Goal: Contribute content: Add original content to the website for others to see

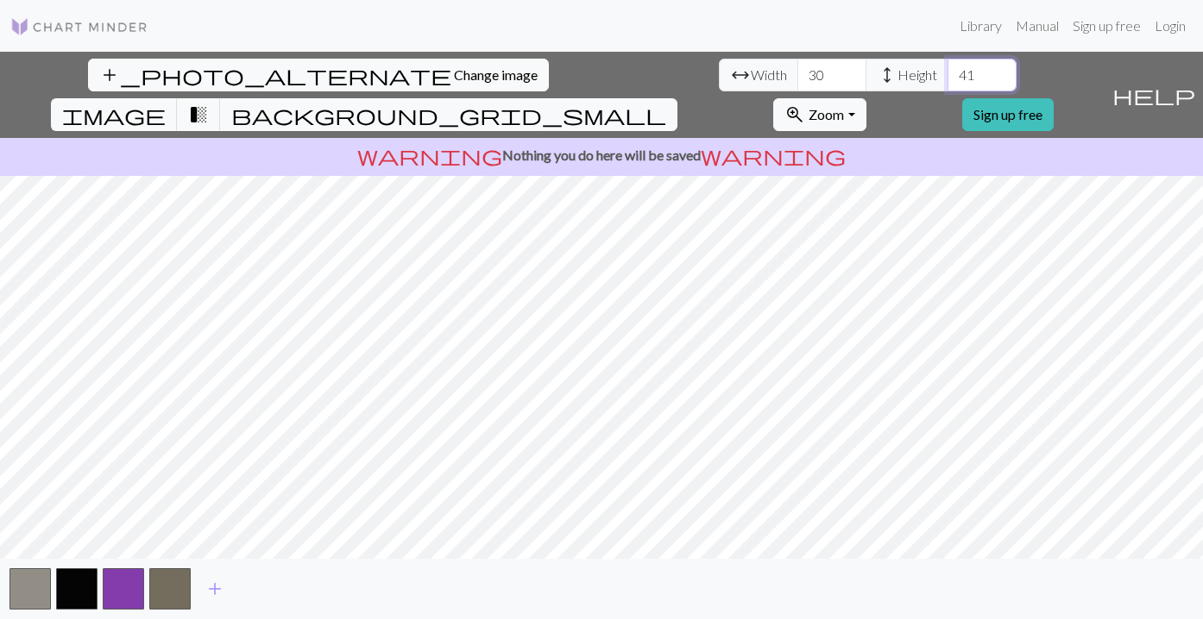
click at [947, 67] on input "41" at bounding box center [981, 75] width 69 height 33
click at [947, 67] on input "42" at bounding box center [981, 75] width 69 height 33
click at [947, 67] on input "43" at bounding box center [981, 75] width 69 height 33
click at [947, 67] on input "44" at bounding box center [981, 75] width 69 height 33
click at [947, 67] on input "45" at bounding box center [981, 75] width 69 height 33
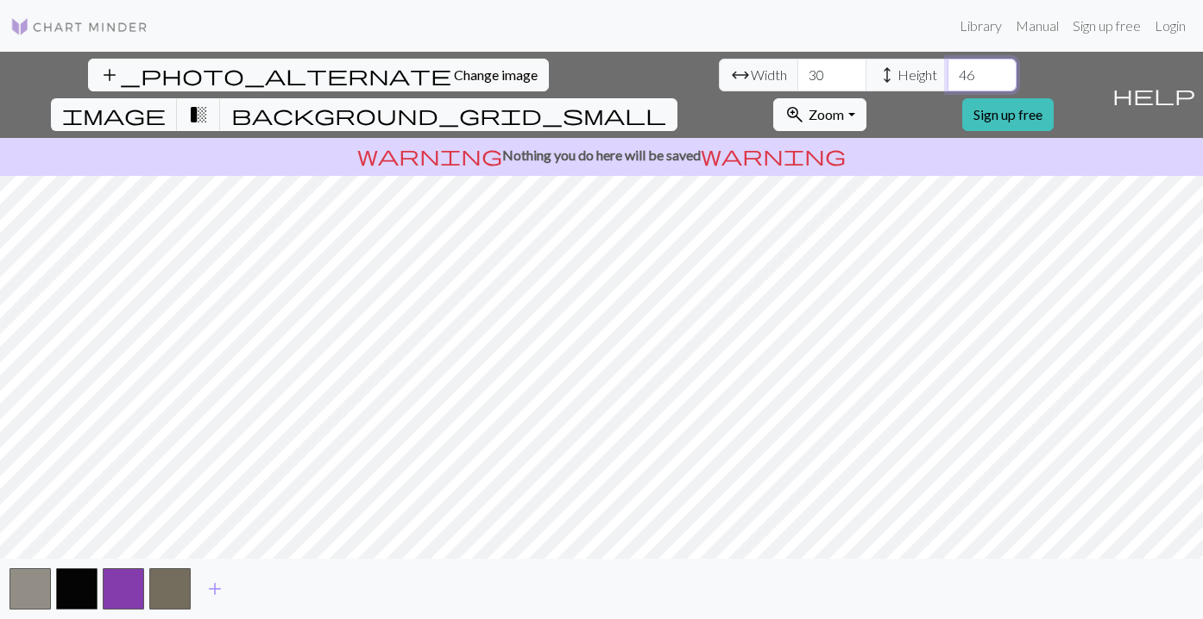
click at [947, 67] on input "46" at bounding box center [981, 75] width 69 height 33
click at [947, 67] on input "47" at bounding box center [981, 75] width 69 height 33
type input "48"
click at [947, 67] on input "48" at bounding box center [981, 75] width 69 height 33
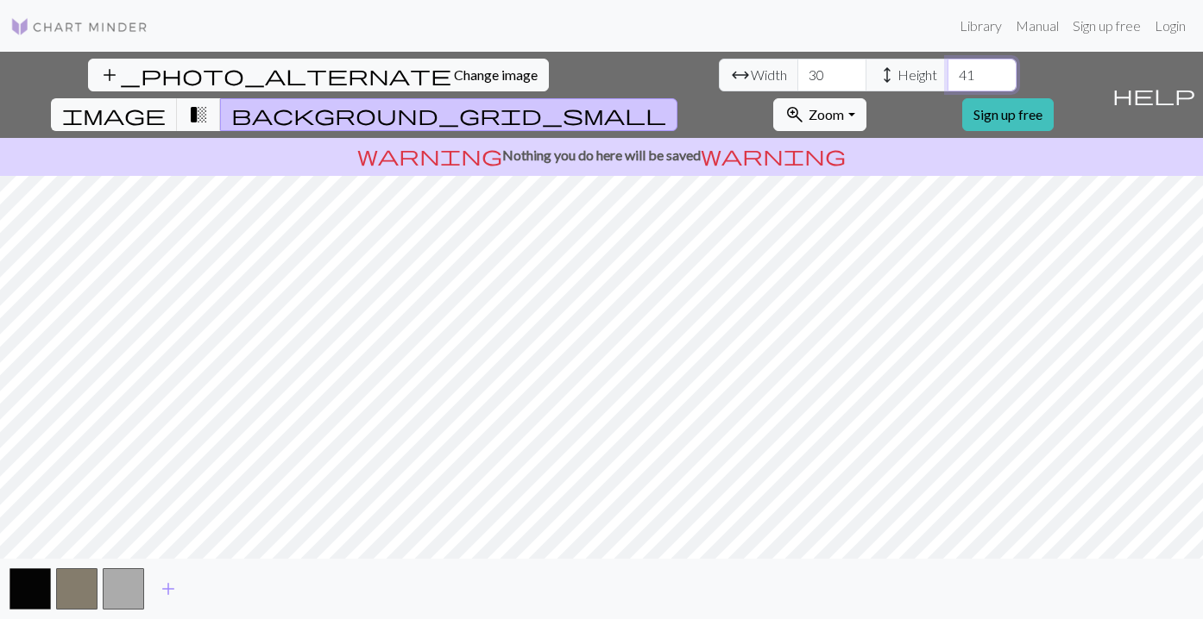
click at [947, 67] on input "41" at bounding box center [981, 75] width 69 height 33
click at [947, 67] on input "42" at bounding box center [981, 75] width 69 height 33
click at [947, 67] on input "43" at bounding box center [981, 75] width 69 height 33
click at [947, 67] on input "44" at bounding box center [981, 75] width 69 height 33
click at [947, 67] on input "45" at bounding box center [981, 75] width 69 height 33
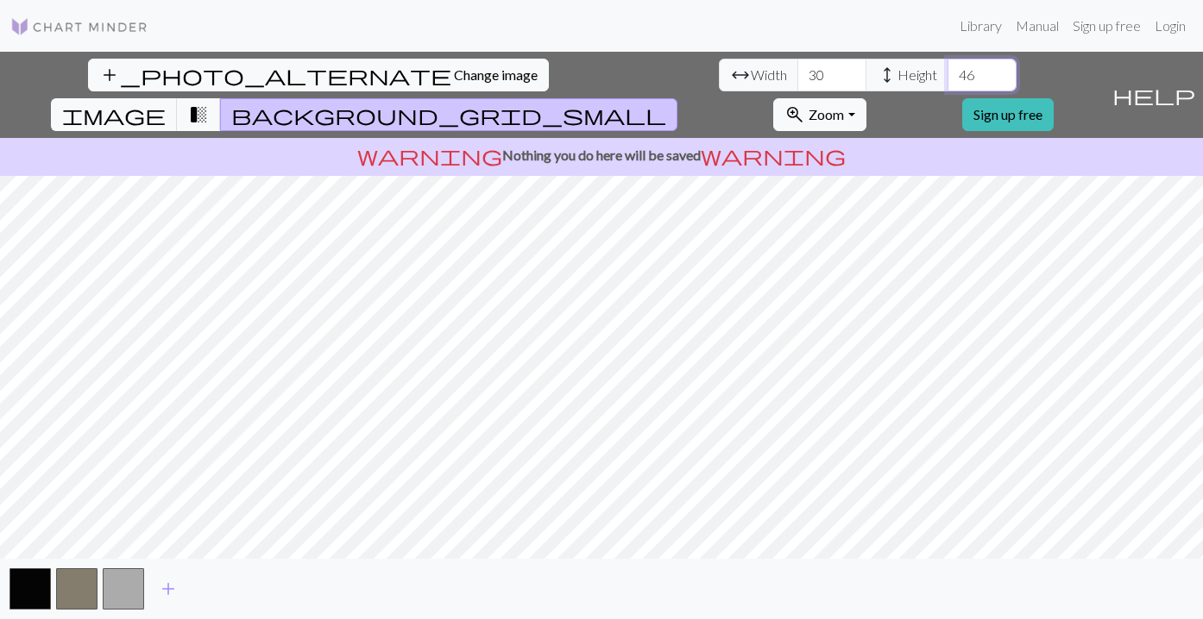
click at [947, 67] on input "46" at bounding box center [981, 75] width 69 height 33
click at [947, 67] on input "47" at bounding box center [981, 75] width 69 height 33
type input "48"
click at [947, 67] on input "48" at bounding box center [981, 75] width 69 height 33
click at [947, 70] on input "41" at bounding box center [981, 75] width 69 height 33
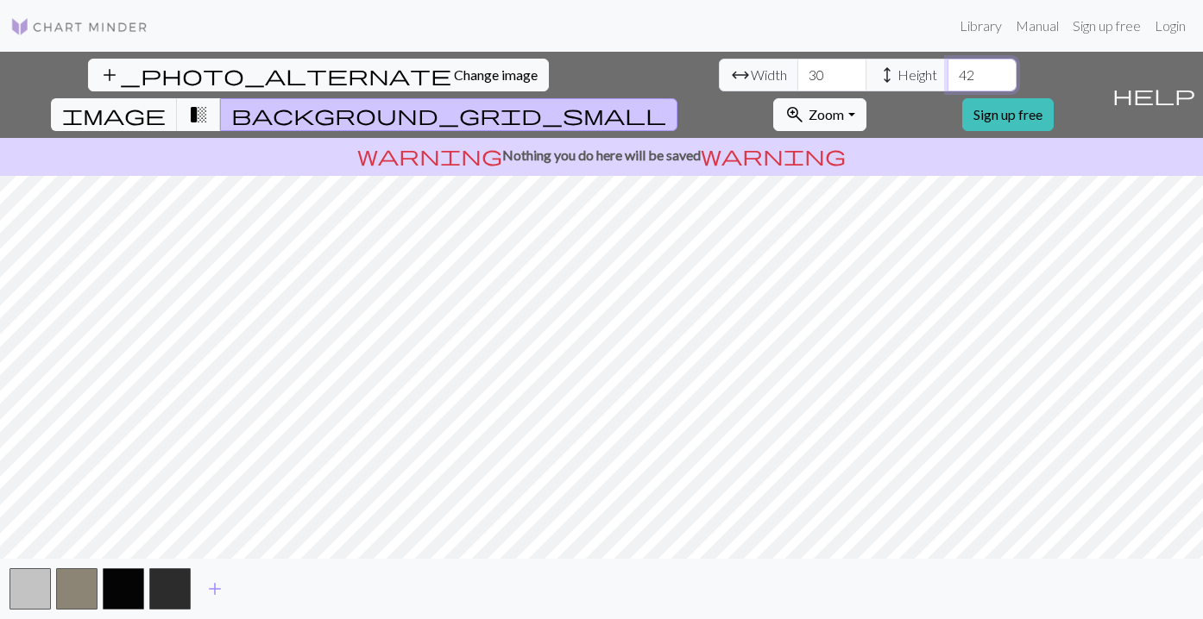
click at [947, 70] on input "42" at bounding box center [981, 75] width 69 height 33
click at [947, 70] on input "43" at bounding box center [981, 75] width 69 height 33
click at [947, 70] on input "44" at bounding box center [981, 75] width 69 height 33
click at [947, 70] on input "45" at bounding box center [981, 75] width 69 height 33
click at [947, 70] on input "46" at bounding box center [981, 75] width 69 height 33
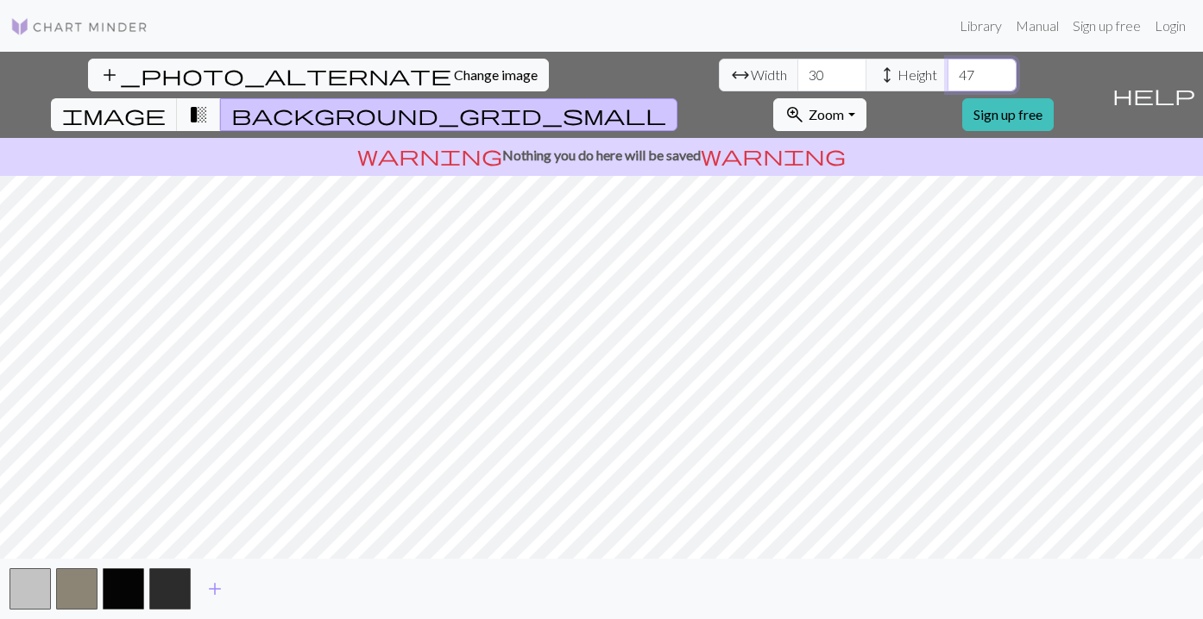
click at [947, 70] on input "47" at bounding box center [981, 75] width 69 height 33
type input "48"
click at [947, 70] on input "48" at bounding box center [981, 75] width 69 height 33
click at [209, 103] on span "transition_fade" at bounding box center [198, 115] width 21 height 24
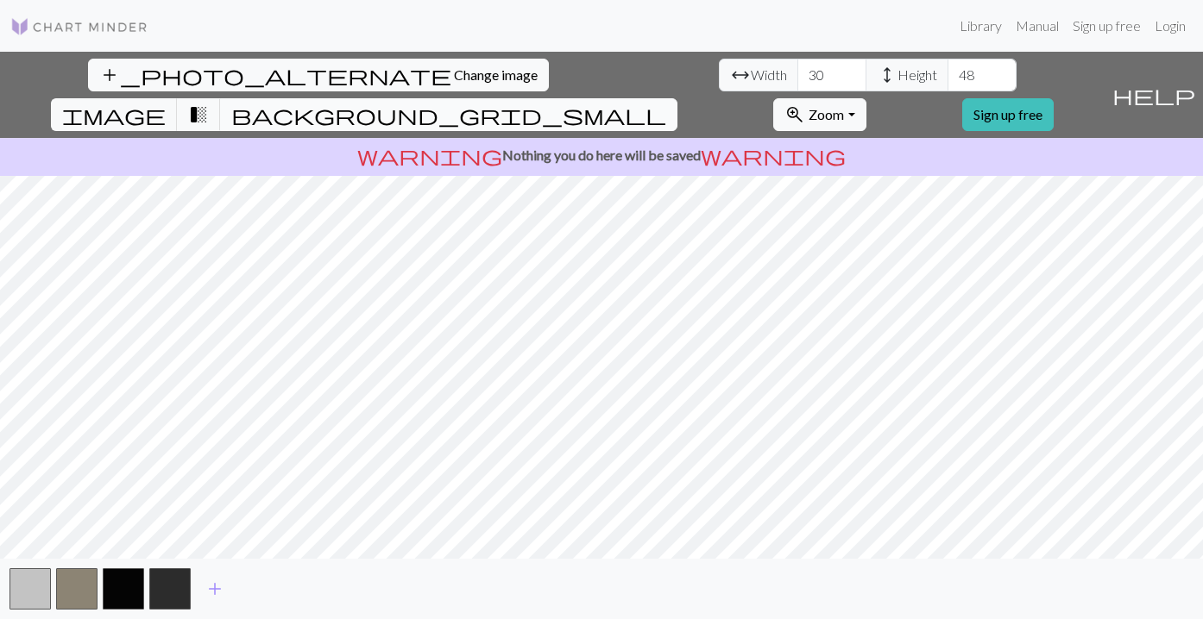
click at [677, 98] on button "background_grid_small" at bounding box center [448, 114] width 457 height 33
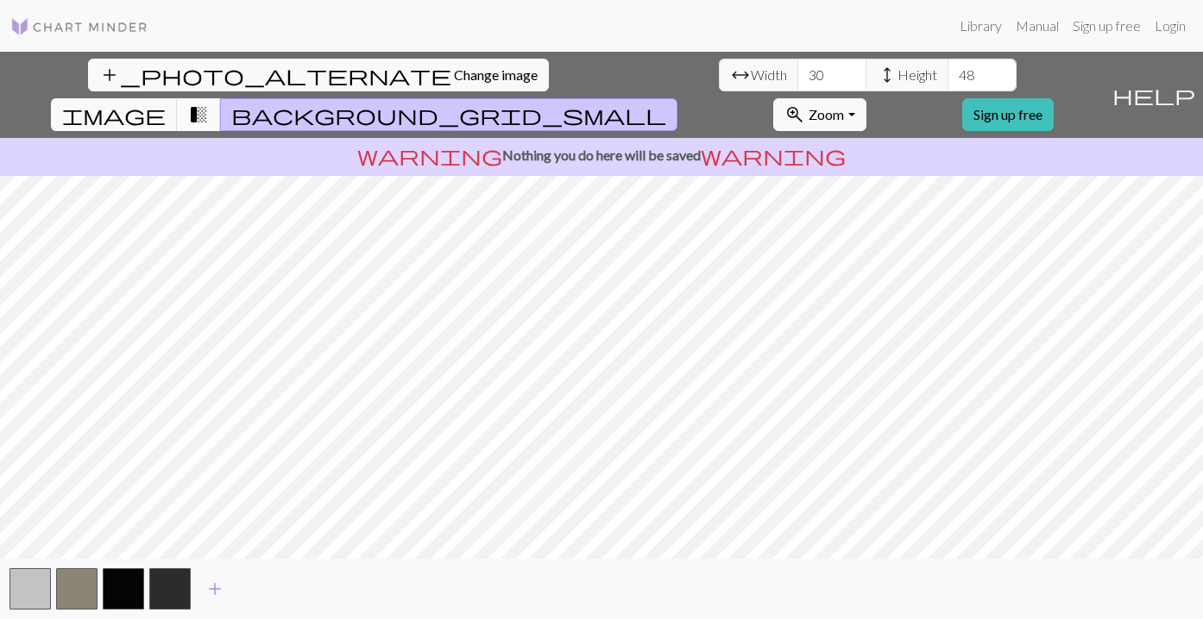
click at [221, 98] on button "transition_fade" at bounding box center [199, 114] width 44 height 33
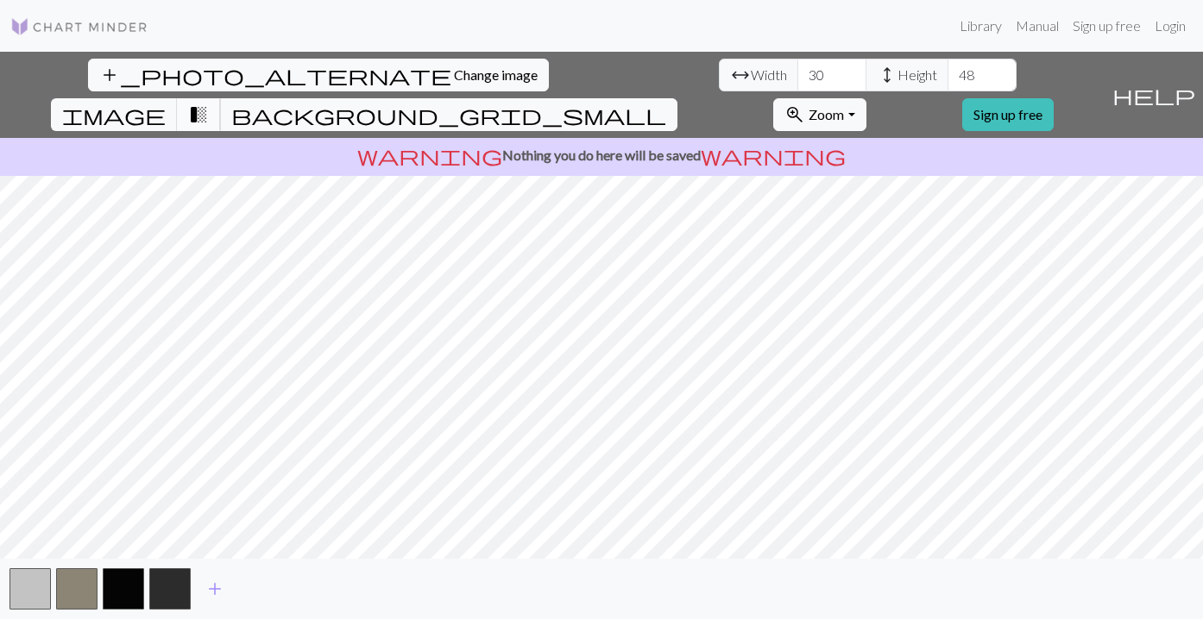
click at [221, 98] on button "transition_fade" at bounding box center [199, 114] width 44 height 33
click at [166, 103] on span "image" at bounding box center [114, 115] width 104 height 24
drag, startPoint x: 689, startPoint y: 78, endPoint x: 739, endPoint y: 122, distance: 66.6
click at [739, 122] on div "add_photo_alternate Change image arrow_range Width 30 height Height 48 image tr…" at bounding box center [601, 336] width 1203 height 568
click at [209, 103] on span "transition_fade" at bounding box center [198, 115] width 21 height 24
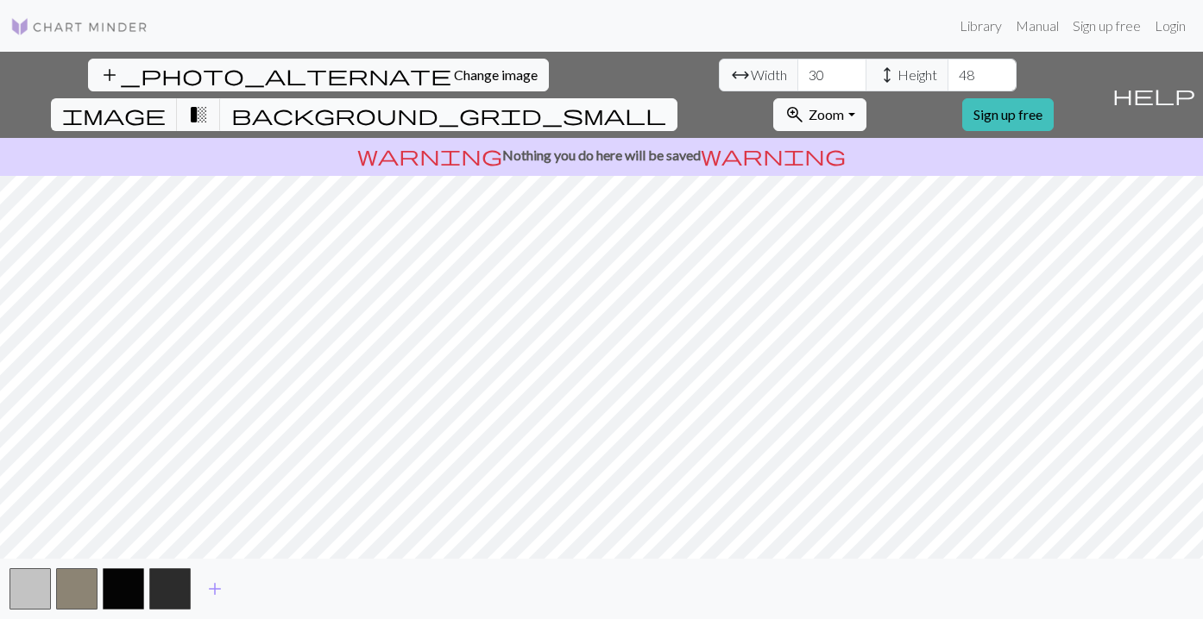
click at [666, 103] on span "background_grid_small" at bounding box center [448, 115] width 435 height 24
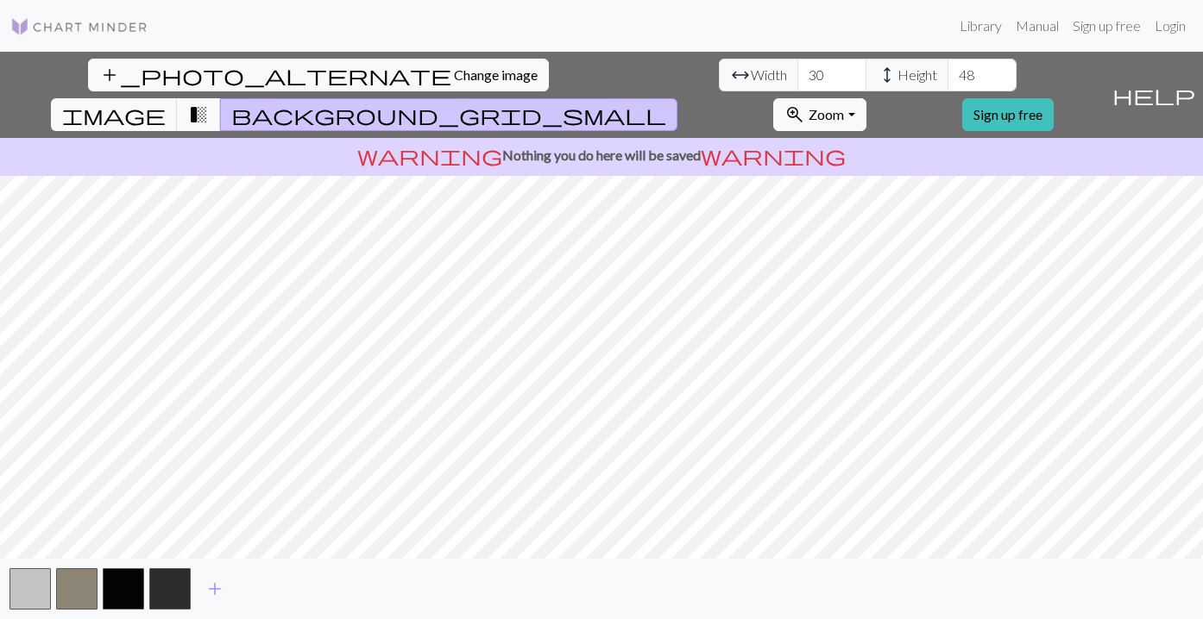
click at [666, 103] on span "background_grid_small" at bounding box center [448, 115] width 435 height 24
click at [221, 98] on button "transition_fade" at bounding box center [199, 114] width 44 height 33
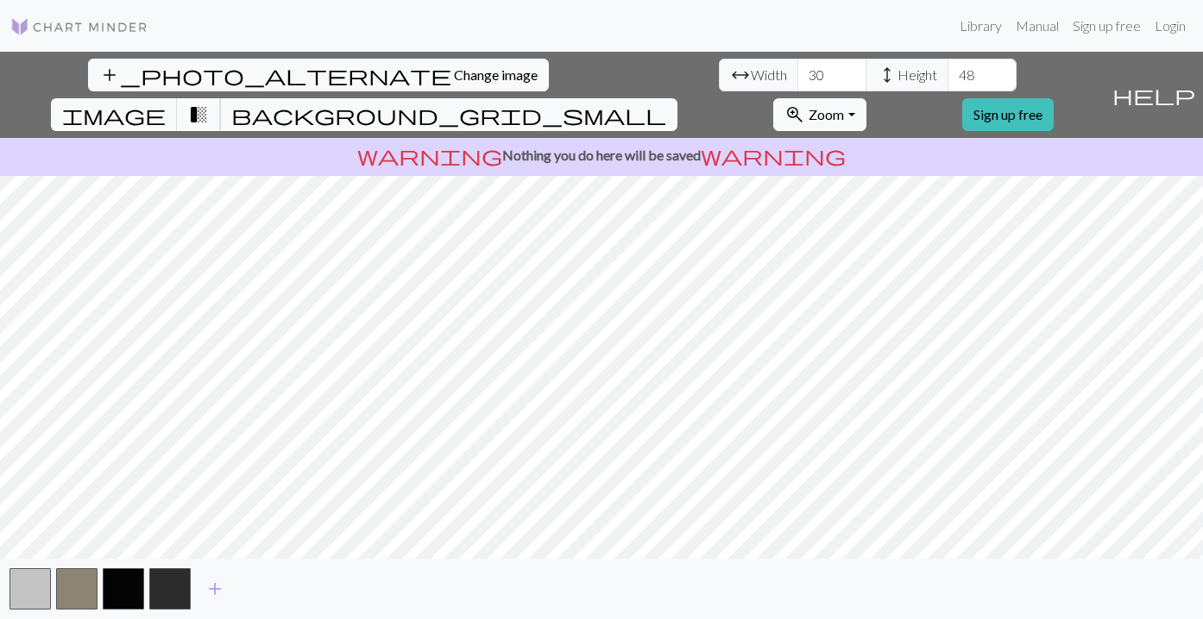
click at [209, 103] on span "transition_fade" at bounding box center [198, 115] width 21 height 24
click at [166, 103] on span "image" at bounding box center [114, 115] width 104 height 24
click at [221, 98] on button "transition_fade" at bounding box center [199, 114] width 44 height 33
drag, startPoint x: 1052, startPoint y: 79, endPoint x: 990, endPoint y: 4, distance: 97.4
click at [0, 0] on div "Library Manual Sign up free Login add_photo_alternate Change image arrow_range …" at bounding box center [601, 309] width 1203 height 619
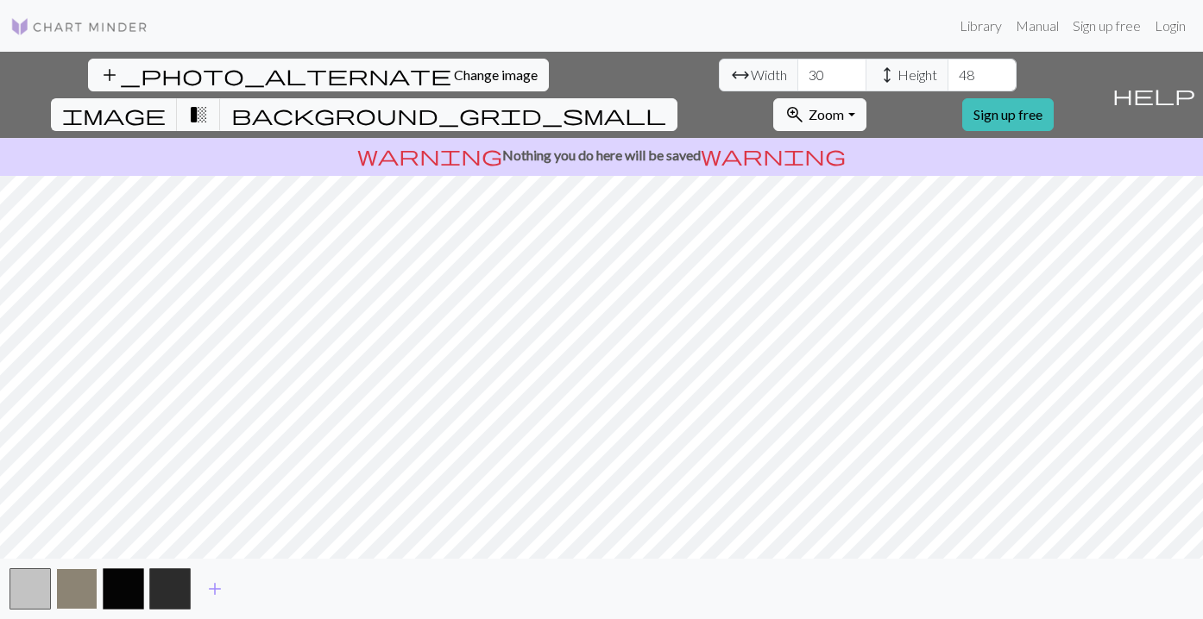
click at [76, 580] on button "button" at bounding box center [76, 588] width 41 height 41
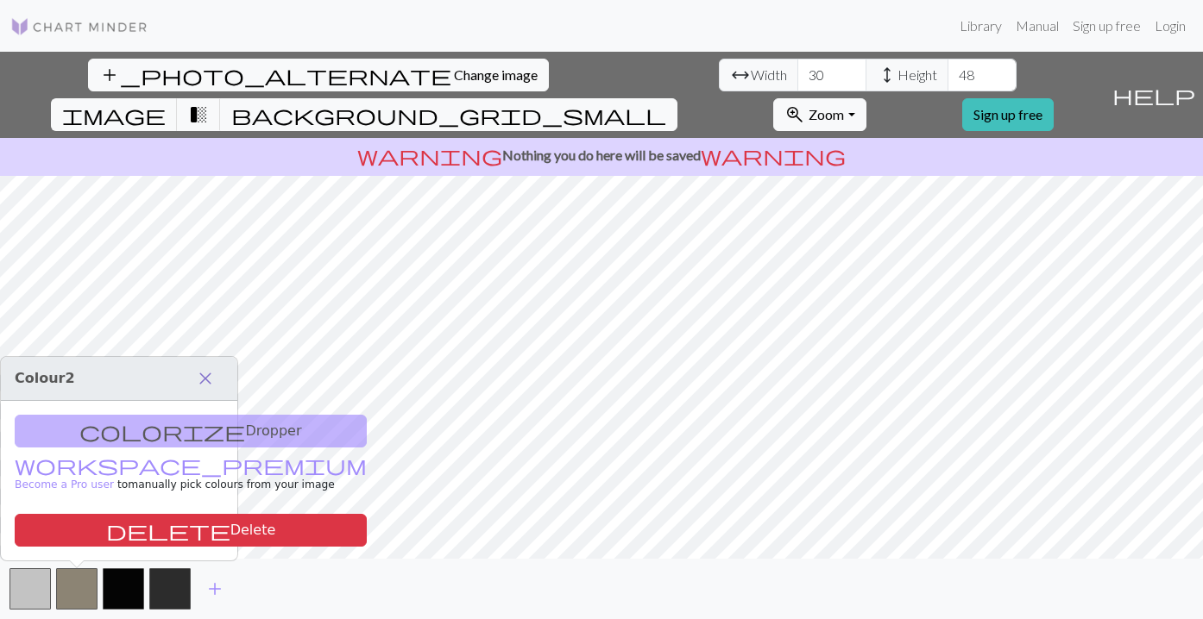
click at [205, 376] on span "close" at bounding box center [205, 379] width 21 height 24
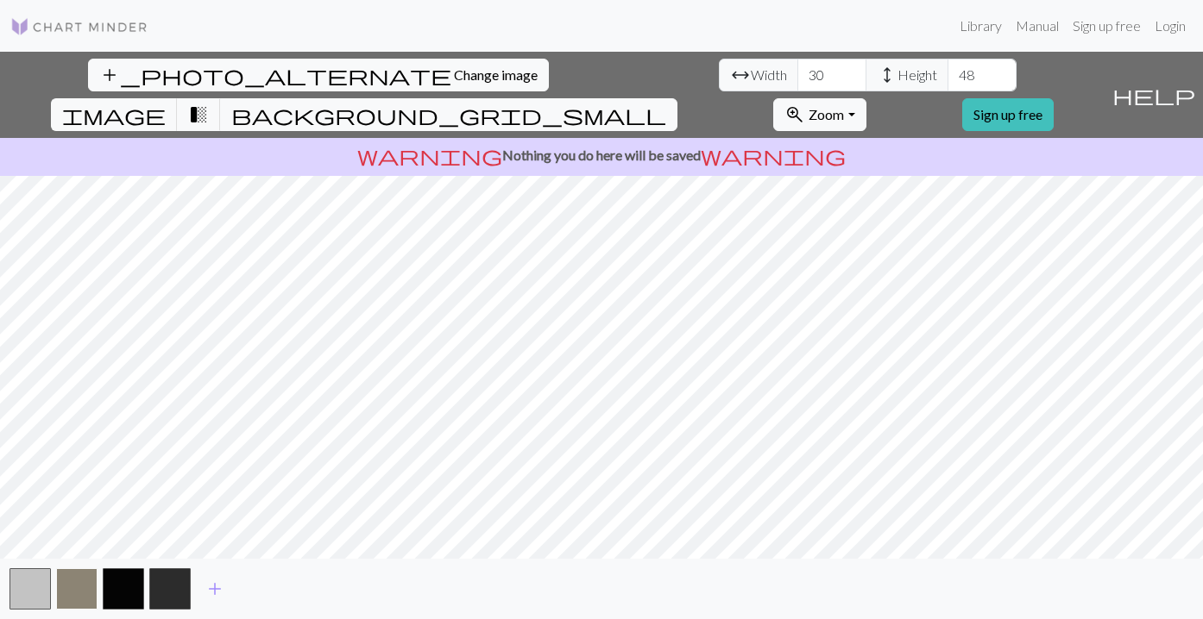
click at [83, 581] on button "button" at bounding box center [76, 588] width 41 height 41
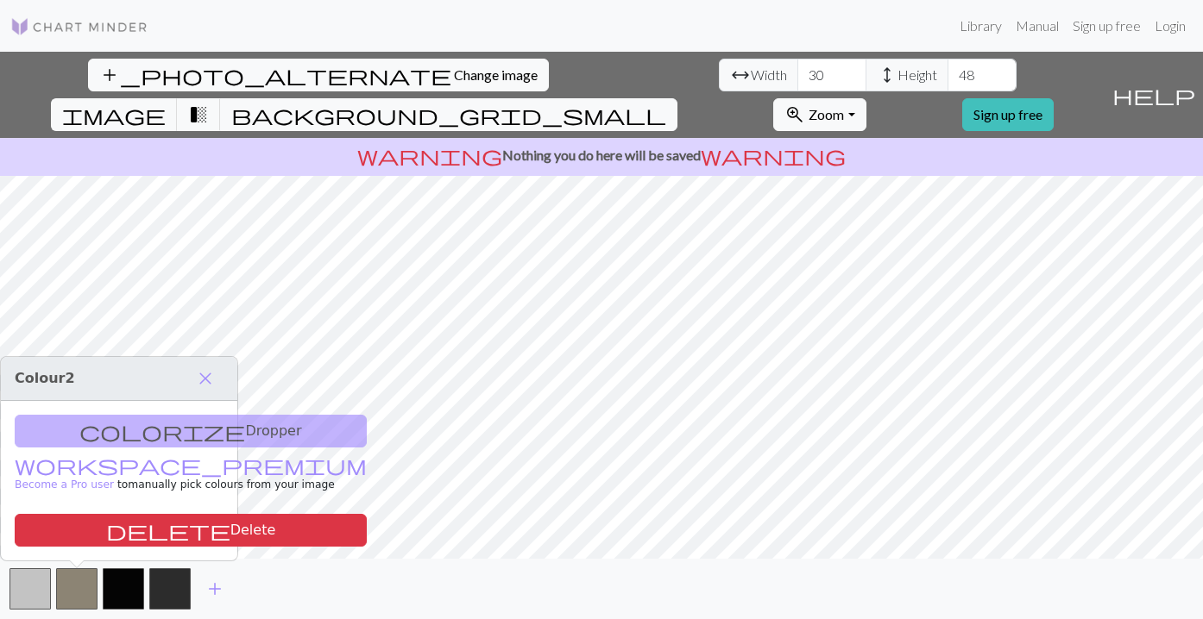
click at [165, 427] on div "colorize Dropper workspace_premium Become a Pro user to manually pick colours f…" at bounding box center [119, 481] width 236 height 160
click at [205, 372] on span "close" at bounding box center [205, 379] width 21 height 24
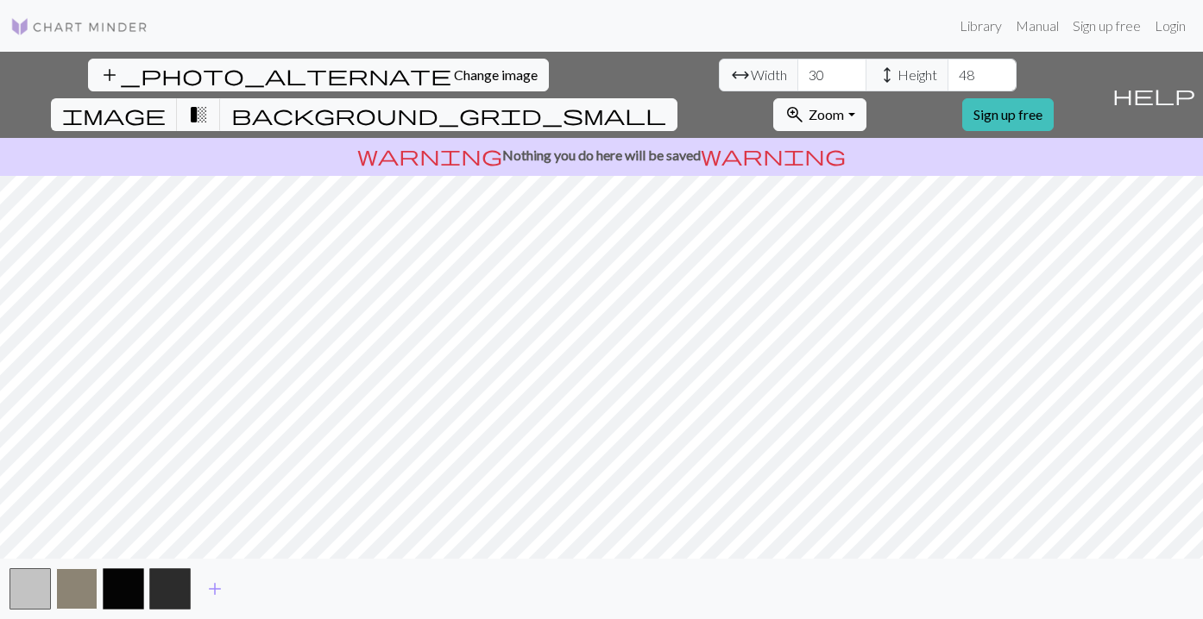
click at [77, 597] on button "button" at bounding box center [76, 588] width 41 height 41
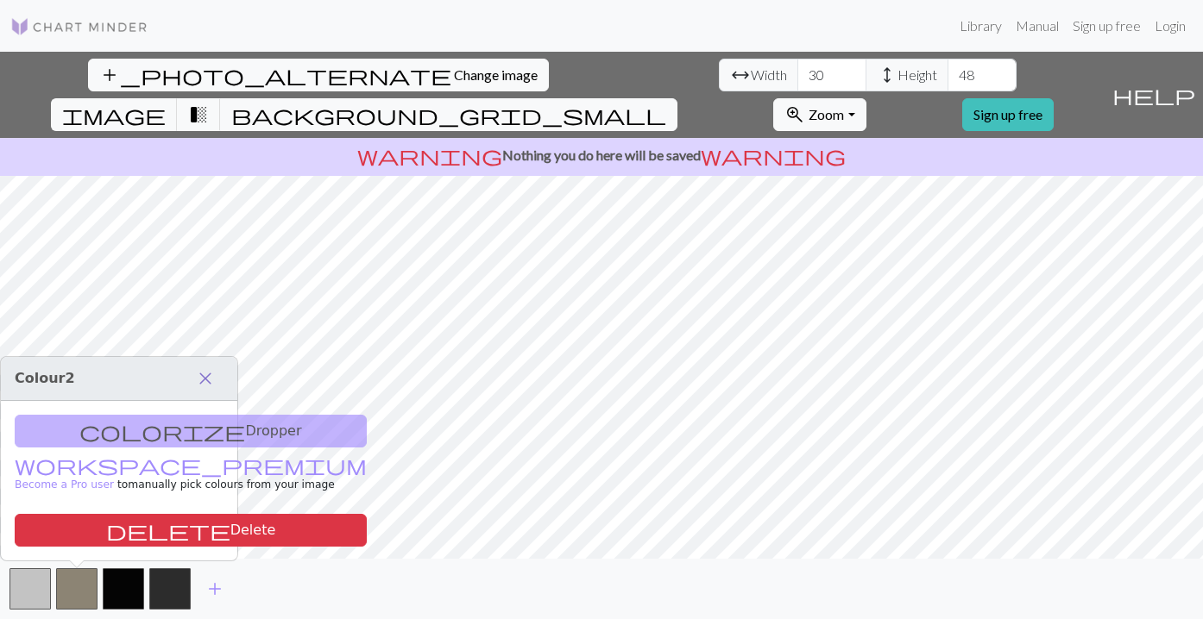
click at [207, 379] on span "close" at bounding box center [205, 379] width 21 height 24
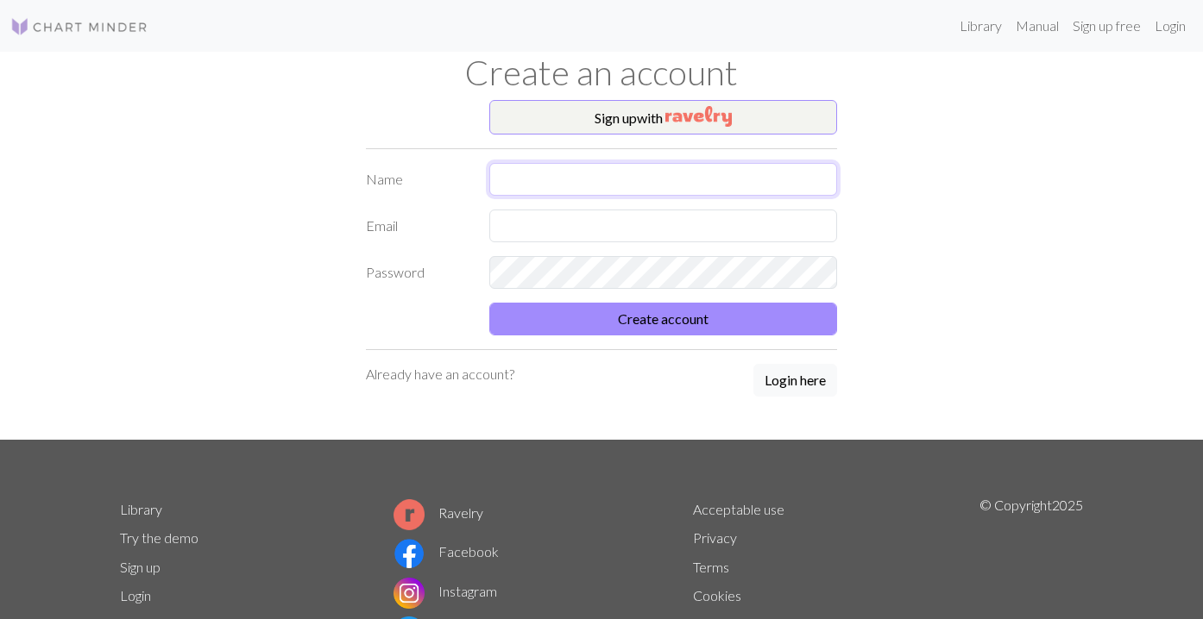
click at [687, 178] on input "text" at bounding box center [663, 179] width 349 height 33
type input "d"
type input "[PERSON_NAME]"
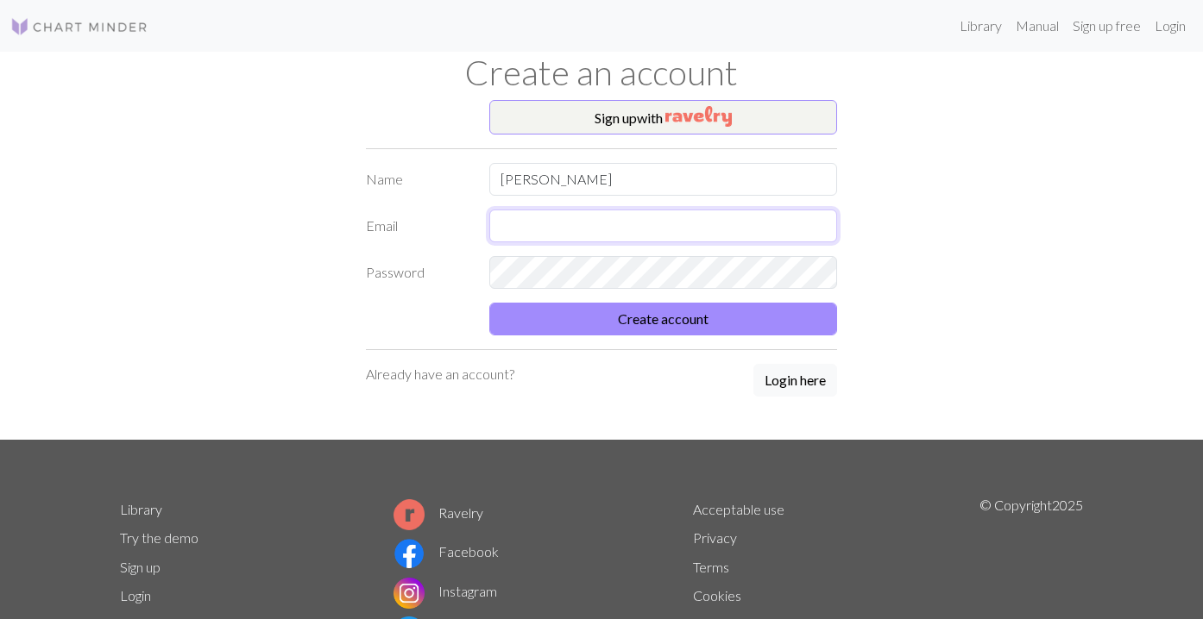
click at [542, 227] on input "text" at bounding box center [663, 226] width 349 height 33
type input "johnjackpotwang@gmail.com"
click at [485, 272] on div at bounding box center [663, 272] width 369 height 33
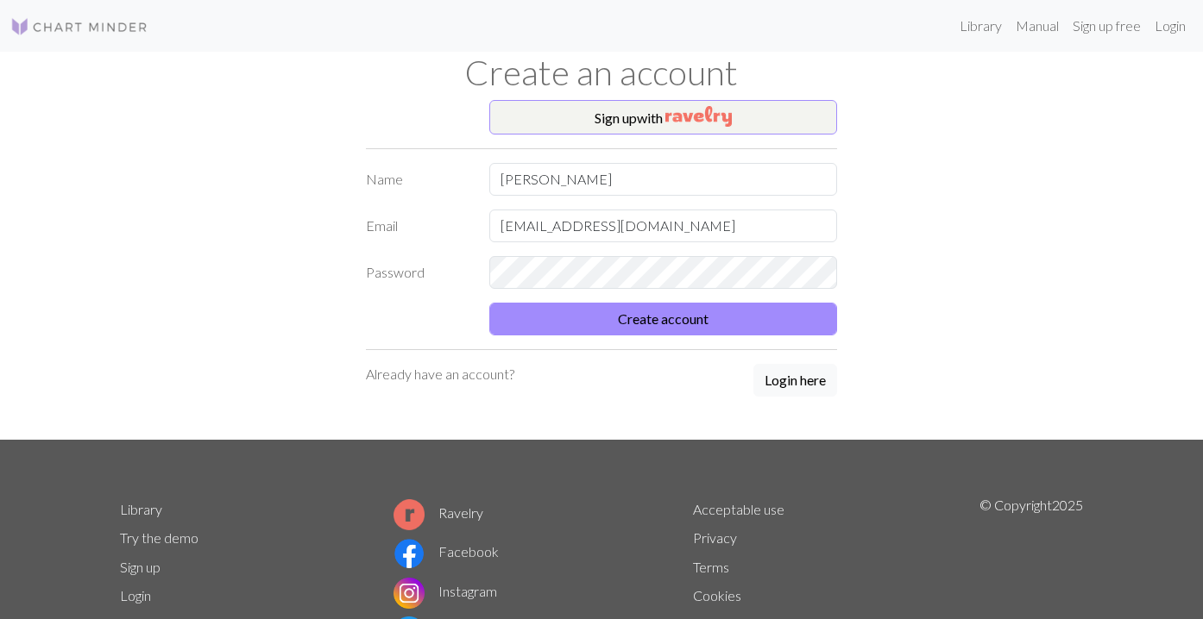
click at [412, 309] on form "Name John Wang Email johnjackpotwang@gmail.com Password Create account" at bounding box center [601, 249] width 471 height 173
click at [638, 313] on button "Create account" at bounding box center [663, 319] width 349 height 33
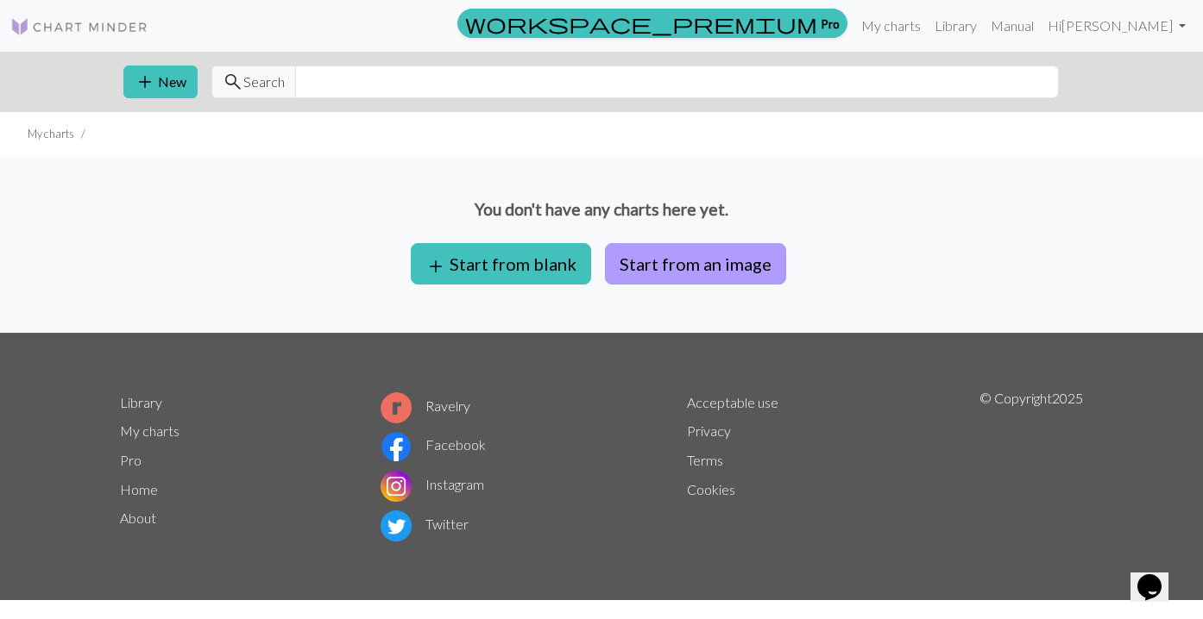
click at [682, 258] on button "Start from an image" at bounding box center [695, 263] width 181 height 41
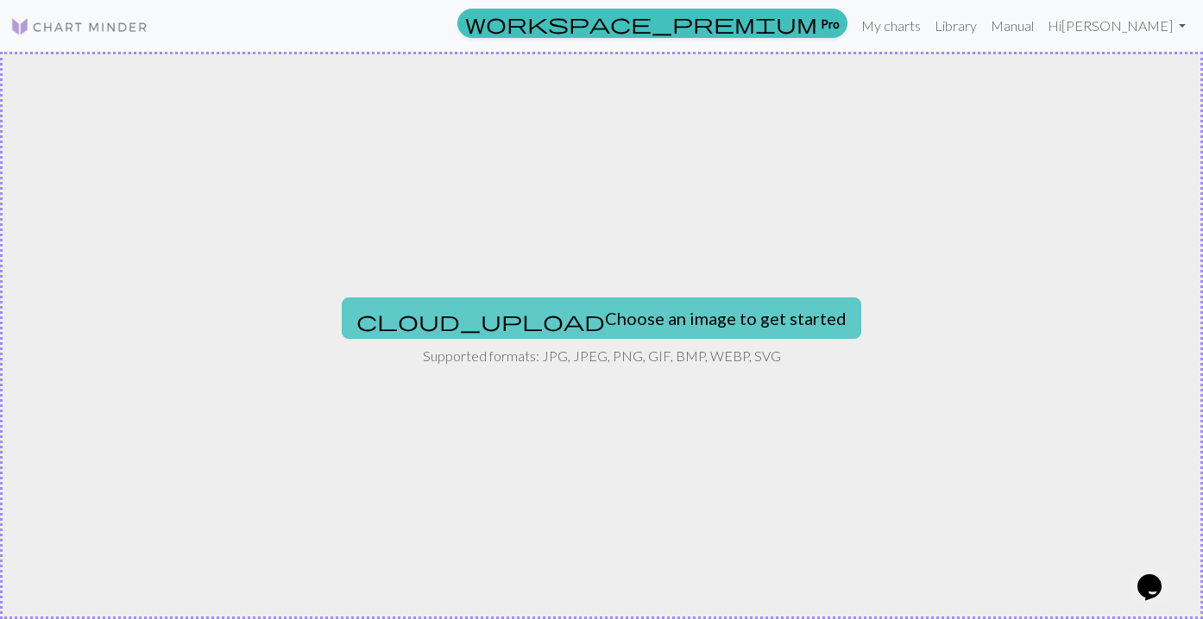
click at [587, 314] on button "cloud_upload Choose an image to get started" at bounding box center [601, 318] width 519 height 41
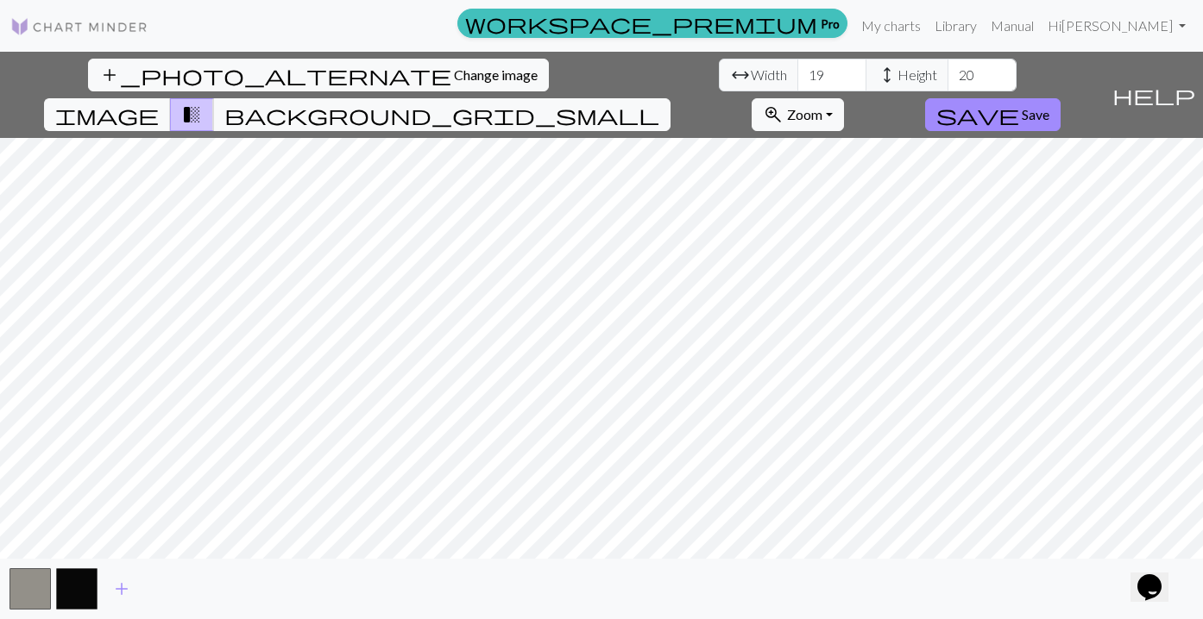
click at [829, 560] on div "add_photo_alternate Change image arrow_range Width 19 height Height 20 image tr…" at bounding box center [601, 336] width 1203 height 568
click at [797, 78] on input "19" at bounding box center [831, 75] width 69 height 33
drag, startPoint x: 381, startPoint y: 78, endPoint x: 329, endPoint y: 78, distance: 52.6
click at [719, 78] on div "arrow_range Width 19 height Height 20" at bounding box center [868, 75] width 298 height 33
type input "4"
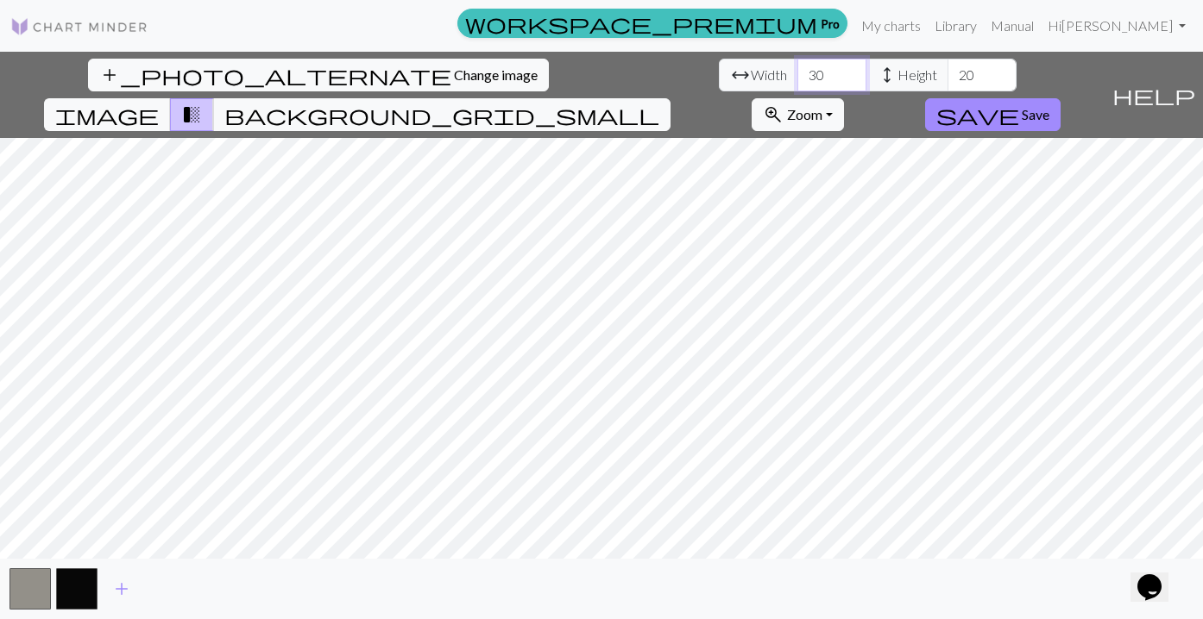
type input "30"
drag, startPoint x: 525, startPoint y: 74, endPoint x: 472, endPoint y: 74, distance: 53.5
click at [719, 74] on div "arrow_range Width 30 height Height 20" at bounding box center [868, 75] width 298 height 33
type input "48"
click at [659, 103] on span "background_grid_small" at bounding box center [441, 115] width 435 height 24
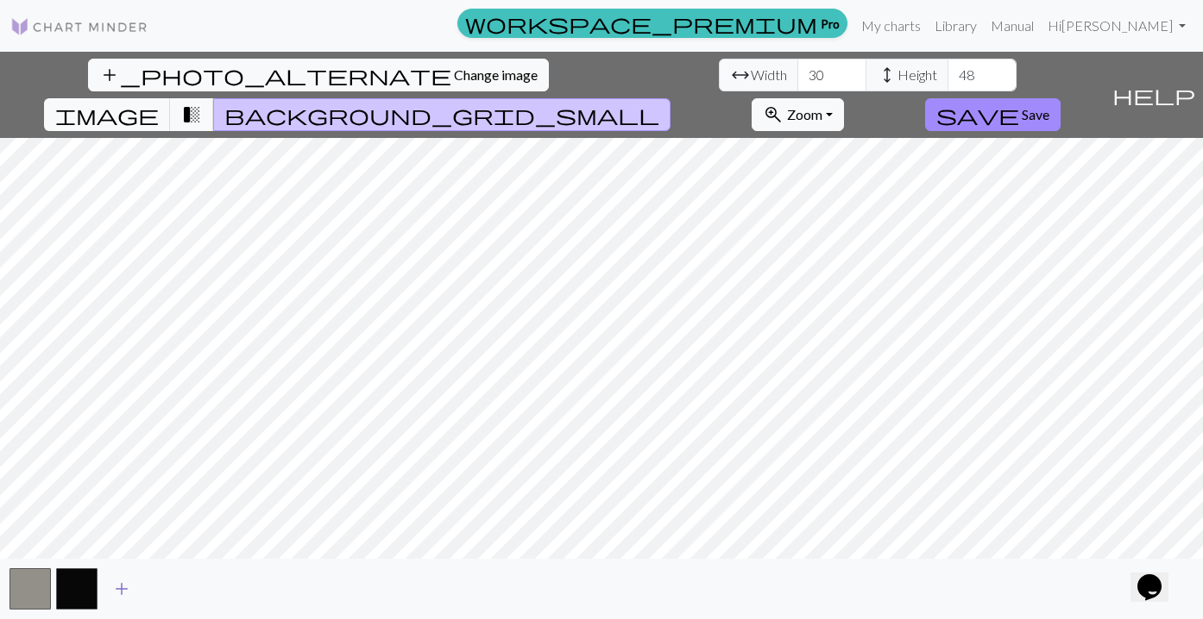
click at [115, 583] on span "add" at bounding box center [121, 589] width 21 height 24
click at [161, 587] on span "add" at bounding box center [168, 589] width 21 height 24
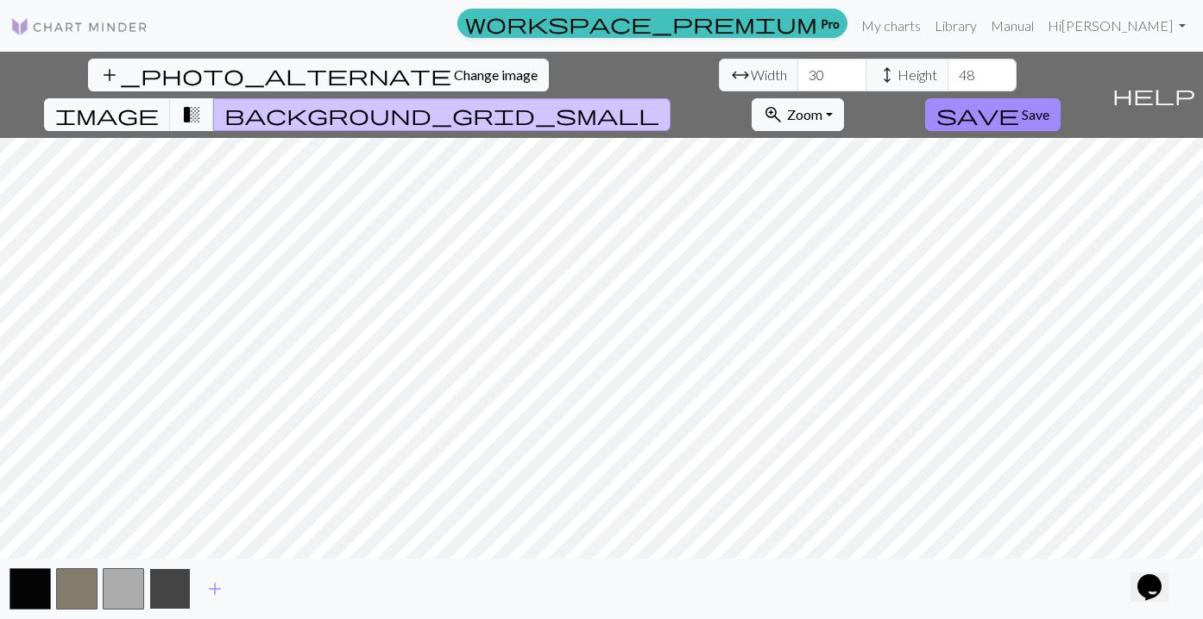
click at [182, 589] on button "button" at bounding box center [169, 588] width 41 height 41
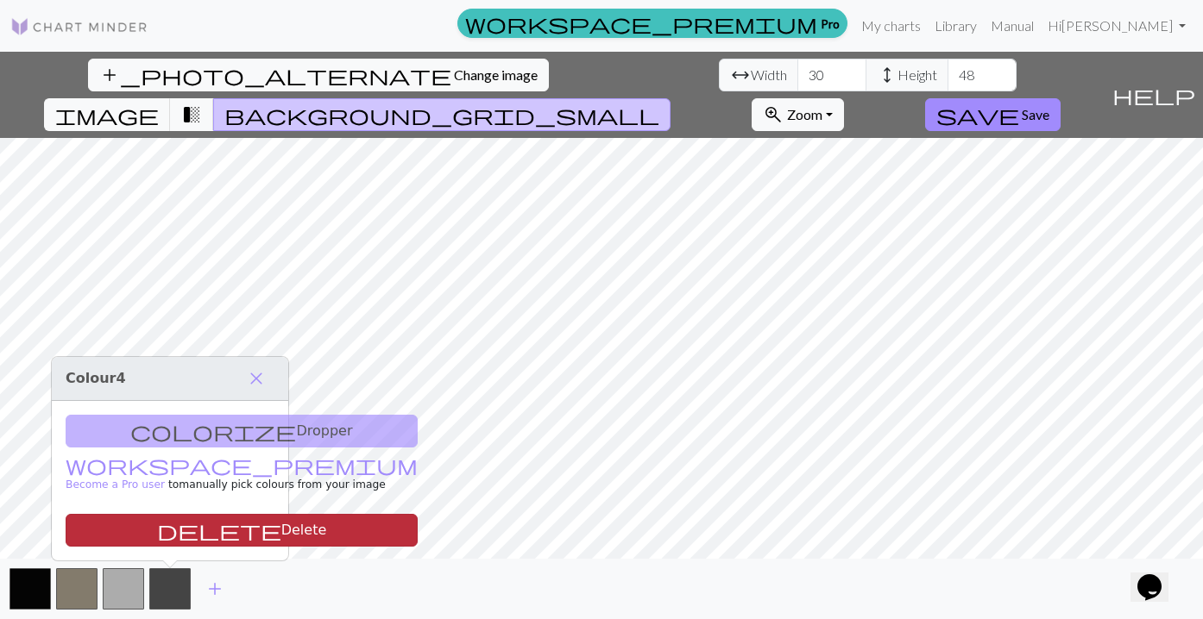
click at [187, 527] on button "delete Delete" at bounding box center [242, 530] width 352 height 33
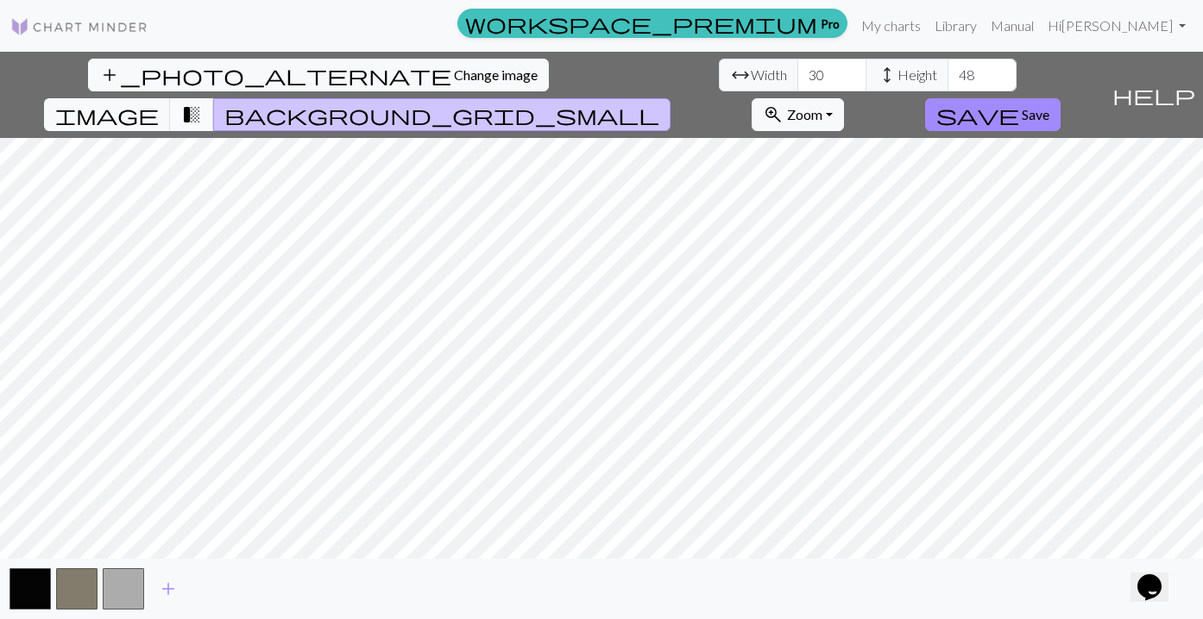
click at [202, 103] on span "transition_fade" at bounding box center [191, 115] width 21 height 24
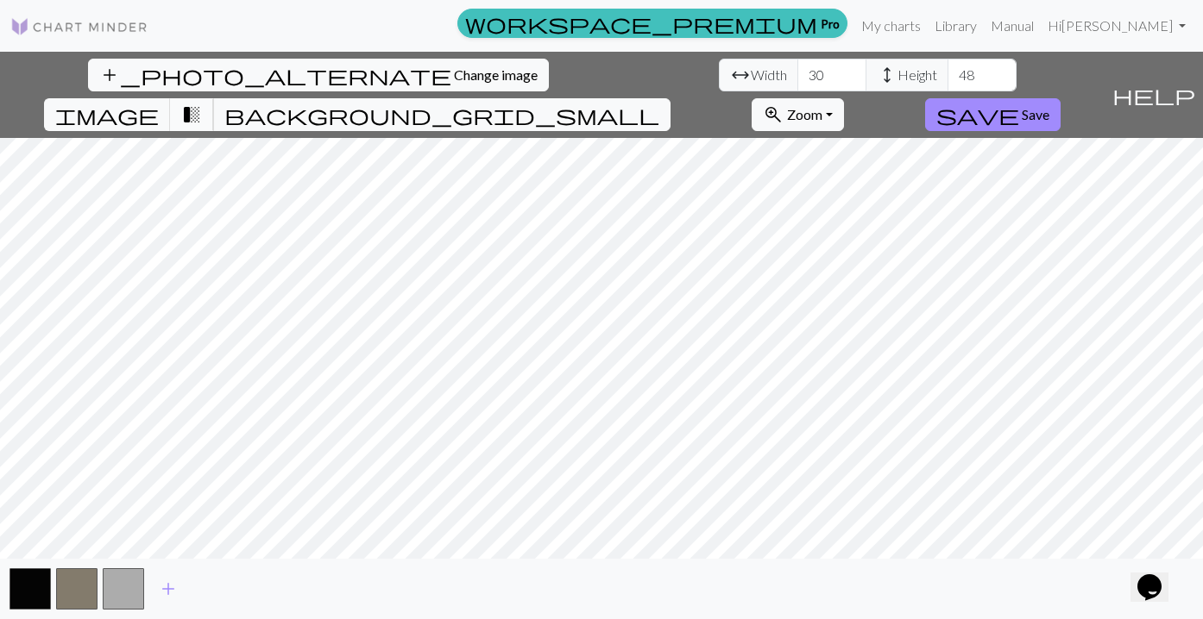
click at [202, 103] on span "transition_fade" at bounding box center [191, 115] width 21 height 24
click at [659, 103] on span "background_grid_small" at bounding box center [441, 115] width 435 height 24
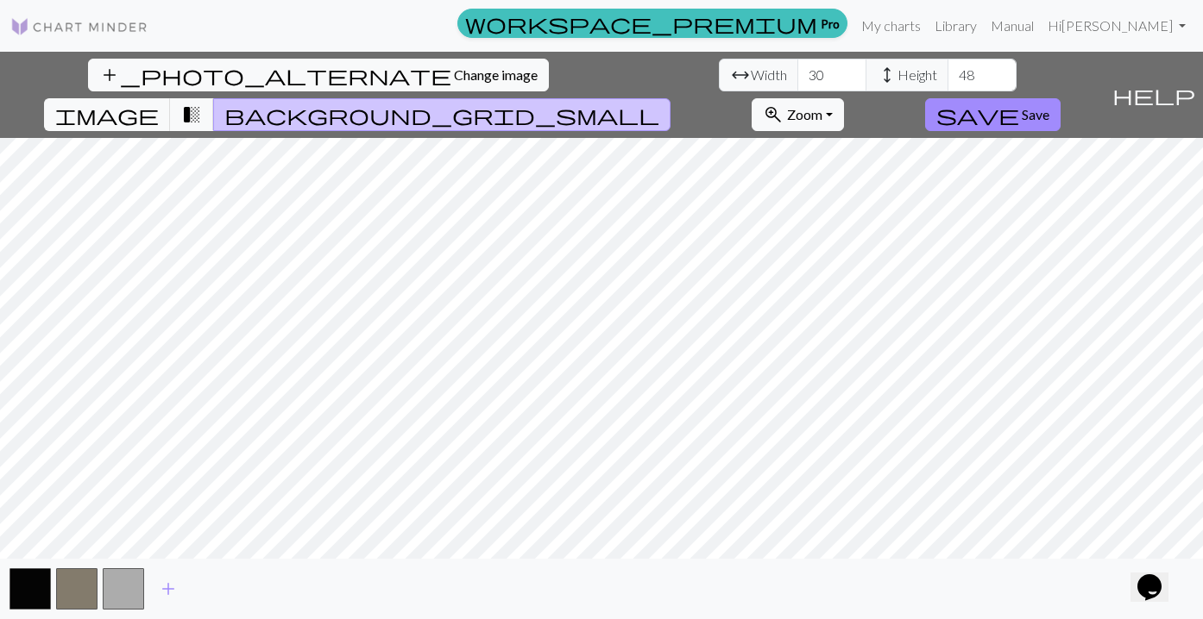
click at [928, 92] on div "add_photo_alternate Change image arrow_range Width 30 height Height 48 image tr…" at bounding box center [552, 95] width 1104 height 86
click at [822, 106] on span "Zoom" at bounding box center [804, 114] width 35 height 16
click at [1049, 106] on span "Save" at bounding box center [1035, 114] width 28 height 16
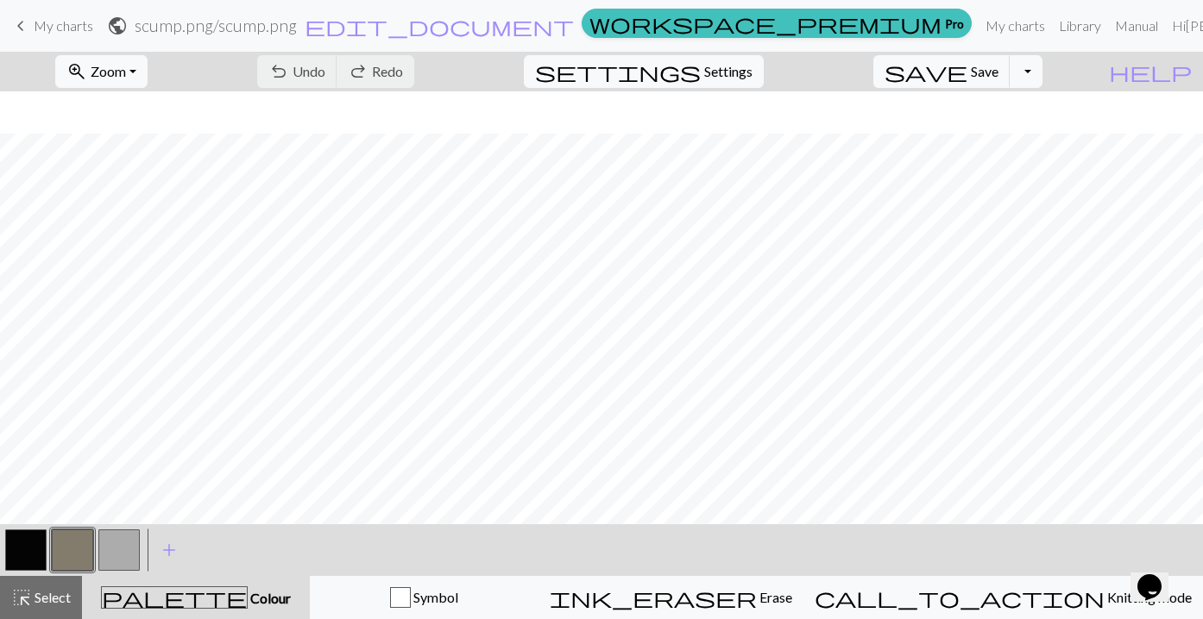
scroll to position [266, 0]
click at [106, 562] on button "button" at bounding box center [118, 550] width 41 height 41
click at [148, 82] on button "zoom_in Zoom Zoom" at bounding box center [101, 71] width 92 height 33
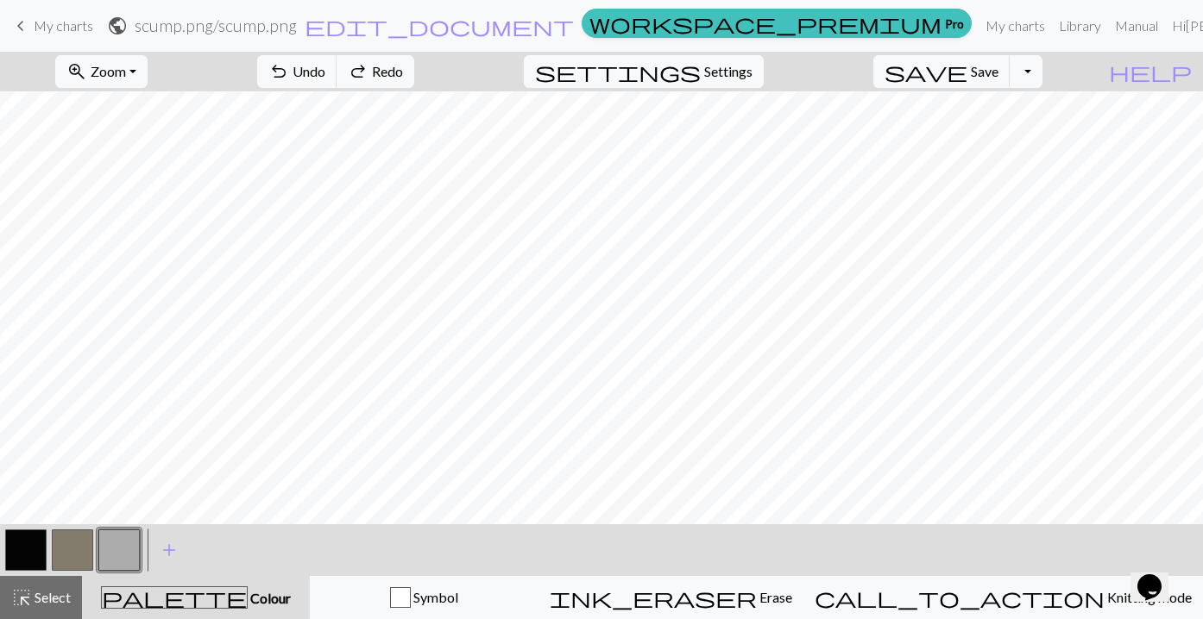
click at [41, 546] on button "button" at bounding box center [25, 550] width 41 height 41
click at [124, 548] on button "button" at bounding box center [118, 550] width 41 height 41
click at [32, 546] on button "button" at bounding box center [25, 550] width 41 height 41
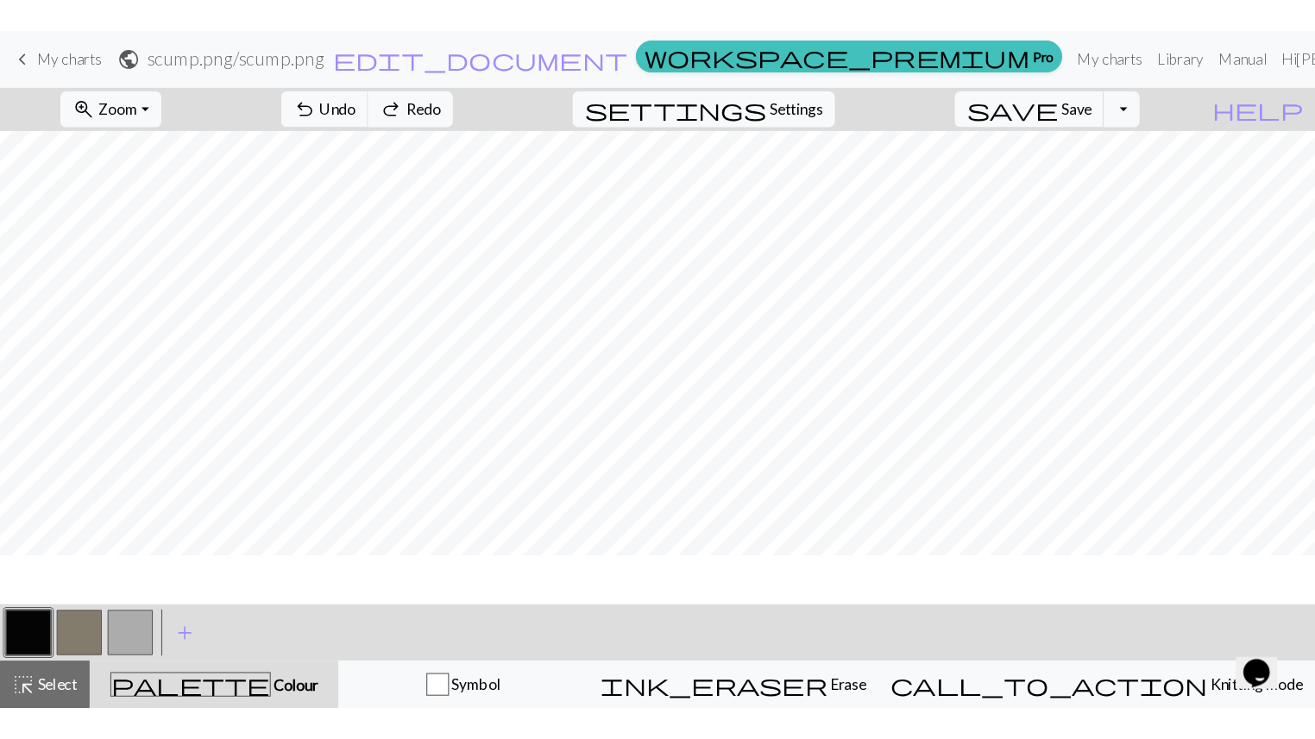
scroll to position [0, 0]
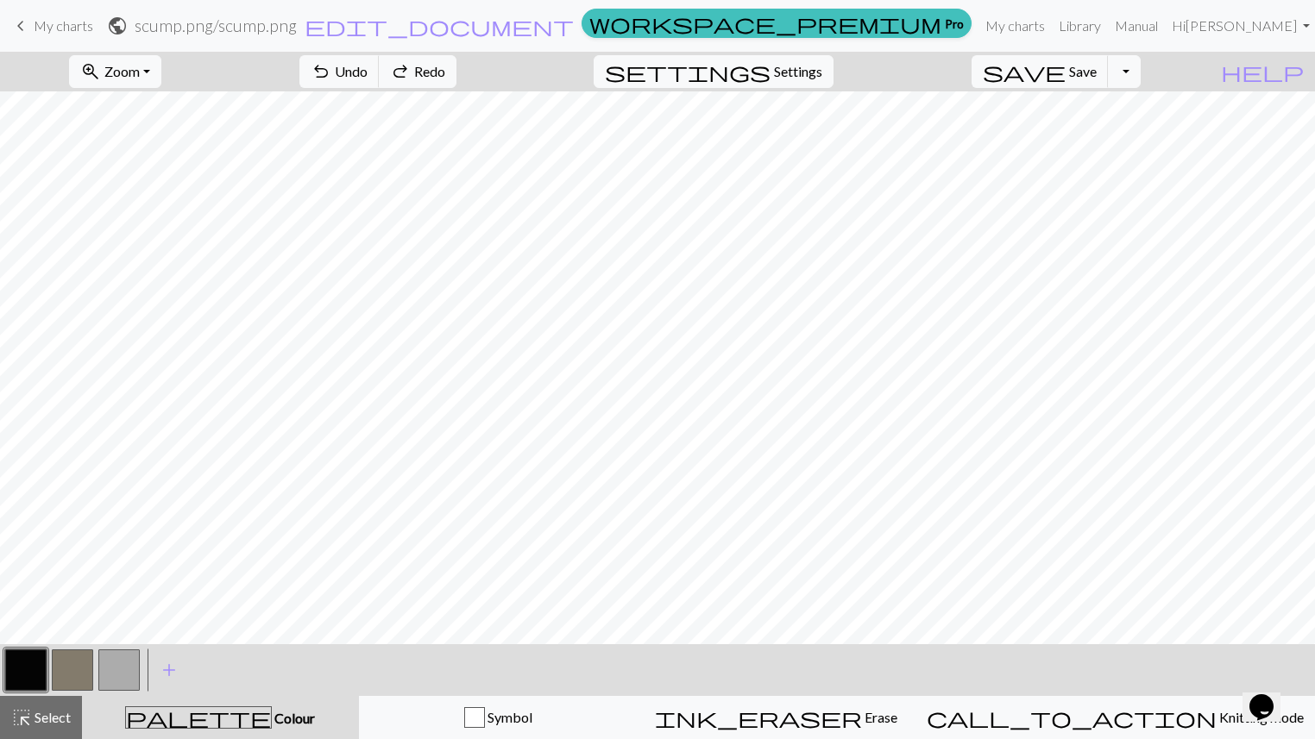
click at [126, 619] on button "button" at bounding box center [118, 670] width 41 height 41
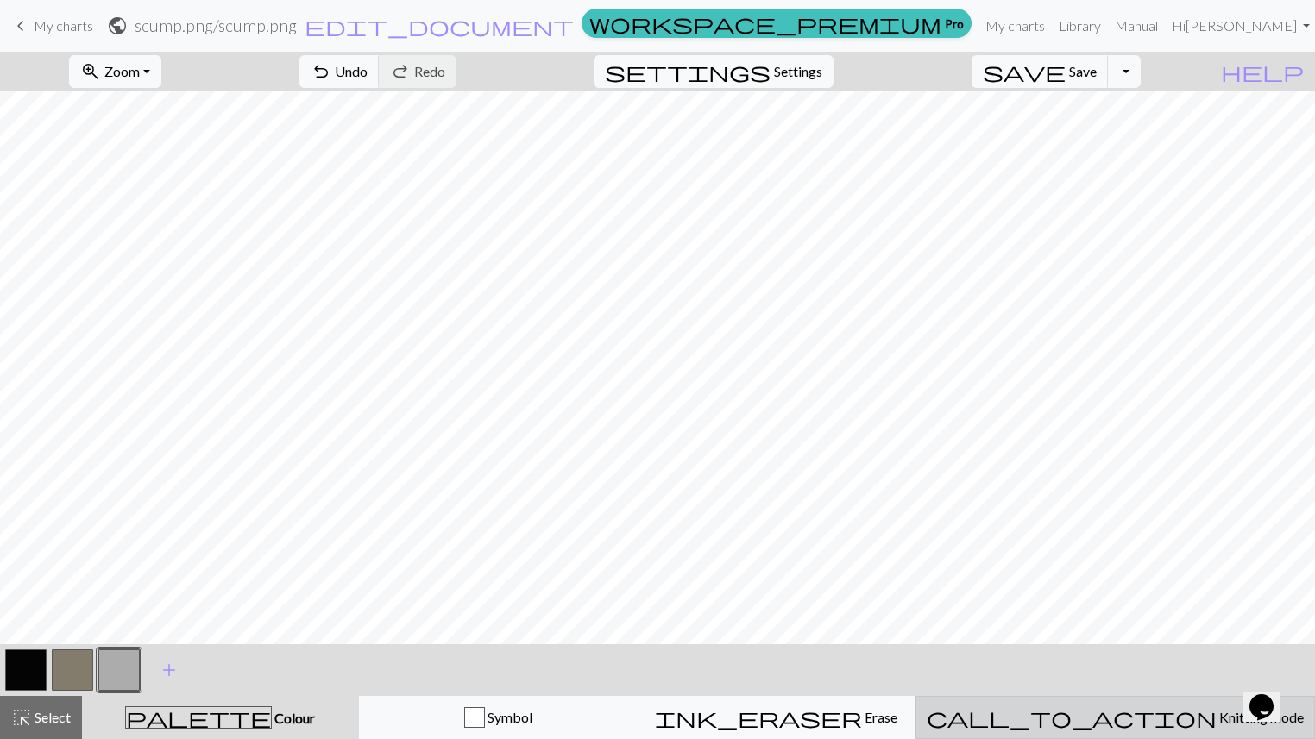
click at [1115, 619] on span "call_to_action" at bounding box center [1072, 718] width 290 height 24
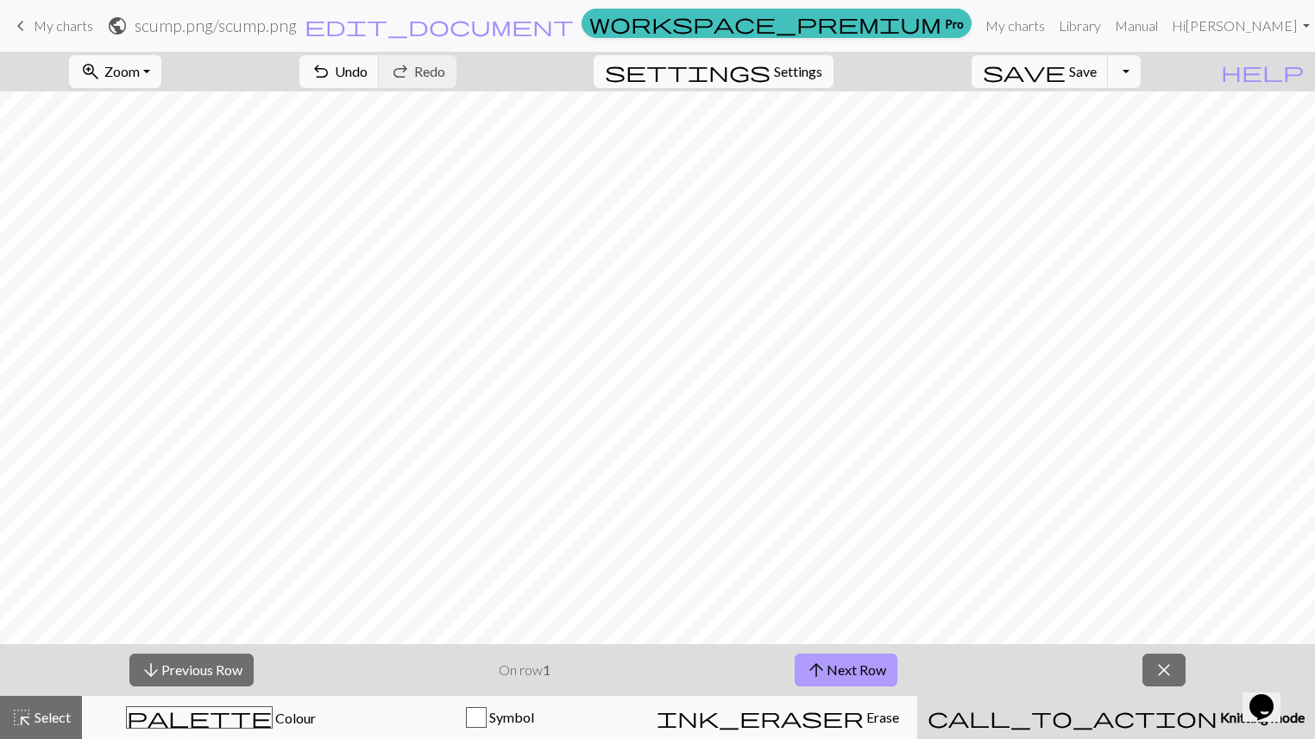
click at [870, 619] on button "arrow_upward Next Row" at bounding box center [846, 670] width 103 height 33
click at [223, 619] on button "arrow_downward Previous Row" at bounding box center [191, 670] width 124 height 33
click at [826, 619] on button "arrow_upward Next Row" at bounding box center [846, 670] width 103 height 33
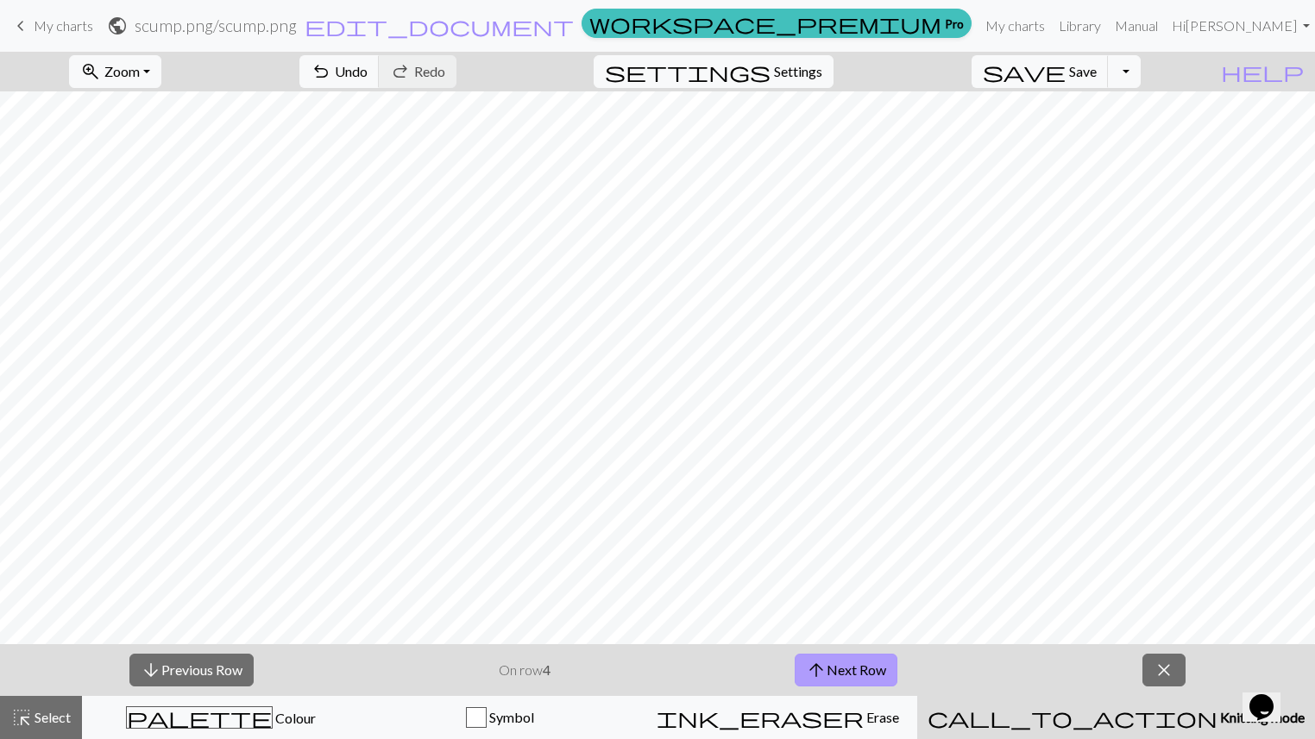
click at [826, 619] on button "arrow_upward Next Row" at bounding box center [846, 670] width 103 height 33
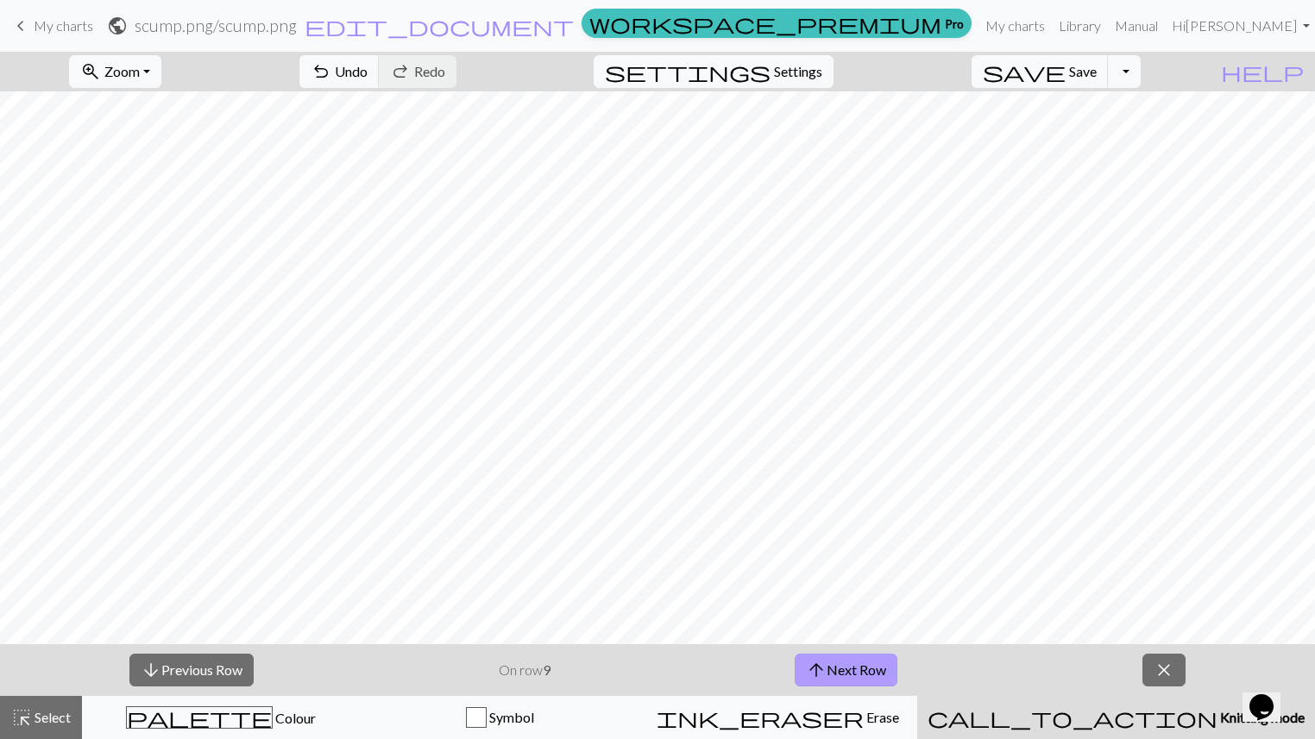
click at [826, 619] on button "arrow_upward Next Row" at bounding box center [846, 670] width 103 height 33
click at [826, 619] on span "arrow_upward" at bounding box center [819, 670] width 21 height 24
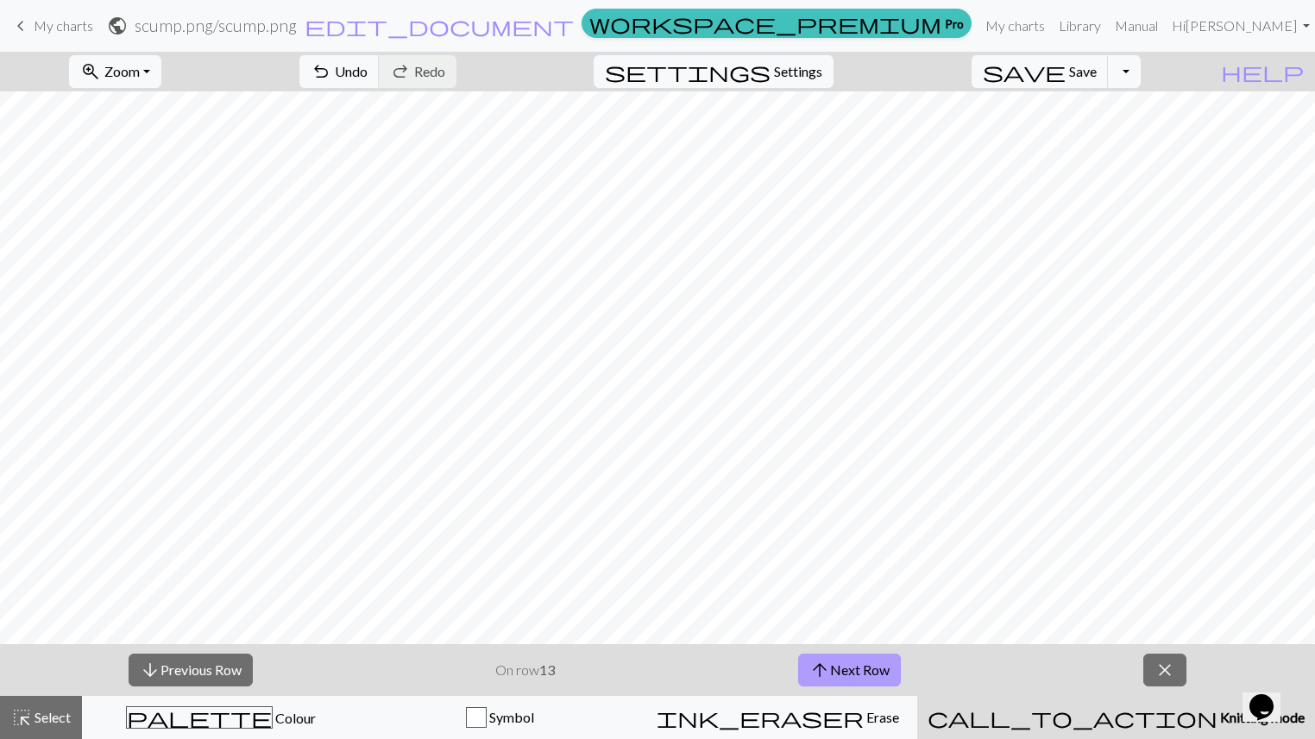
click at [826, 619] on span "arrow_upward" at bounding box center [819, 670] width 21 height 24
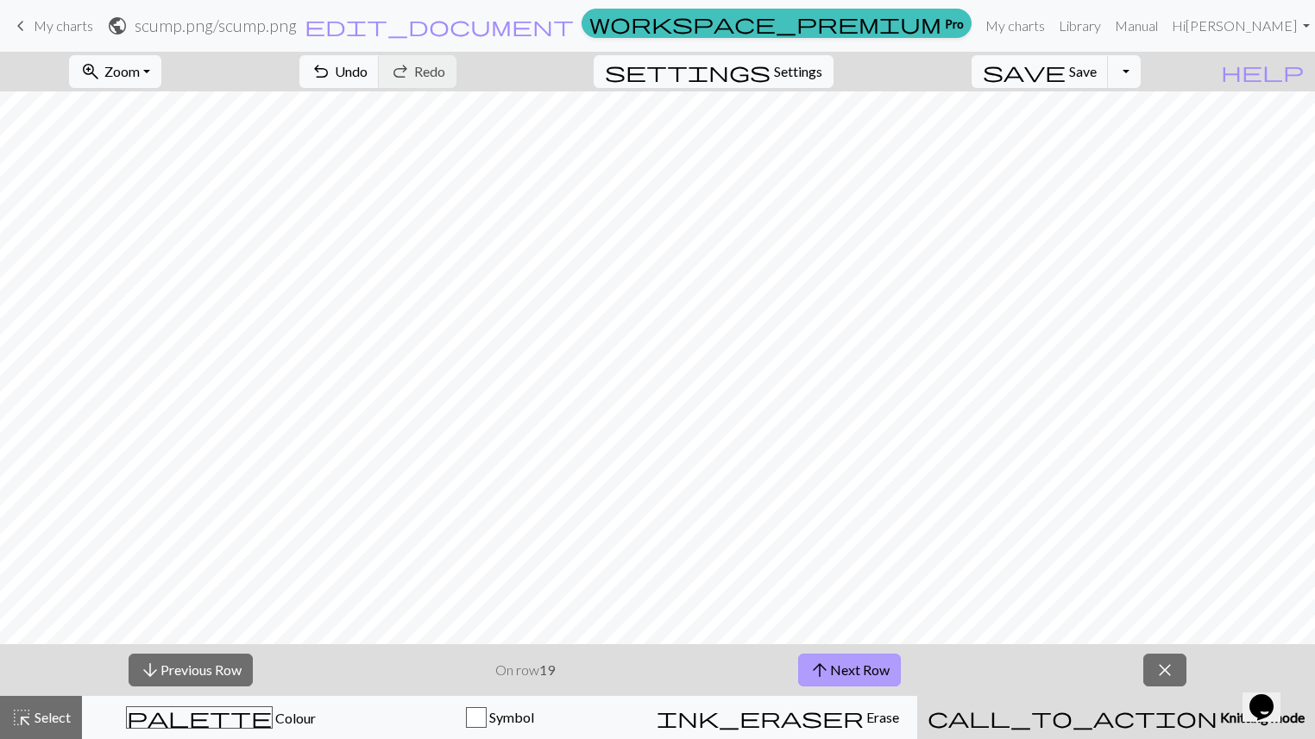
click at [826, 619] on span "arrow_upward" at bounding box center [819, 670] width 21 height 24
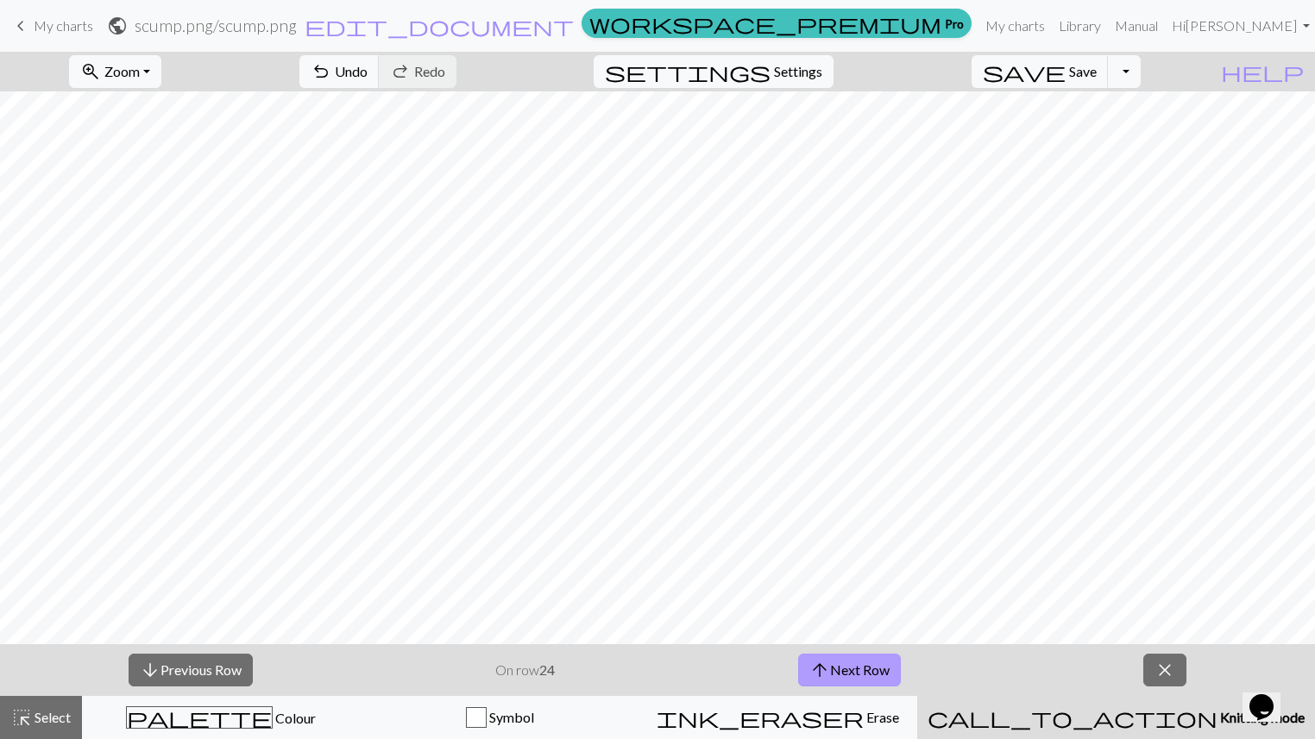
click at [826, 619] on span "arrow_upward" at bounding box center [819, 670] width 21 height 24
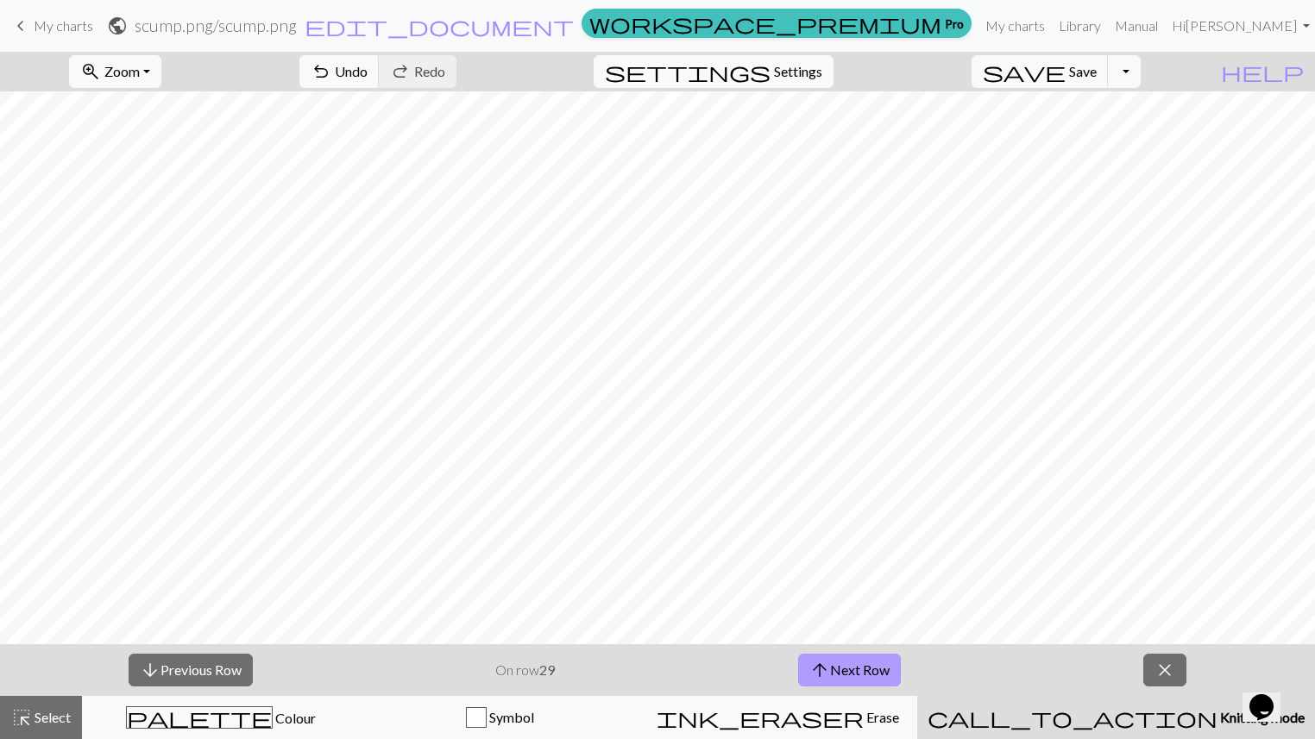
click at [826, 619] on span "arrow_upward" at bounding box center [819, 670] width 21 height 24
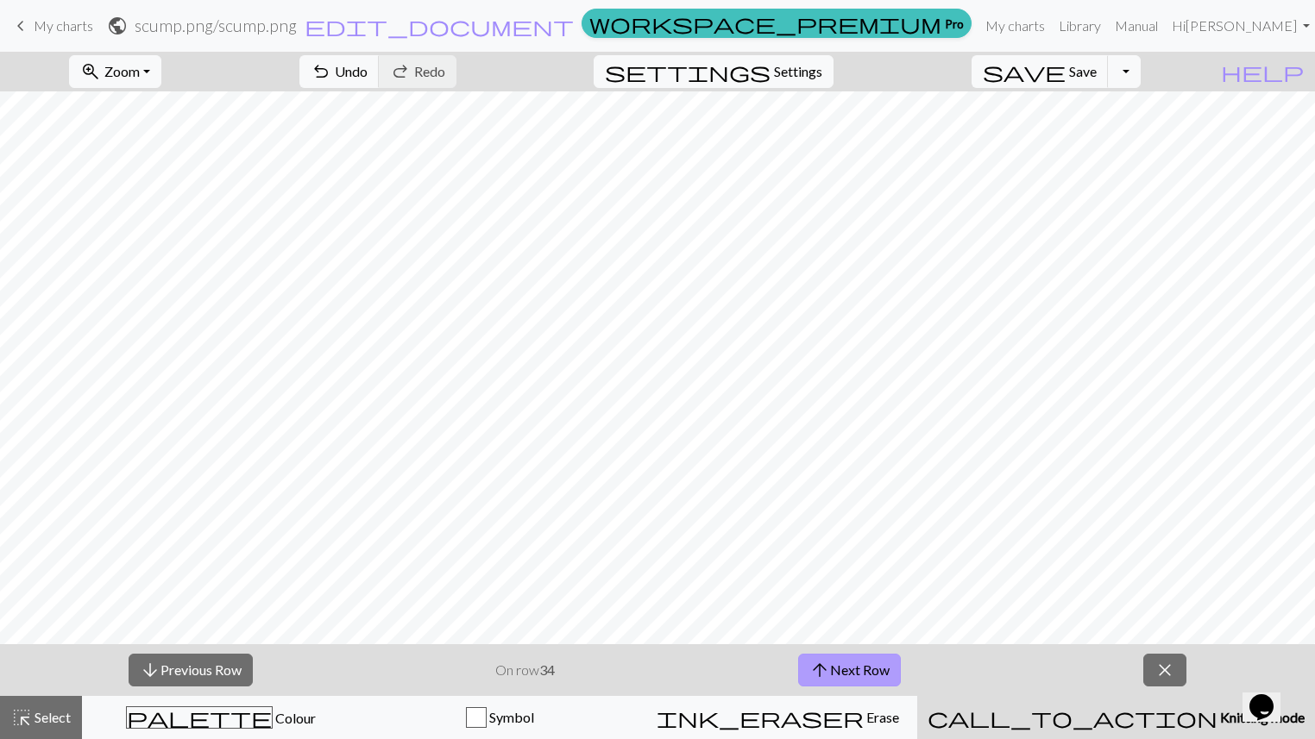
click at [826, 619] on span "arrow_upward" at bounding box center [819, 670] width 21 height 24
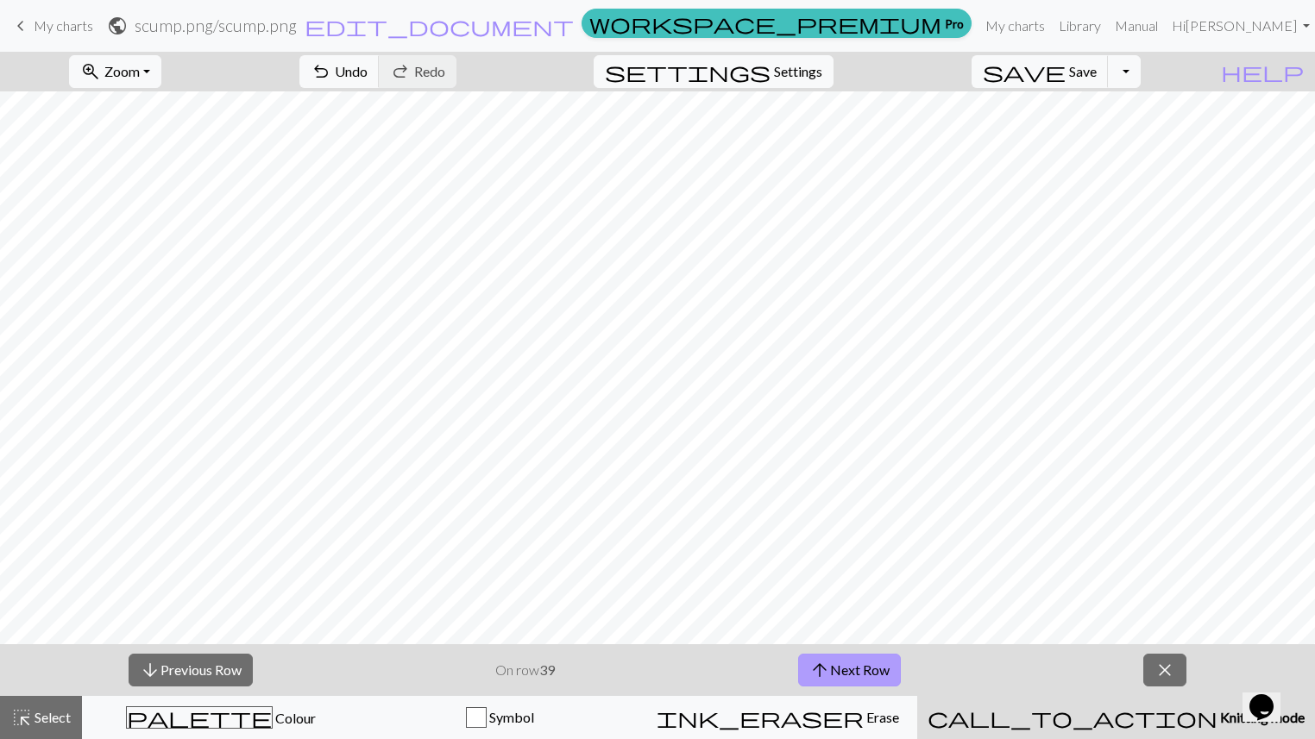
click at [826, 619] on span "arrow_upward" at bounding box center [819, 670] width 21 height 24
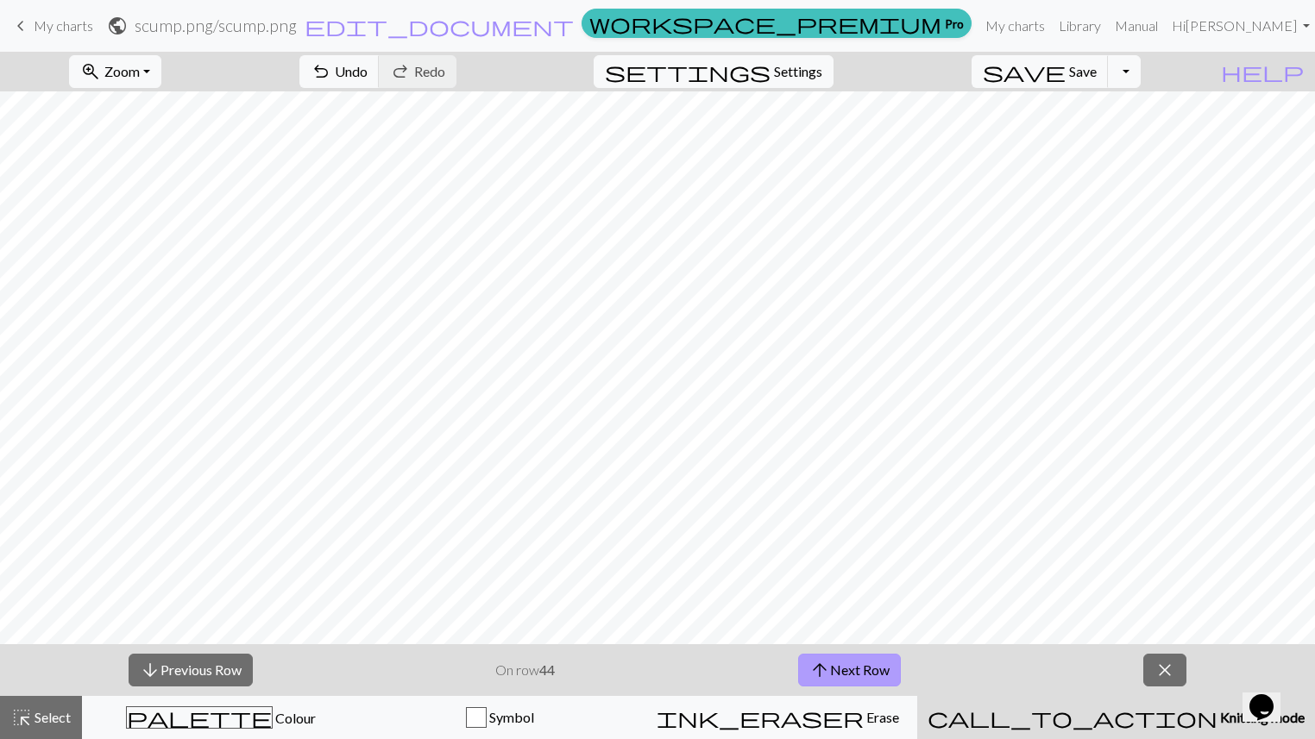
click at [826, 619] on span "arrow_upward" at bounding box center [819, 670] width 21 height 24
click at [1153, 619] on button "close" at bounding box center [1164, 670] width 43 height 33
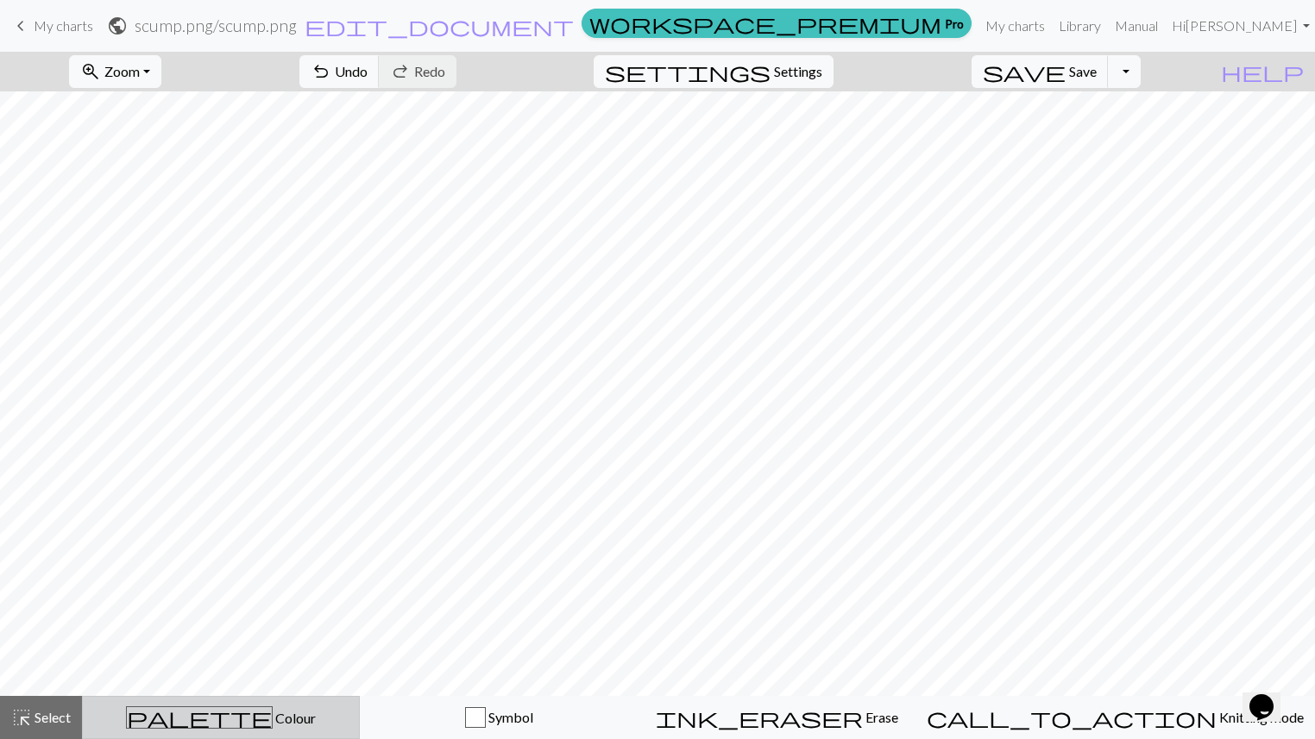
click at [308, 619] on div "palette Colour Colour" at bounding box center [220, 718] width 255 height 22
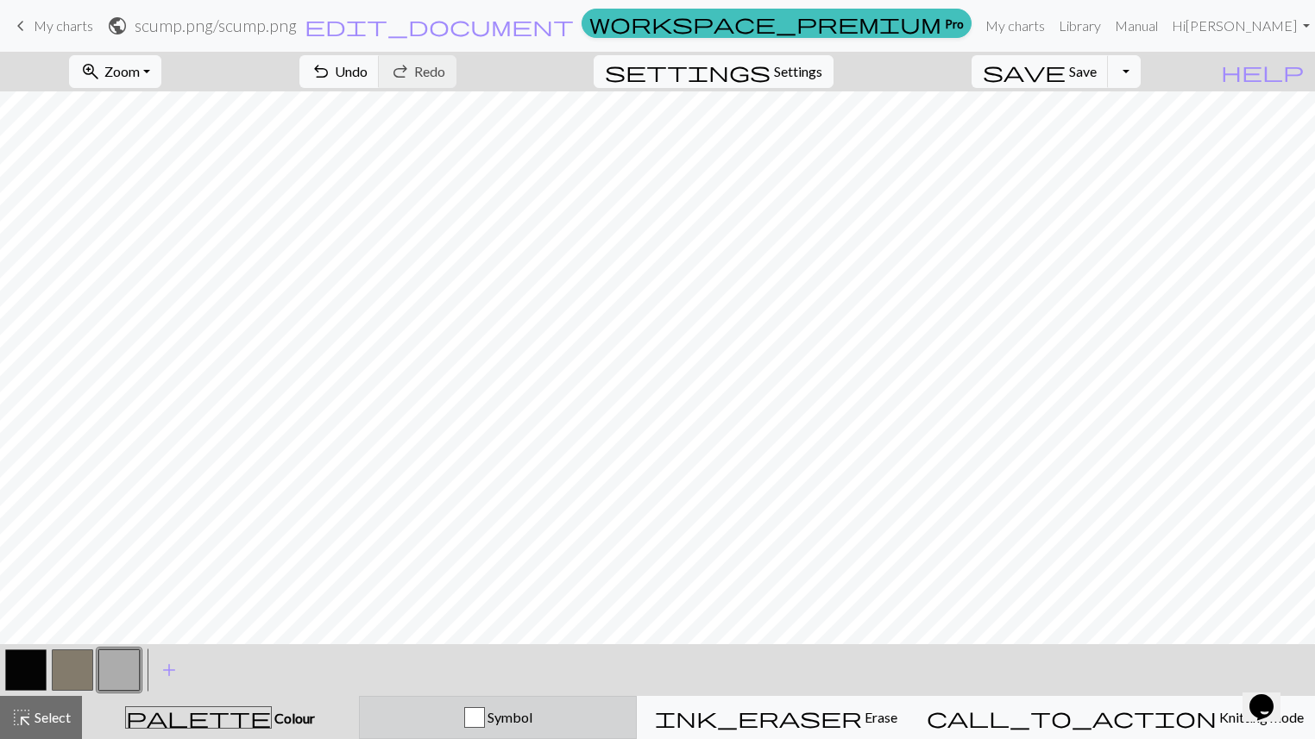
click at [546, 619] on button "Symbol" at bounding box center [498, 717] width 279 height 43
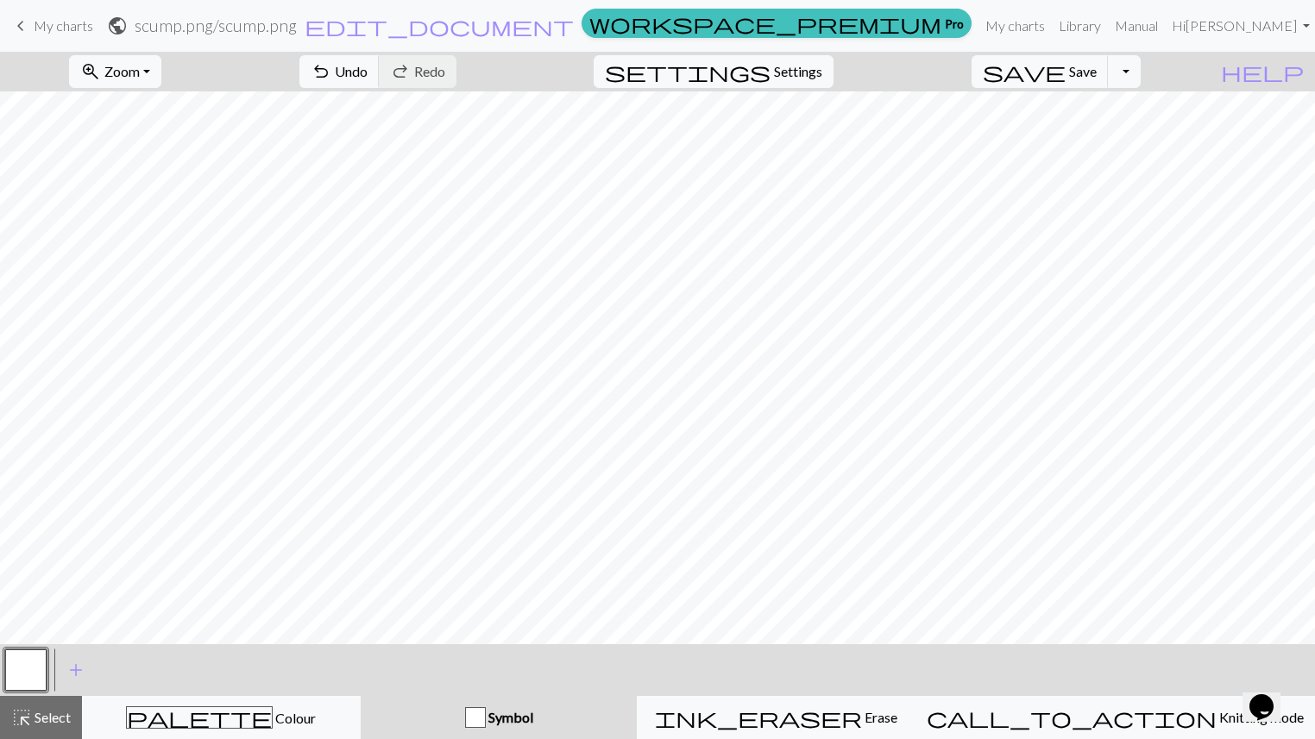
click at [486, 619] on div "button" at bounding box center [475, 717] width 21 height 21
click at [83, 619] on span "add" at bounding box center [76, 670] width 21 height 24
click at [65, 619] on button "button" at bounding box center [72, 670] width 41 height 41
click at [37, 619] on button "button" at bounding box center [25, 670] width 41 height 41
click at [85, 619] on button "button" at bounding box center [72, 670] width 41 height 41
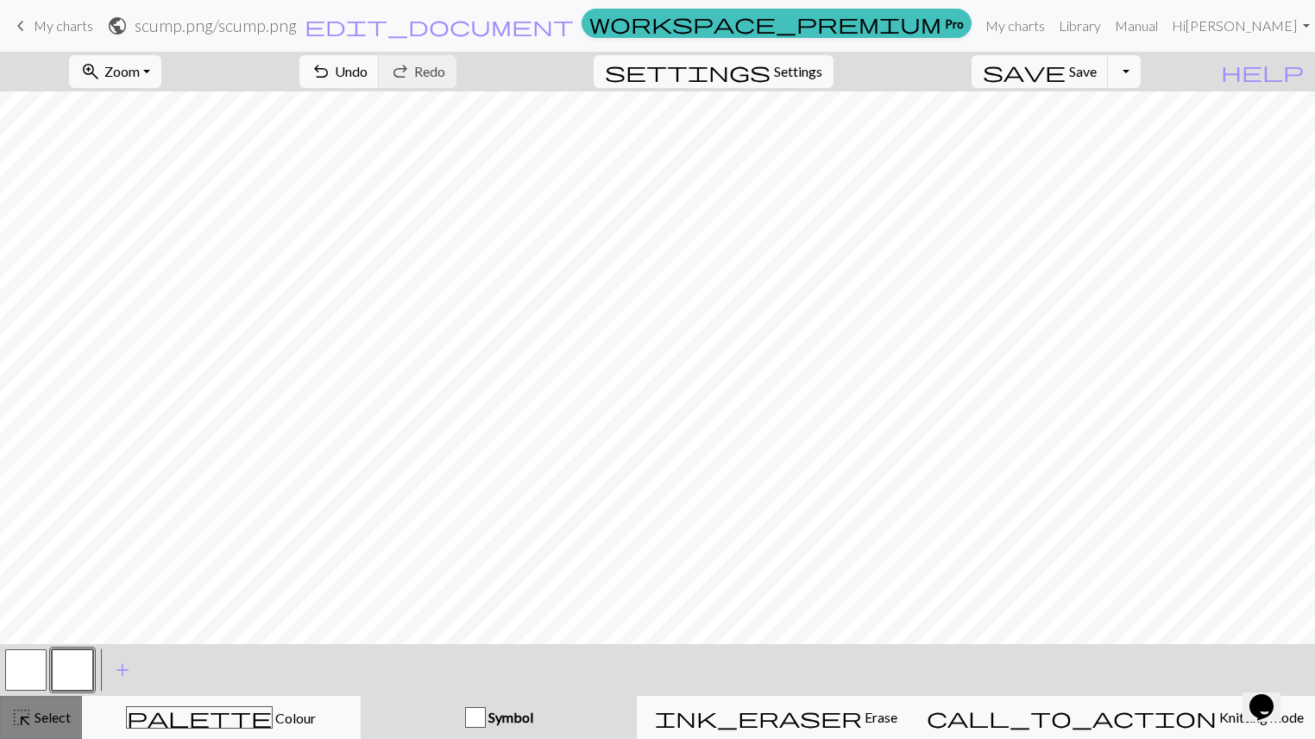
click at [48, 619] on span "Select" at bounding box center [51, 717] width 39 height 16
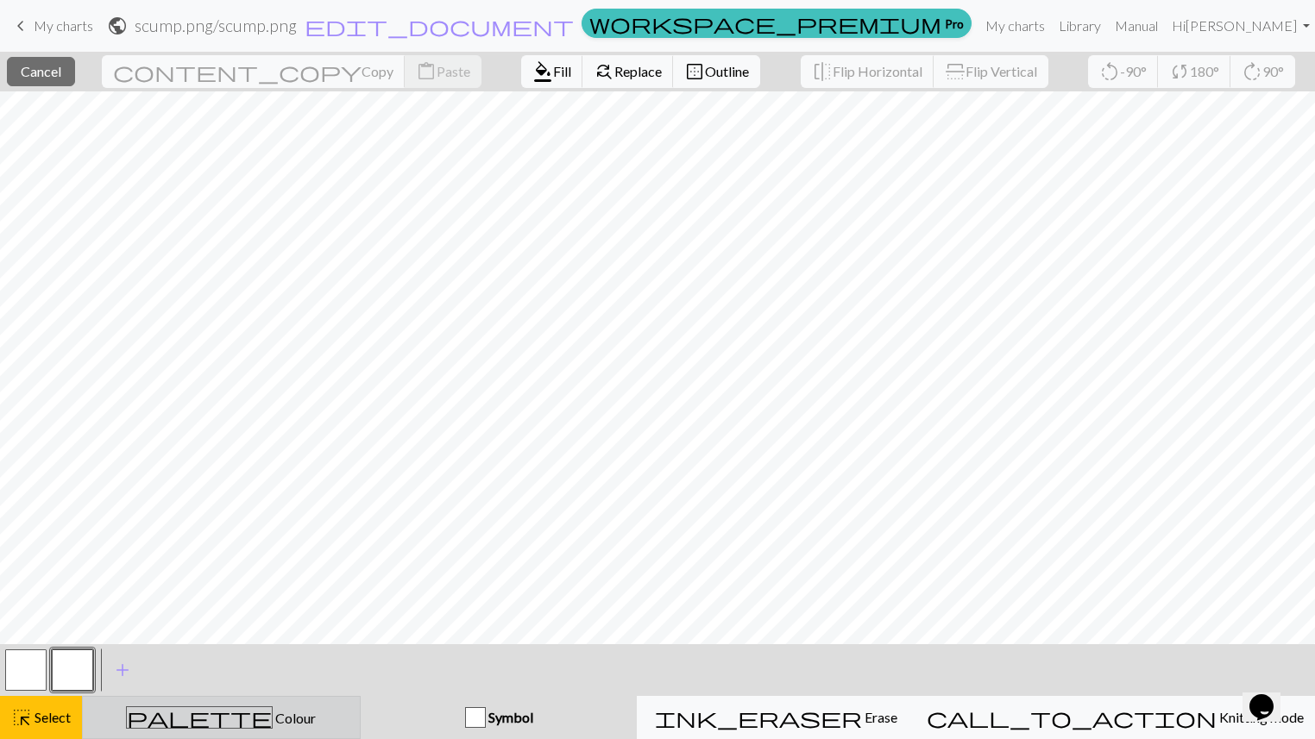
click at [221, 619] on span "palette" at bounding box center [199, 718] width 145 height 24
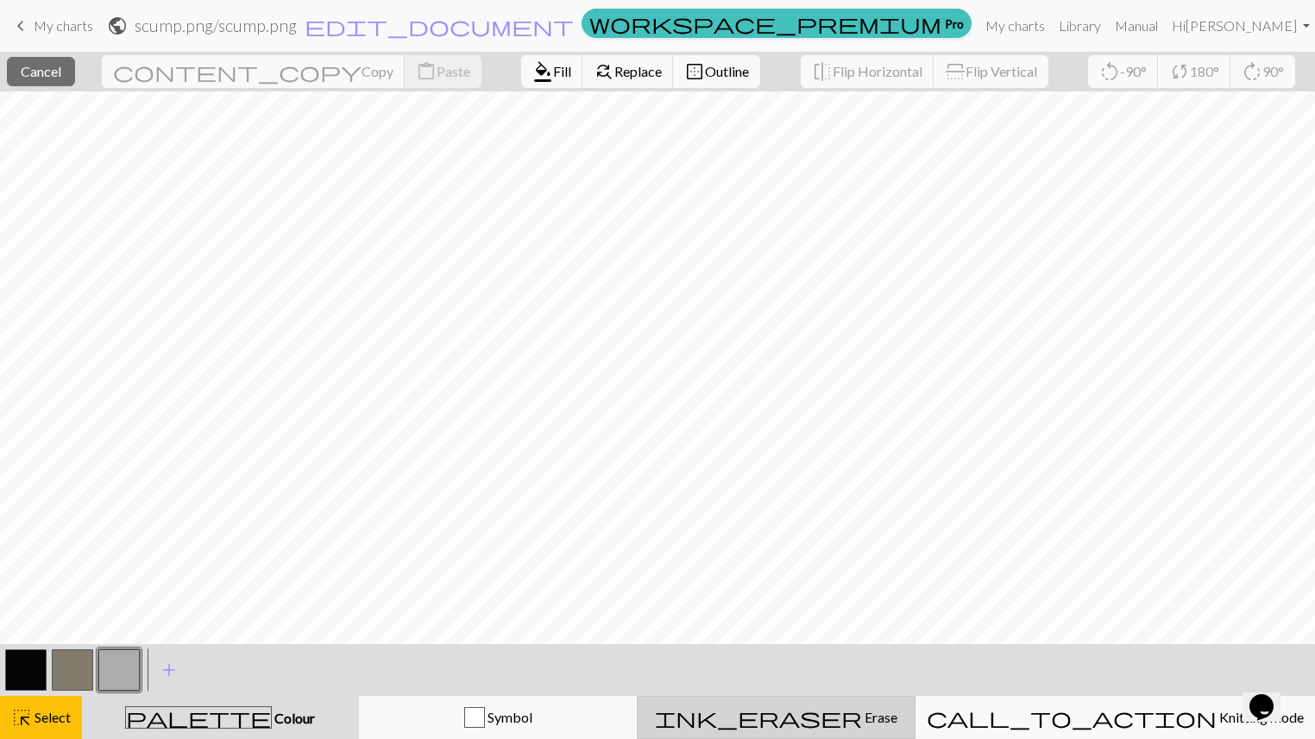
click at [793, 619] on div "ink_eraser Erase Erase" at bounding box center [776, 717] width 256 height 21
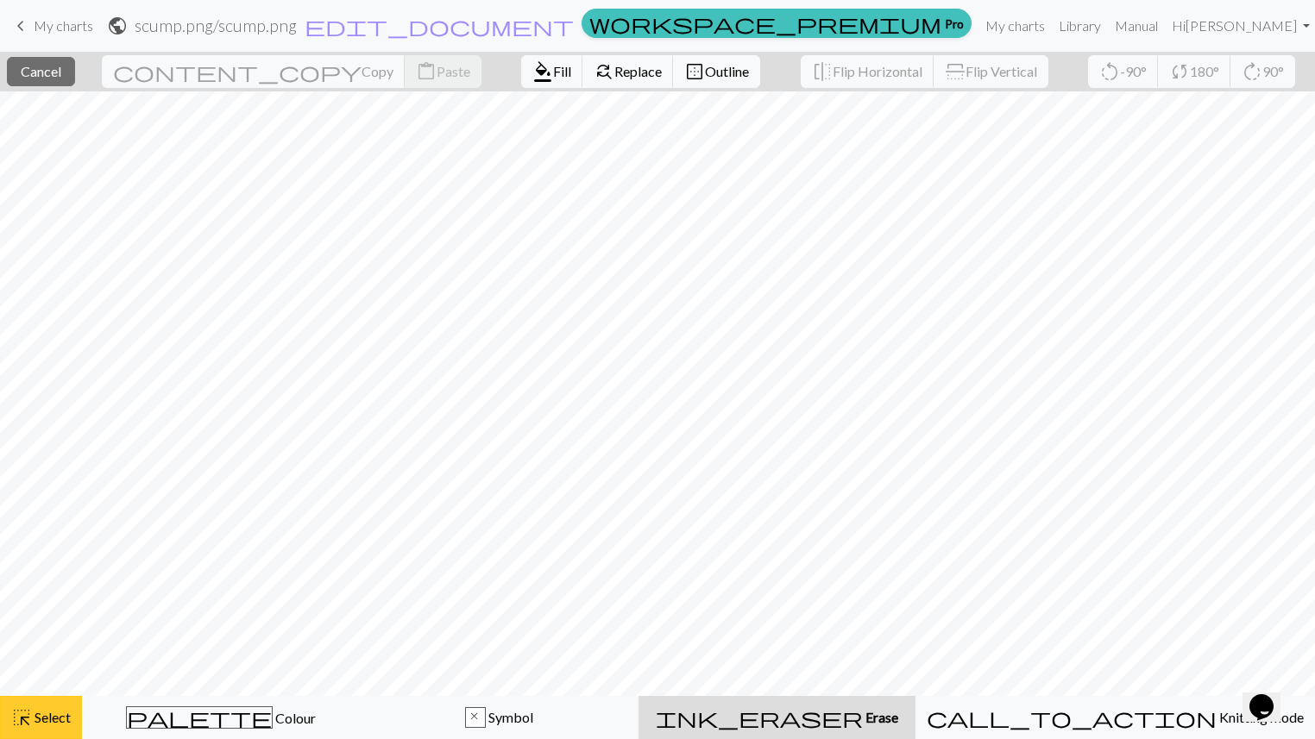
click at [39, 619] on span "Select" at bounding box center [51, 717] width 39 height 16
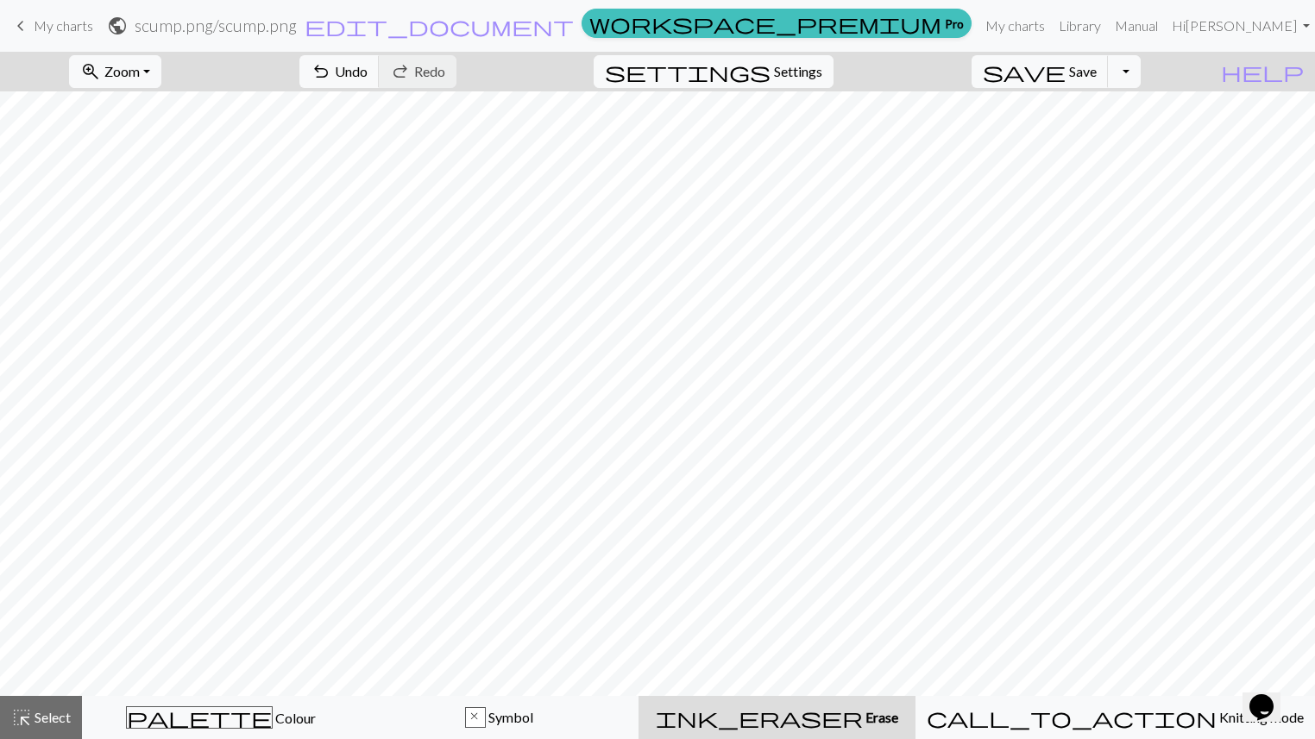
click at [778, 619] on div "ink_eraser Erase Erase" at bounding box center [777, 717] width 256 height 21
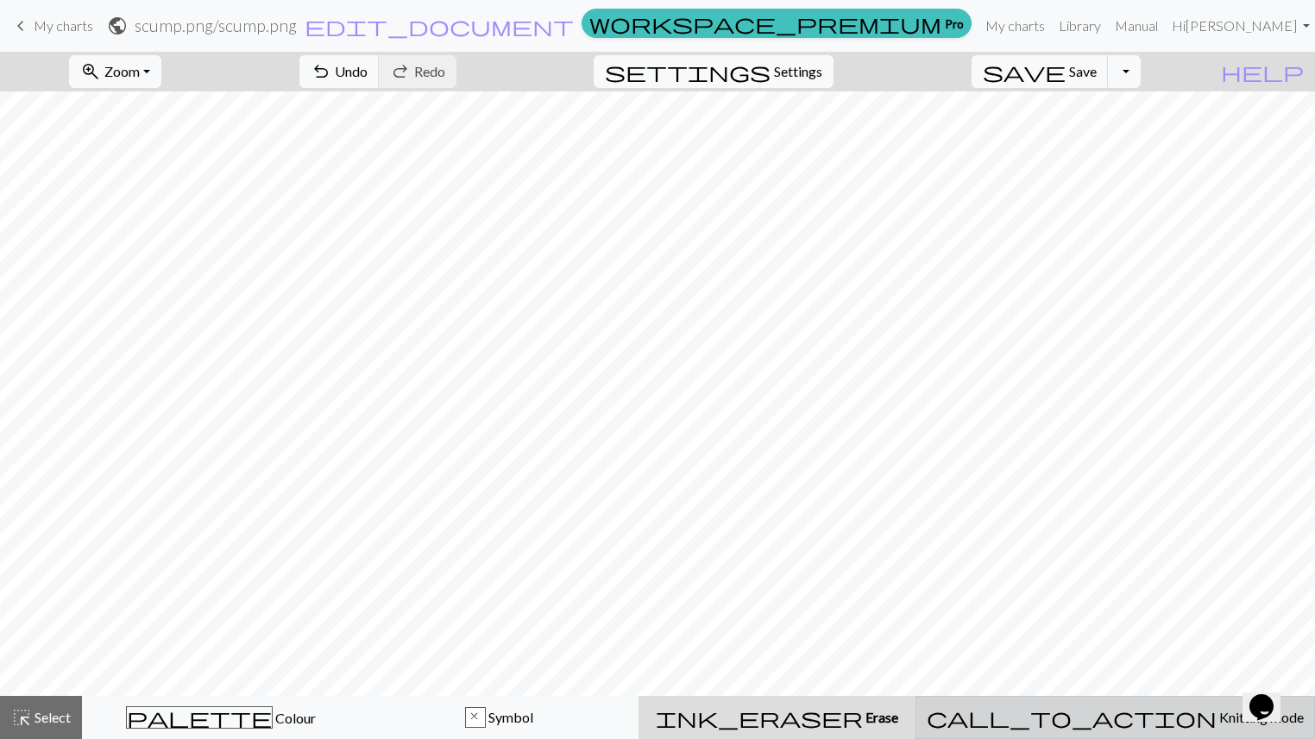
click at [1060, 619] on div "call_to_action Knitting mode Knitting mode" at bounding box center [1115, 717] width 377 height 21
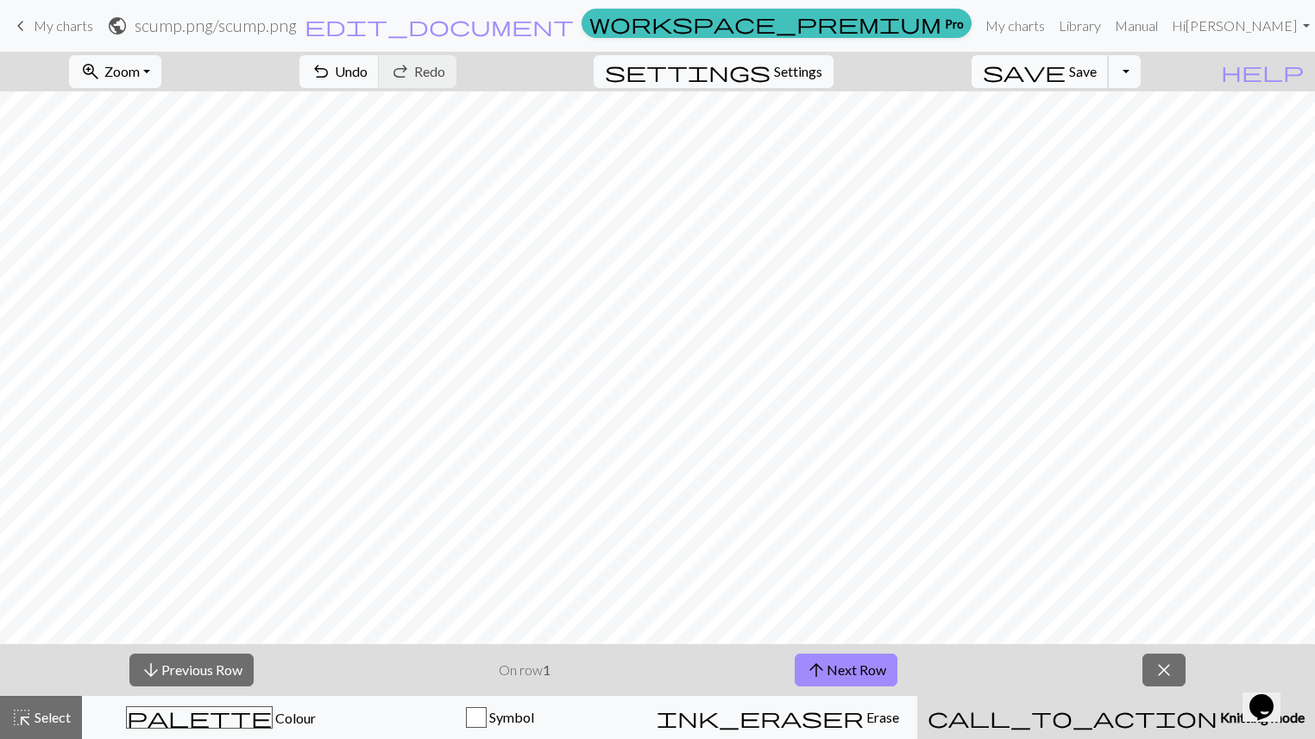
click at [1065, 69] on span "save" at bounding box center [1024, 72] width 83 height 24
click at [1041, 26] on link "My charts" at bounding box center [1014, 26] width 73 height 35
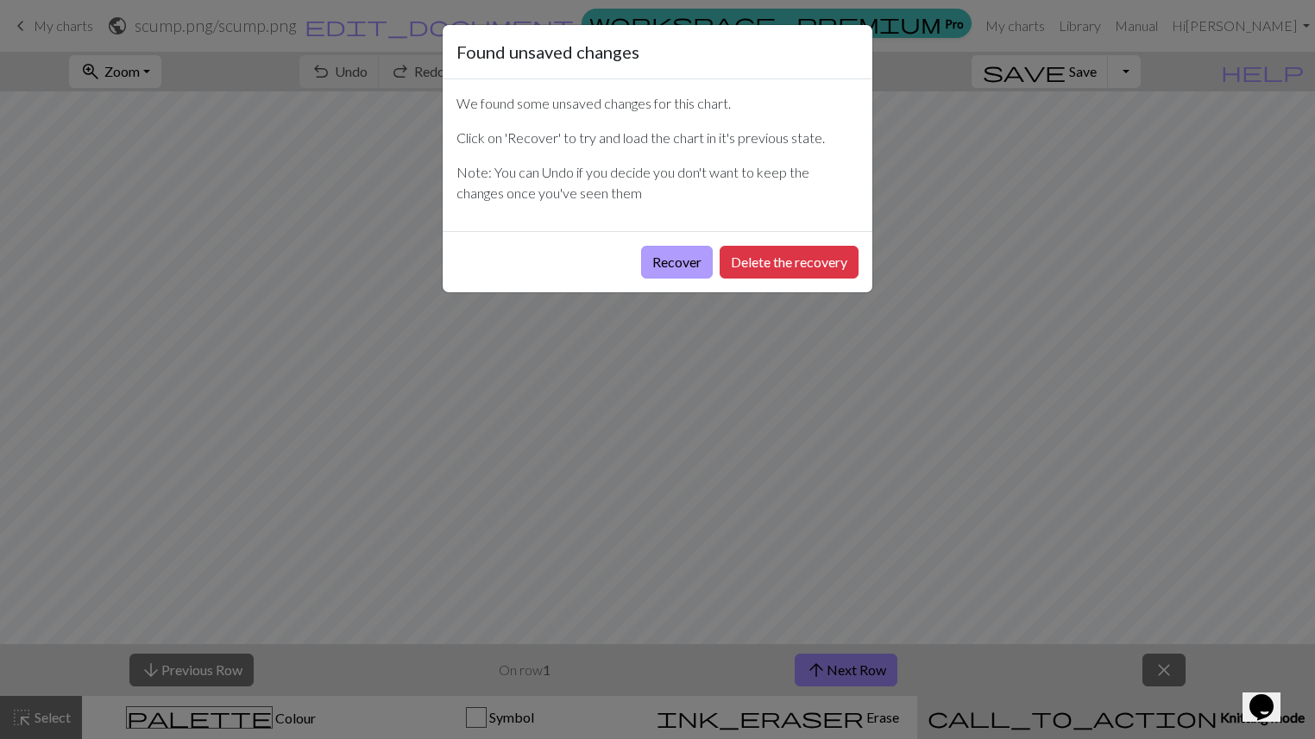
click at [670, 262] on button "Recover" at bounding box center [677, 262] width 72 height 33
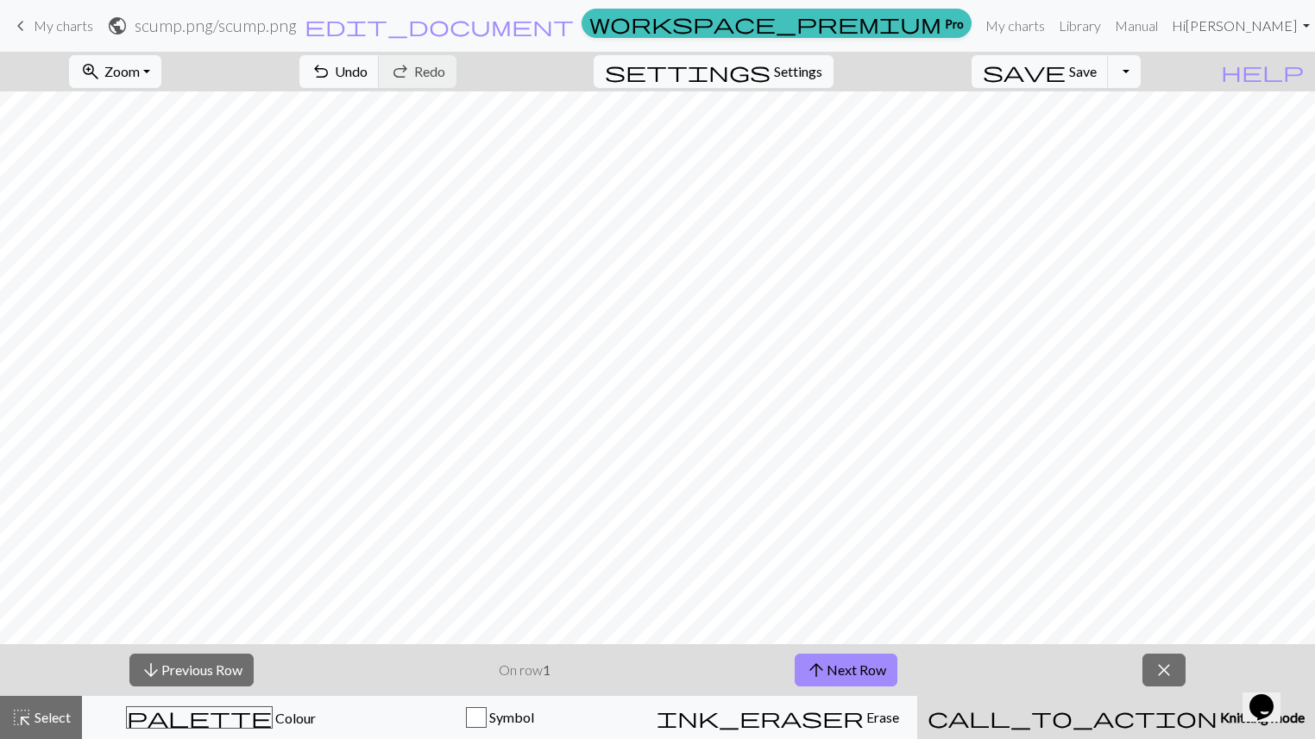
click at [1202, 22] on link "Hi John Wang" at bounding box center [1241, 26] width 152 height 35
click at [1202, 67] on link "Account settings" at bounding box center [1245, 73] width 111 height 35
click at [1202, 619] on span "Knitting mode" at bounding box center [1260, 717] width 87 height 16
click at [854, 619] on button "arrow_upward Next Row" at bounding box center [846, 670] width 103 height 33
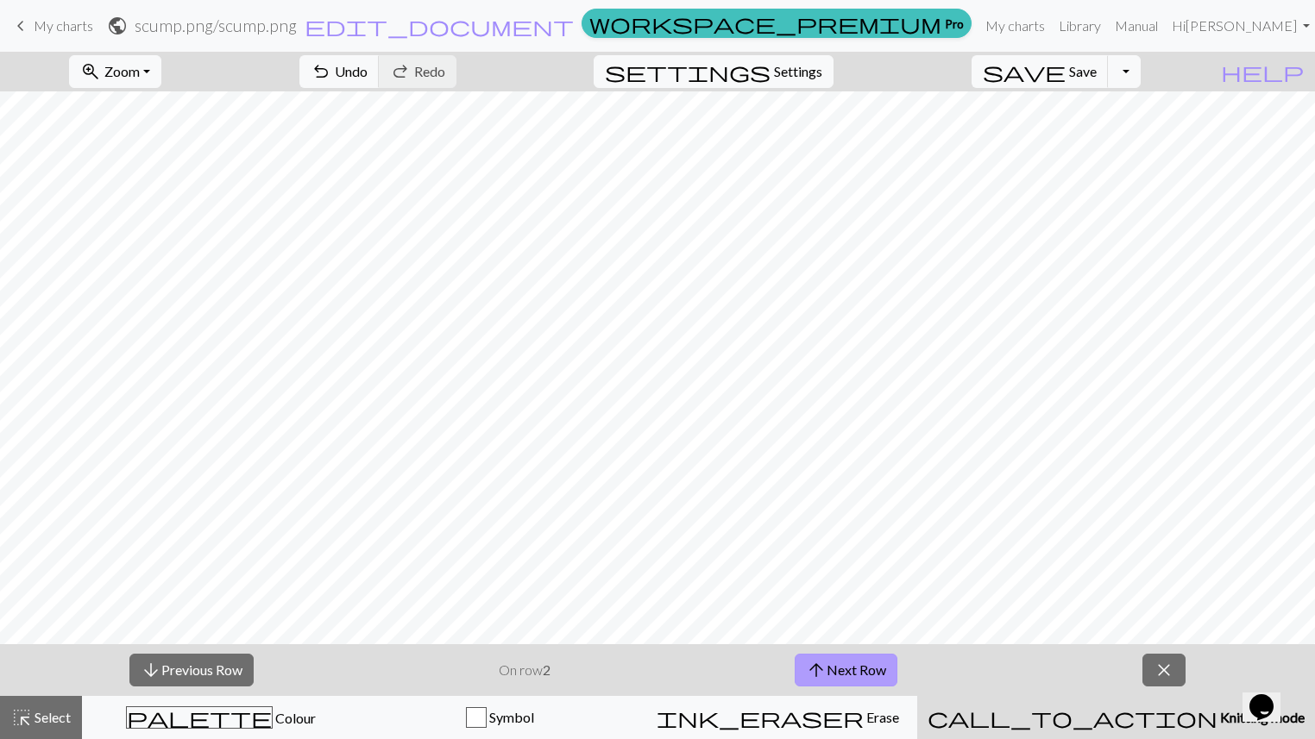
click at [854, 619] on button "arrow_upward Next Row" at bounding box center [846, 670] width 103 height 33
click at [230, 619] on button "arrow_downward Previous Row" at bounding box center [191, 670] width 124 height 33
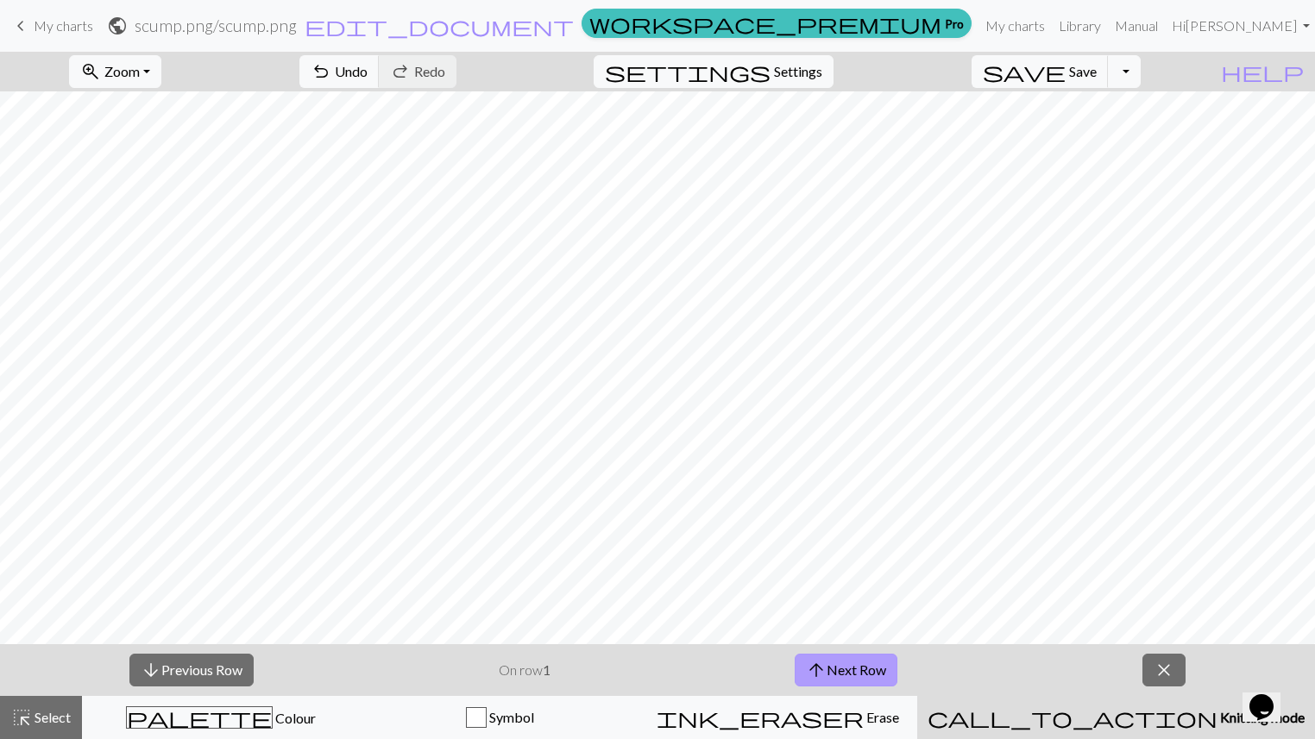
click at [823, 619] on span "arrow_upward" at bounding box center [816, 670] width 21 height 24
click at [213, 619] on button "arrow_downward Previous Row" at bounding box center [191, 670] width 124 height 33
click at [841, 619] on button "arrow_upward Next Row" at bounding box center [846, 670] width 103 height 33
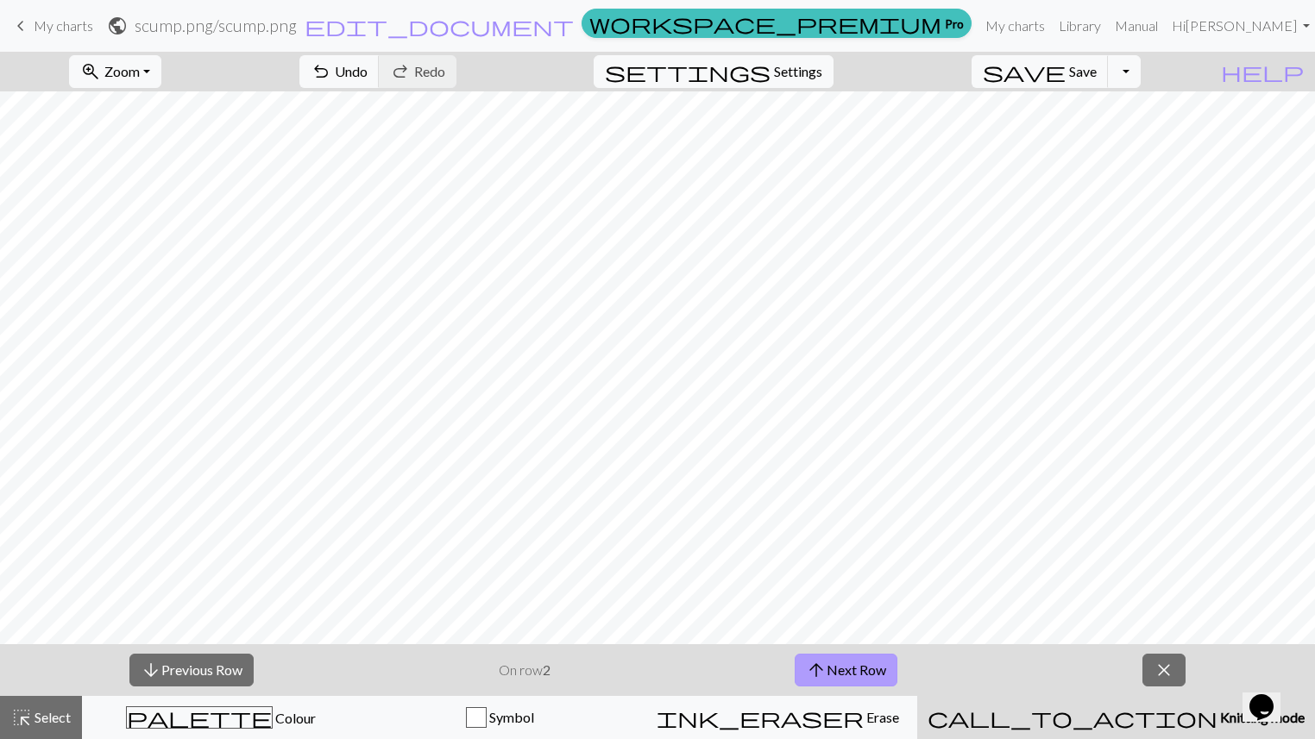
click at [841, 619] on button "arrow_upward Next Row" at bounding box center [846, 670] width 103 height 33
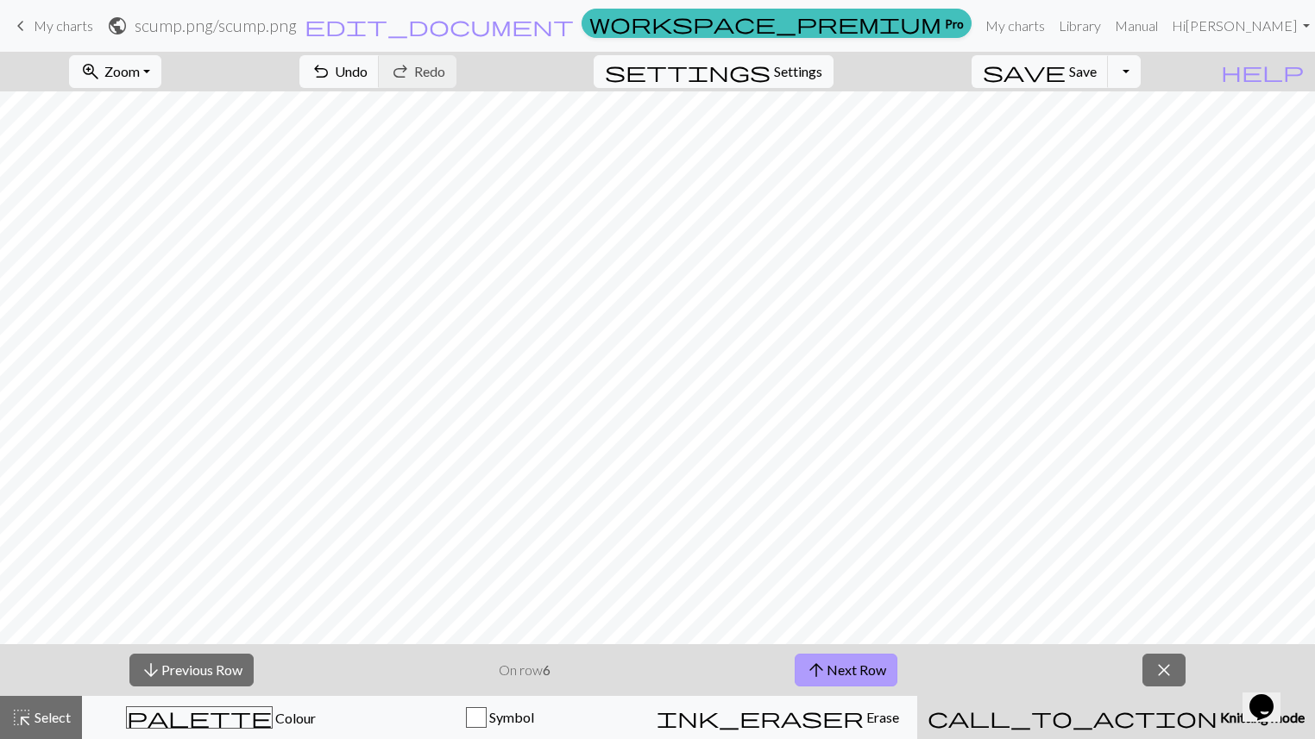
click at [841, 619] on button "arrow_upward Next Row" at bounding box center [846, 670] width 103 height 33
click at [231, 619] on button "arrow_downward Previous Row" at bounding box center [191, 670] width 124 height 33
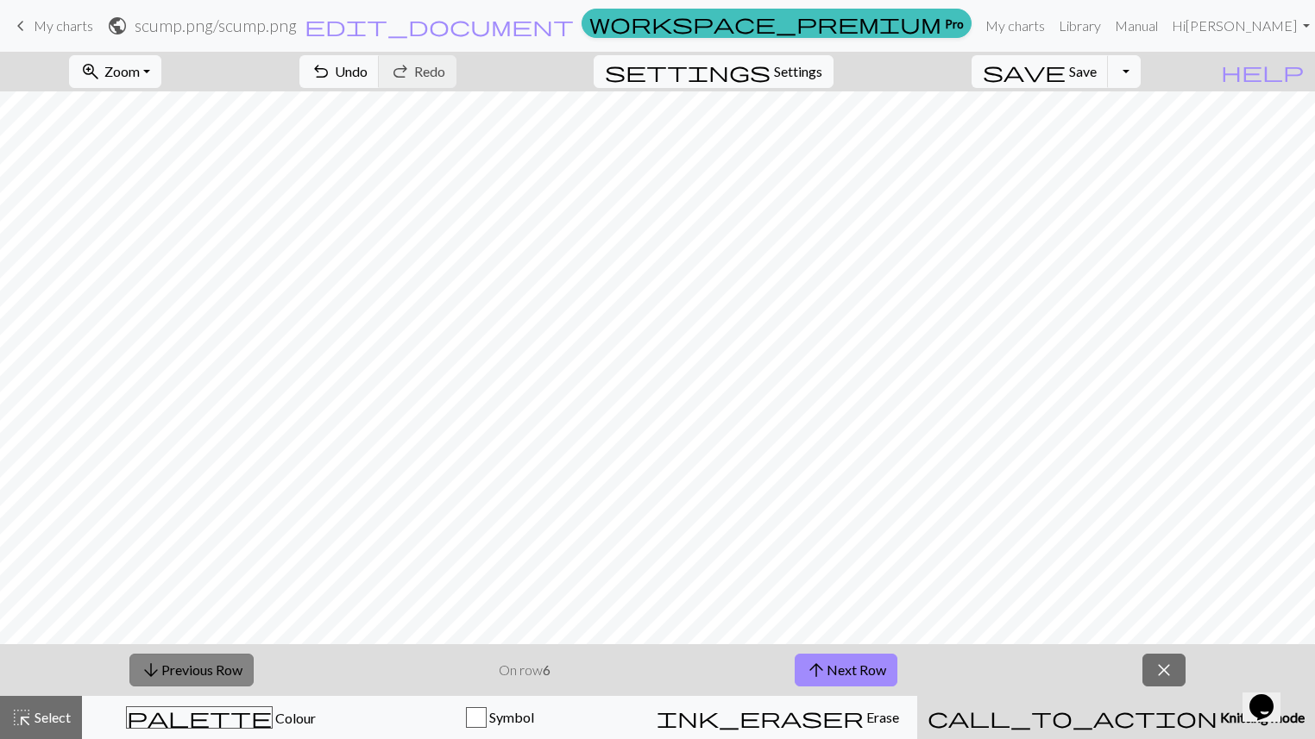
click at [231, 619] on button "arrow_downward Previous Row" at bounding box center [191, 670] width 124 height 33
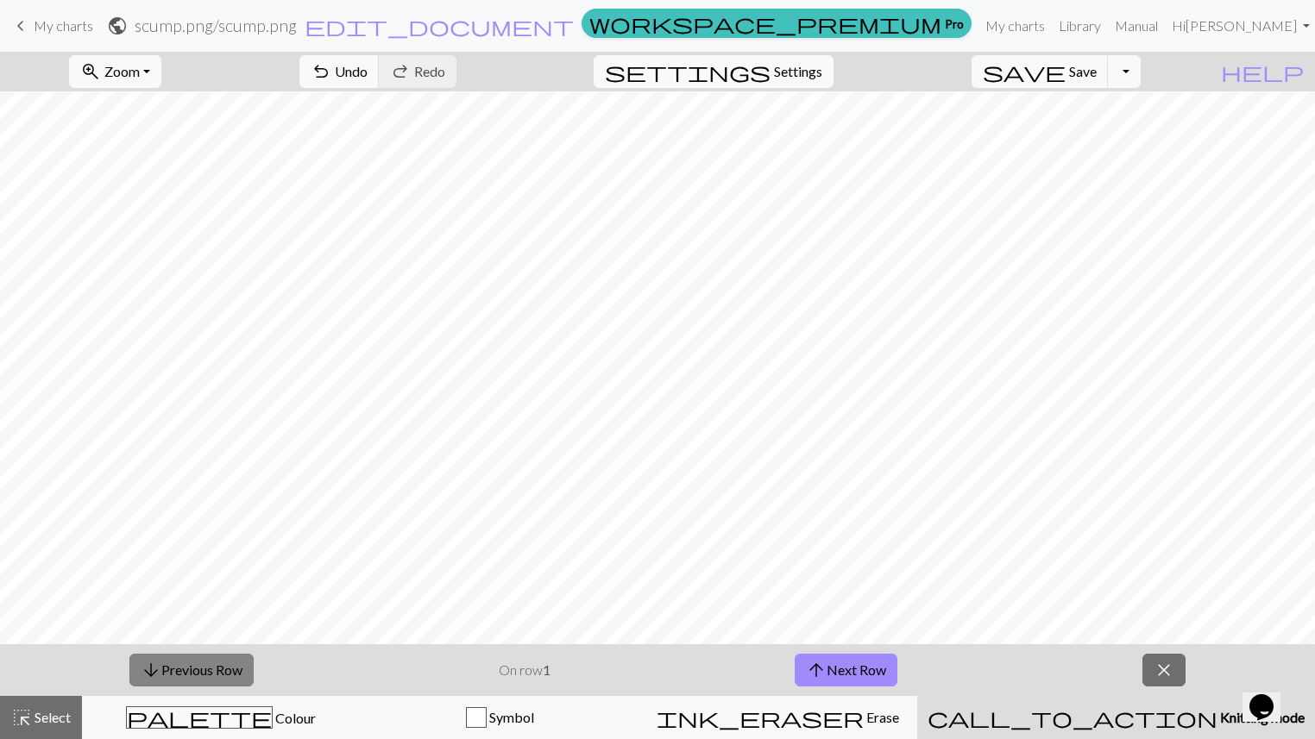
click at [231, 619] on button "arrow_downward Previous Row" at bounding box center [191, 670] width 124 height 33
click at [820, 619] on span "arrow_upward" at bounding box center [816, 670] width 21 height 24
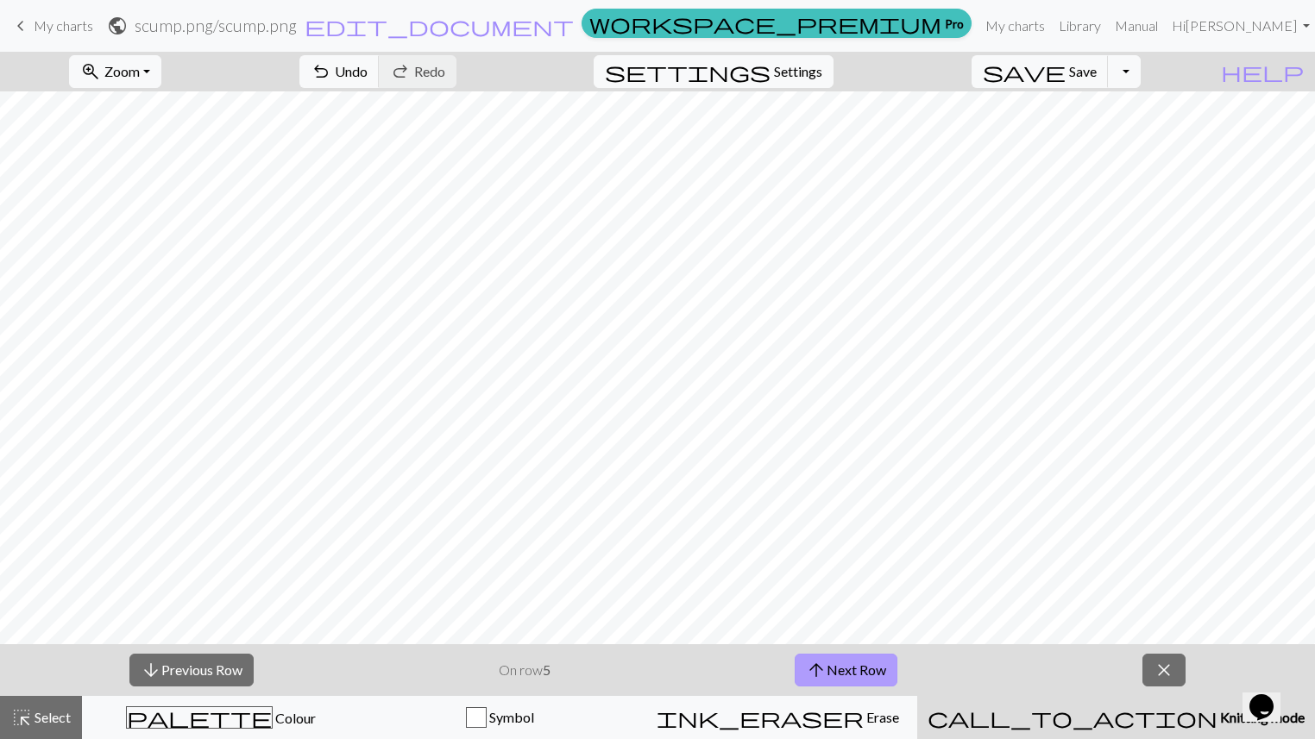
click at [820, 619] on span "arrow_upward" at bounding box center [816, 670] width 21 height 24
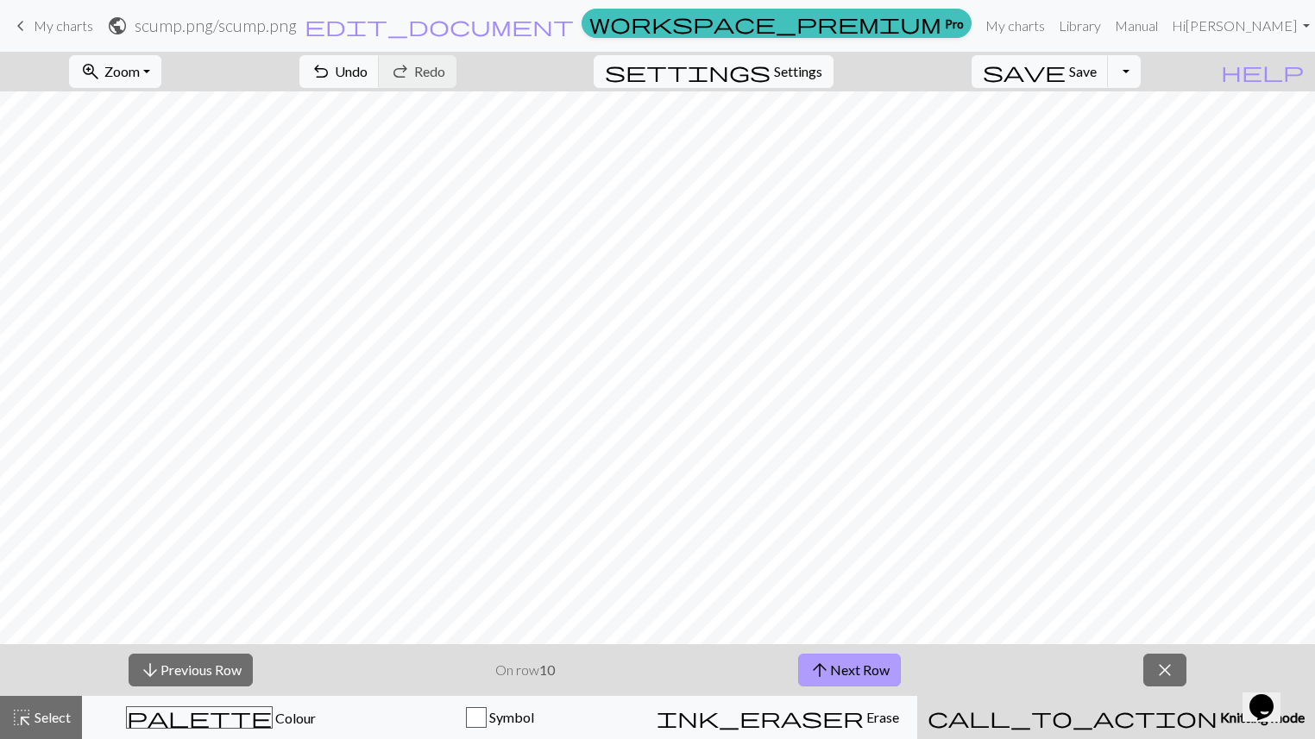
click at [820, 619] on span "arrow_upward" at bounding box center [819, 670] width 21 height 24
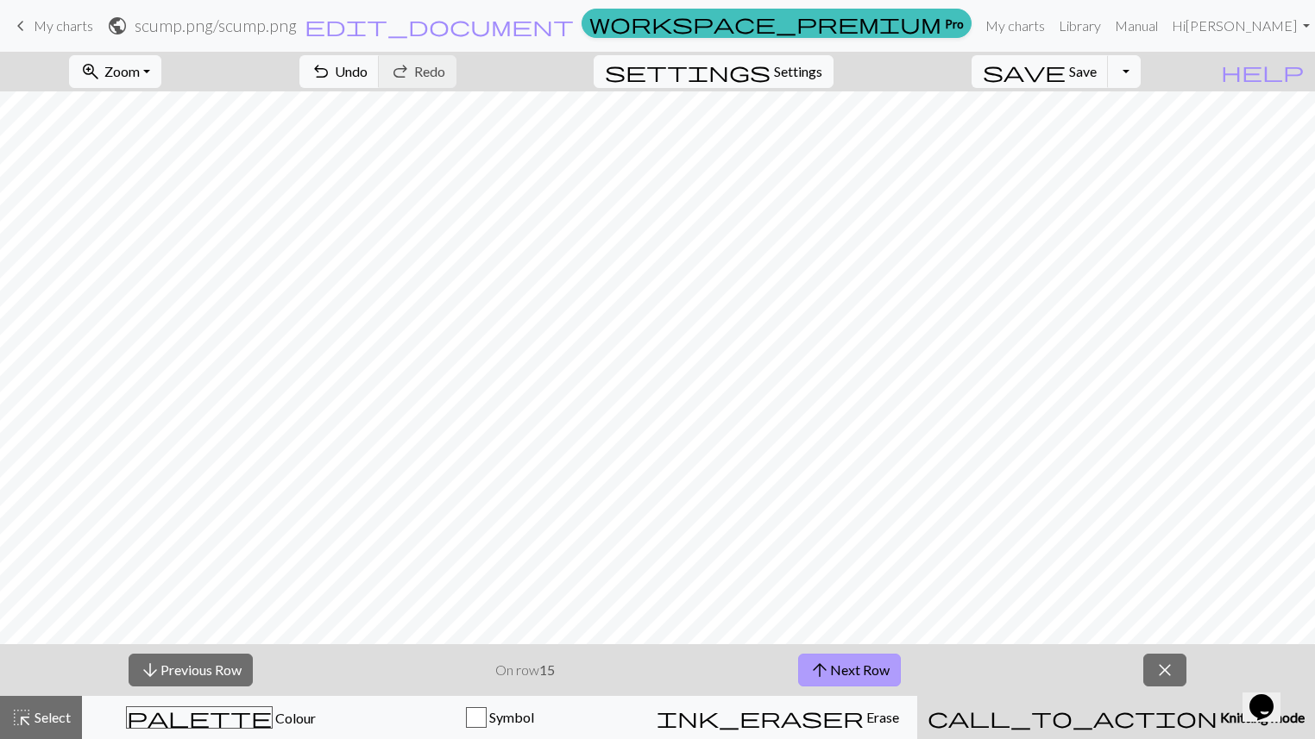
click at [820, 619] on span "arrow_upward" at bounding box center [819, 670] width 21 height 24
click at [230, 619] on button "arrow_downward Previous Row" at bounding box center [191, 670] width 124 height 33
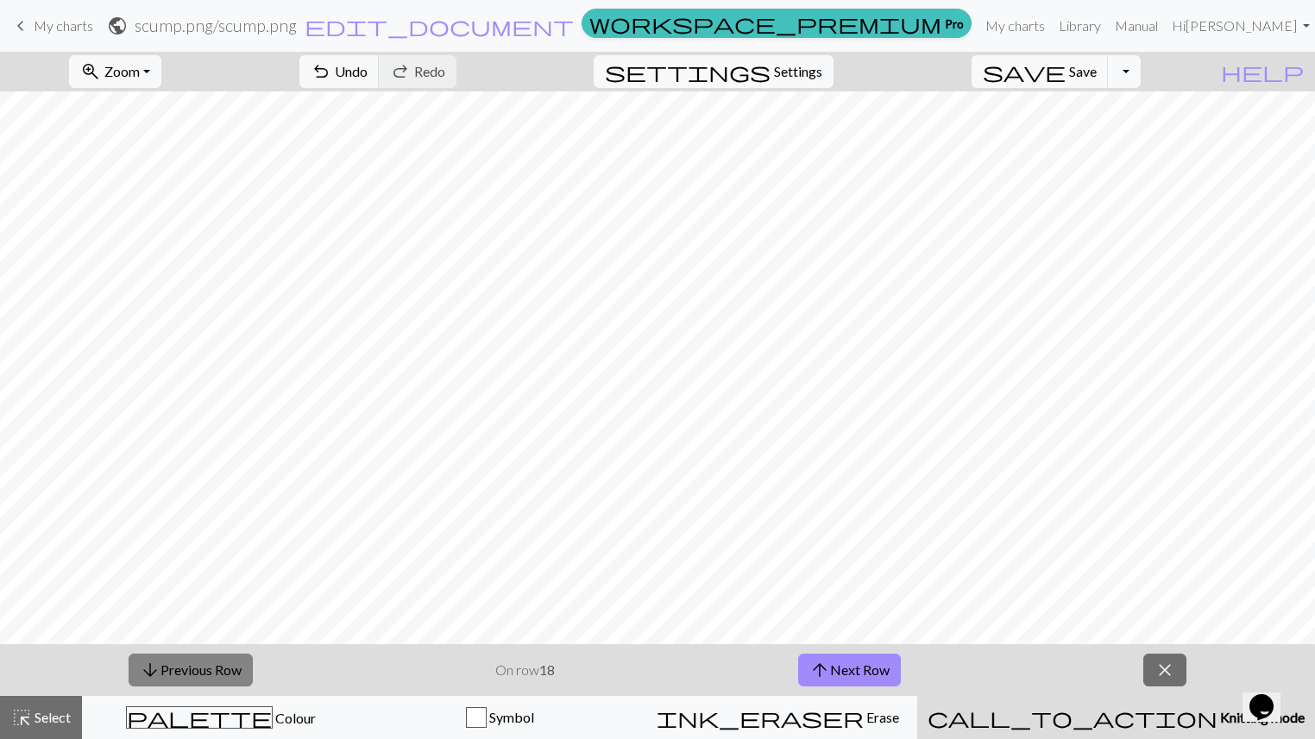
click at [230, 619] on button "arrow_downward Previous Row" at bounding box center [191, 670] width 124 height 33
click at [843, 619] on button "arrow_upward Next Row" at bounding box center [849, 670] width 103 height 33
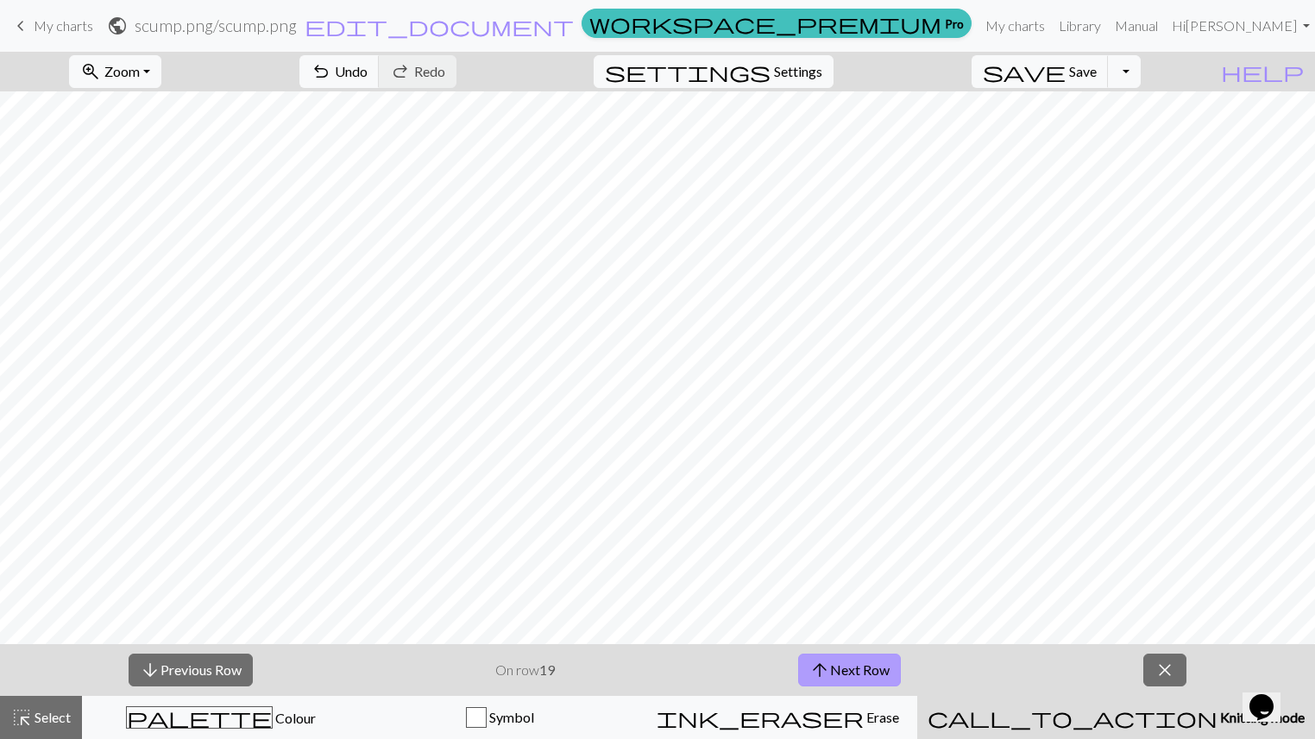
click at [843, 619] on button "arrow_upward Next Row" at bounding box center [849, 670] width 103 height 33
click at [195, 619] on button "arrow_downward Previous Row" at bounding box center [191, 670] width 124 height 33
click at [189, 619] on button "arrow_downward Previous Row" at bounding box center [191, 670] width 124 height 33
click at [826, 619] on span "arrow_upward" at bounding box center [819, 670] width 21 height 24
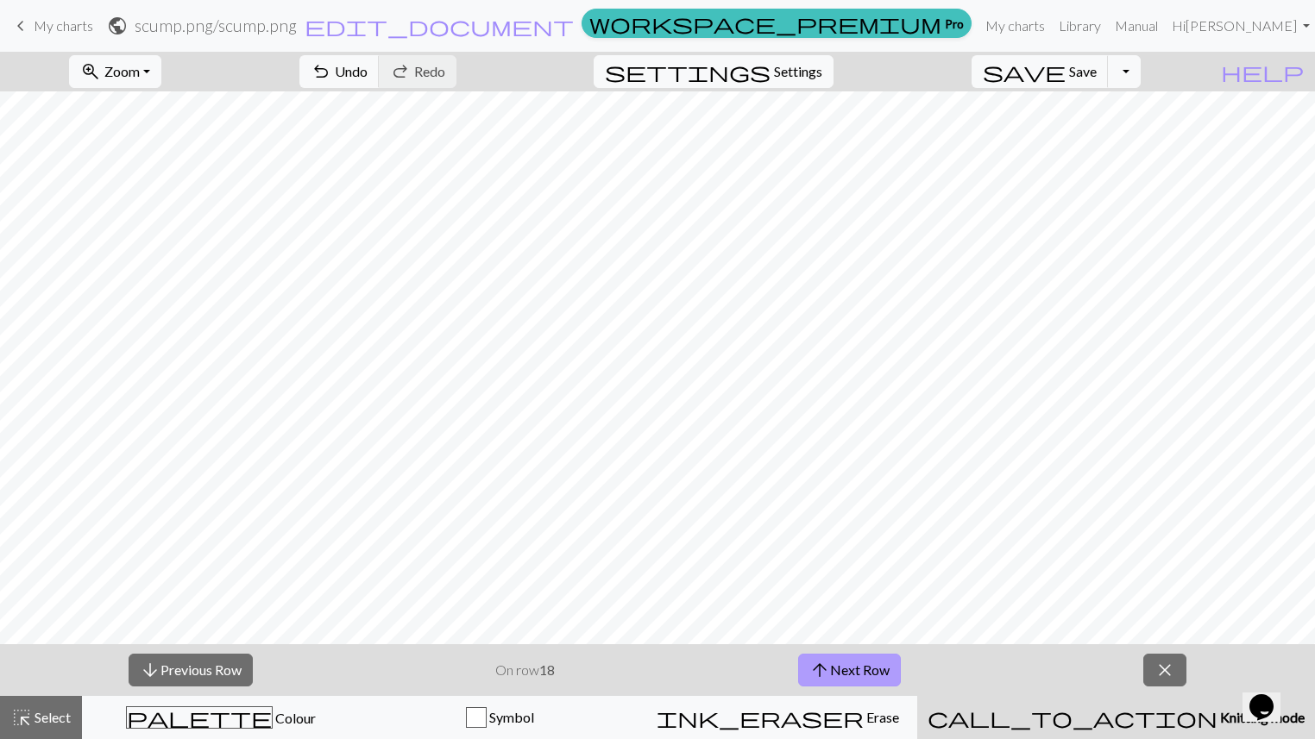
click at [826, 619] on span "arrow_upward" at bounding box center [819, 670] width 21 height 24
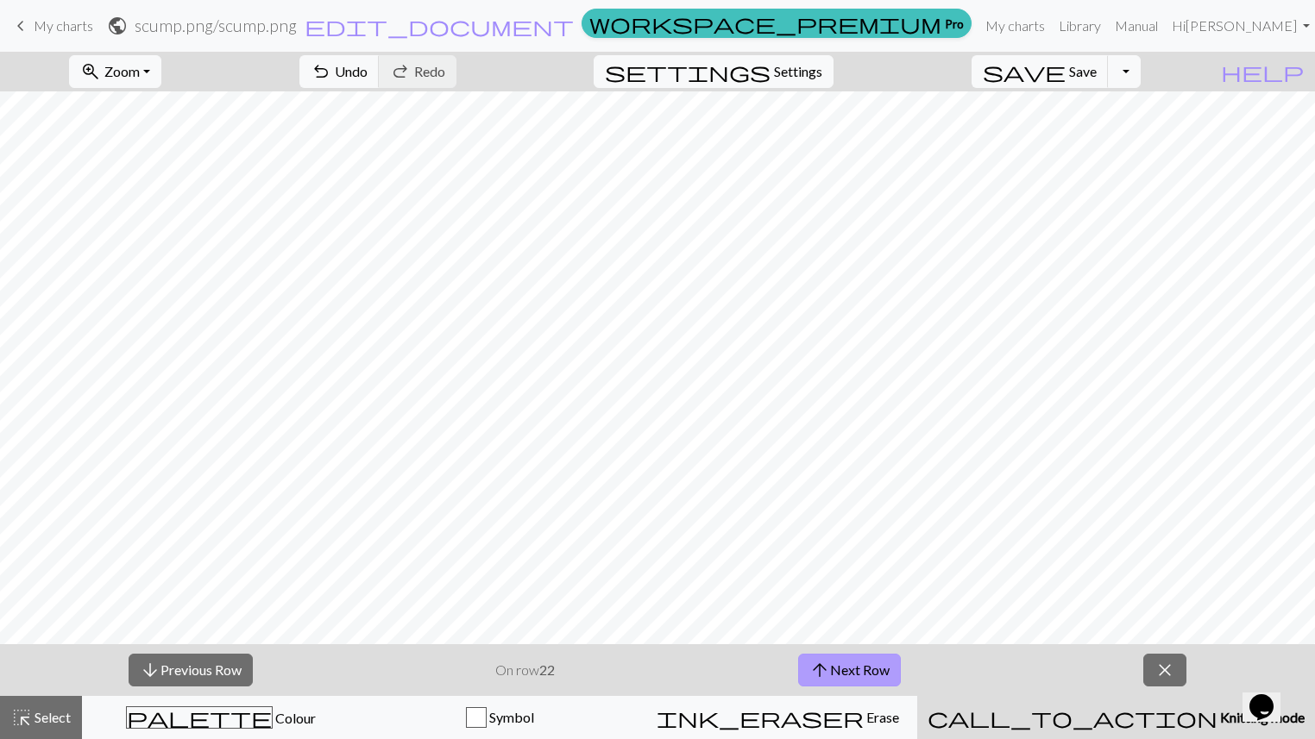
click at [826, 619] on span "arrow_upward" at bounding box center [819, 670] width 21 height 24
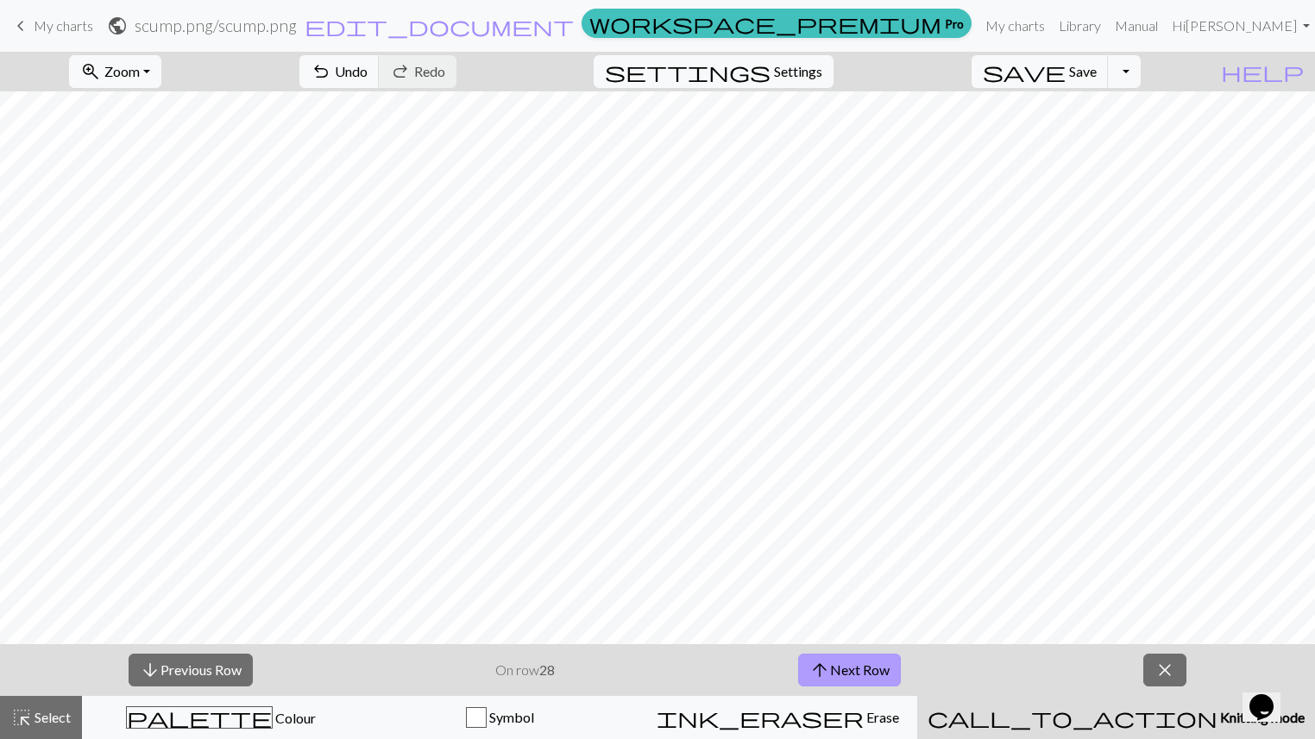
click at [826, 619] on span "arrow_upward" at bounding box center [819, 670] width 21 height 24
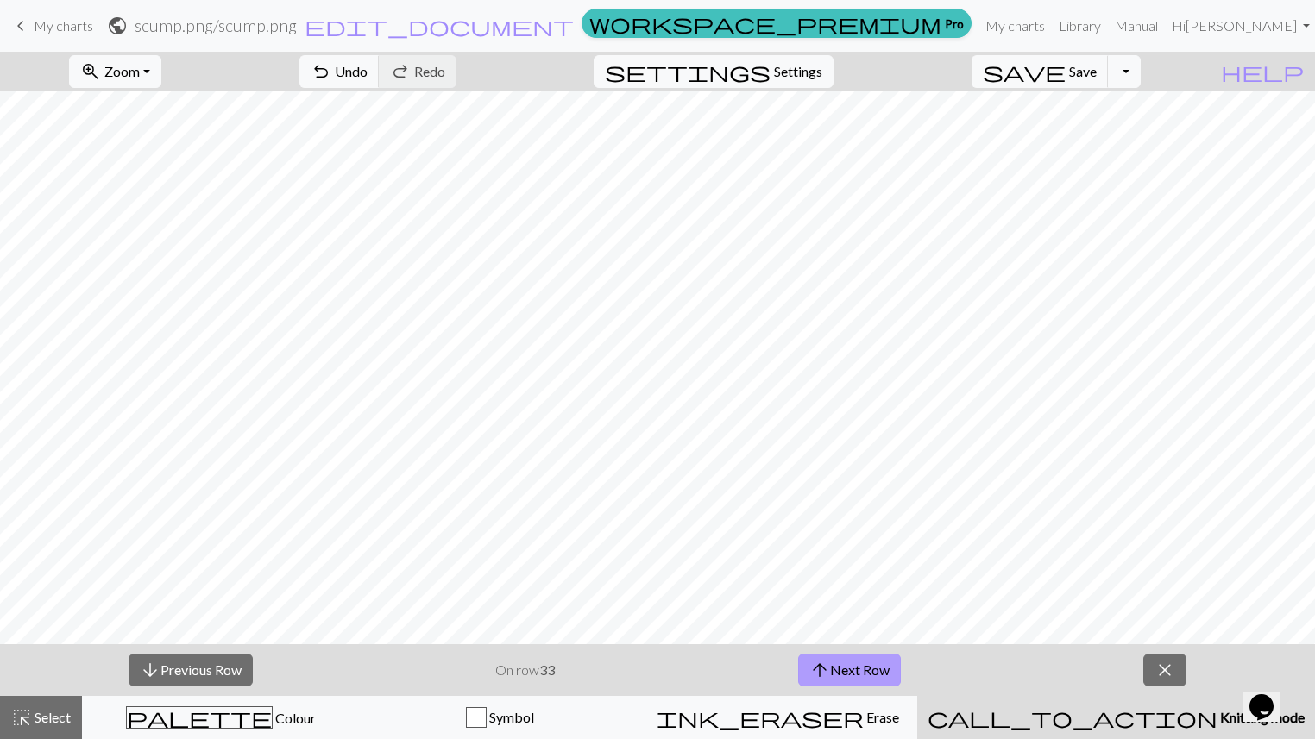
click at [826, 619] on span "arrow_upward" at bounding box center [819, 670] width 21 height 24
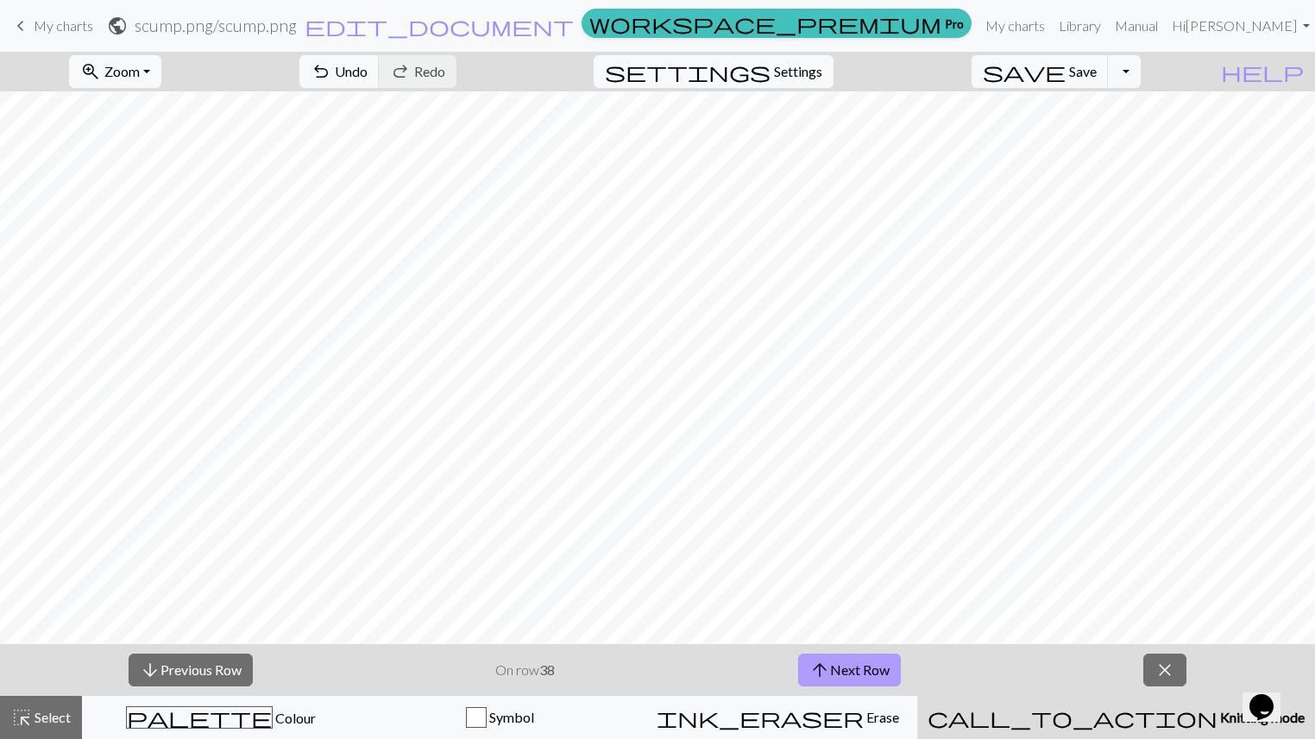
click at [826, 619] on span "arrow_upward" at bounding box center [819, 670] width 21 height 24
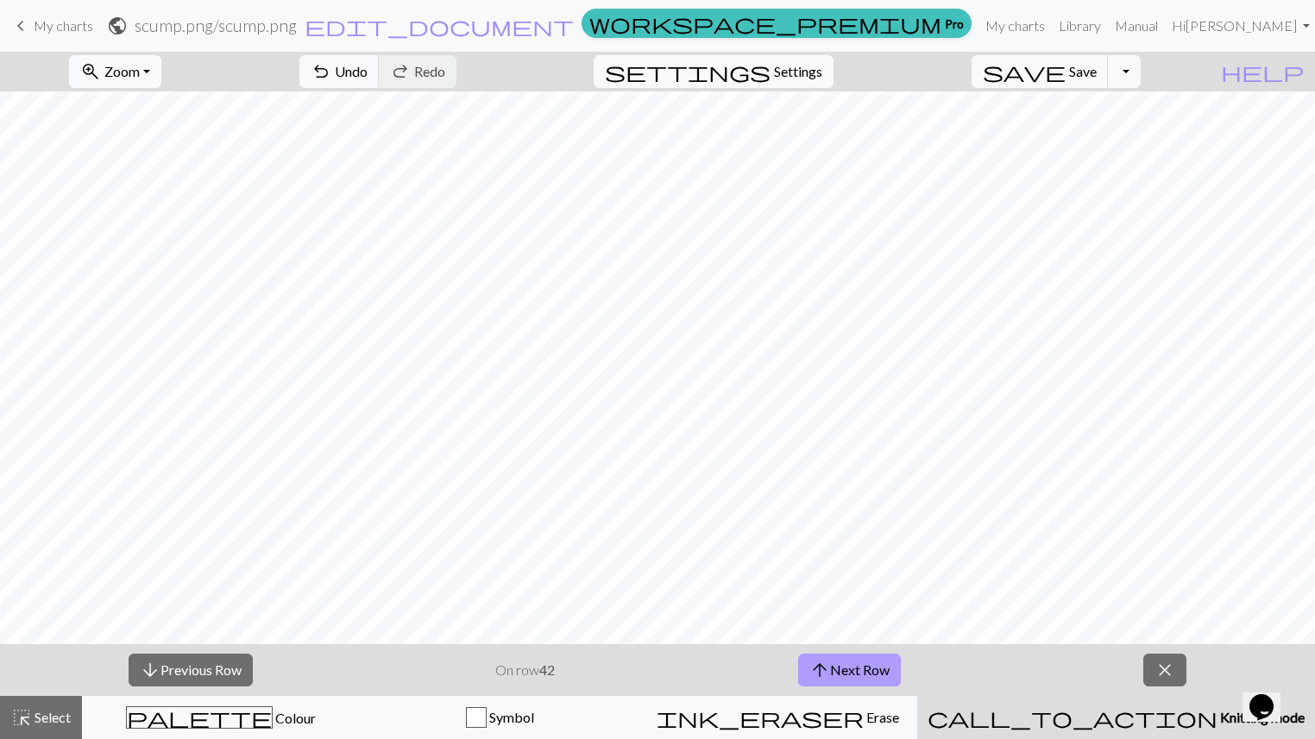
click at [826, 619] on span "arrow_upward" at bounding box center [819, 670] width 21 height 24
click at [1139, 70] on button "Toggle Dropdown" at bounding box center [1124, 71] width 33 height 33
click at [1096, 73] on span "Save" at bounding box center [1083, 71] width 28 height 16
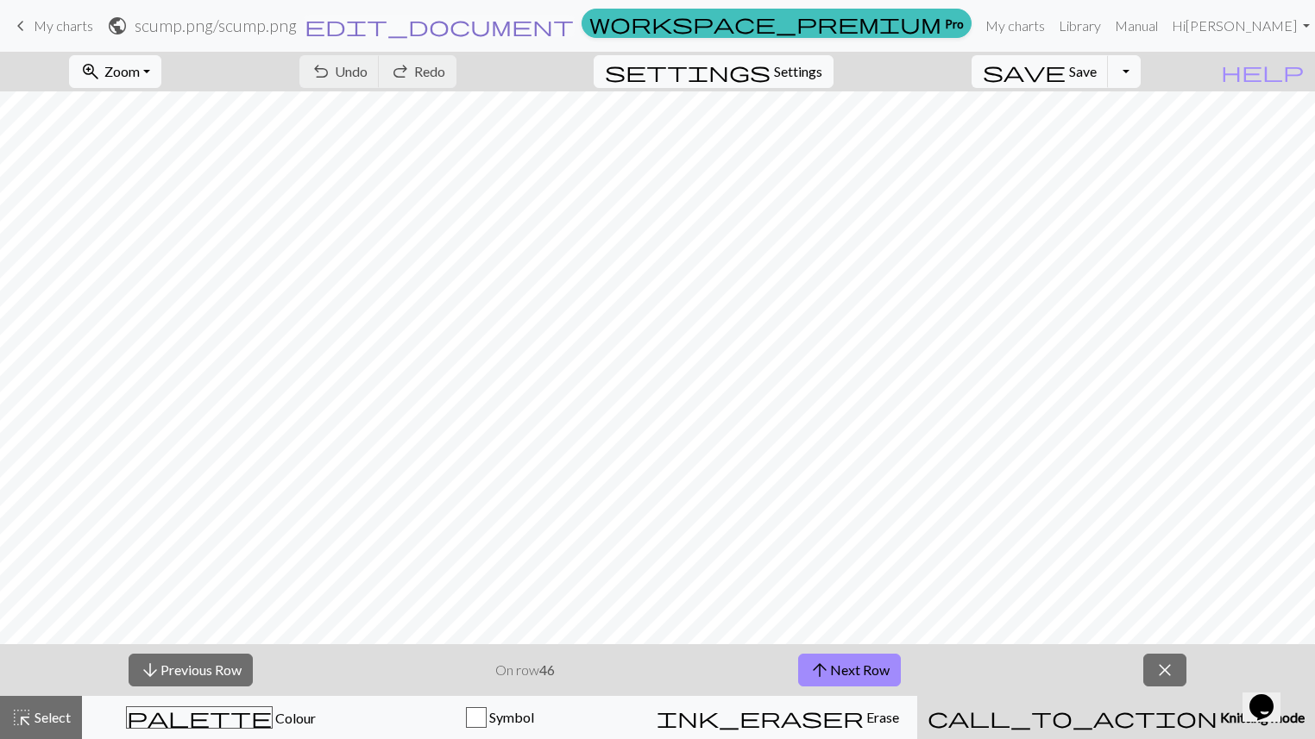
click at [574, 32] on span "edit_document" at bounding box center [439, 26] width 269 height 24
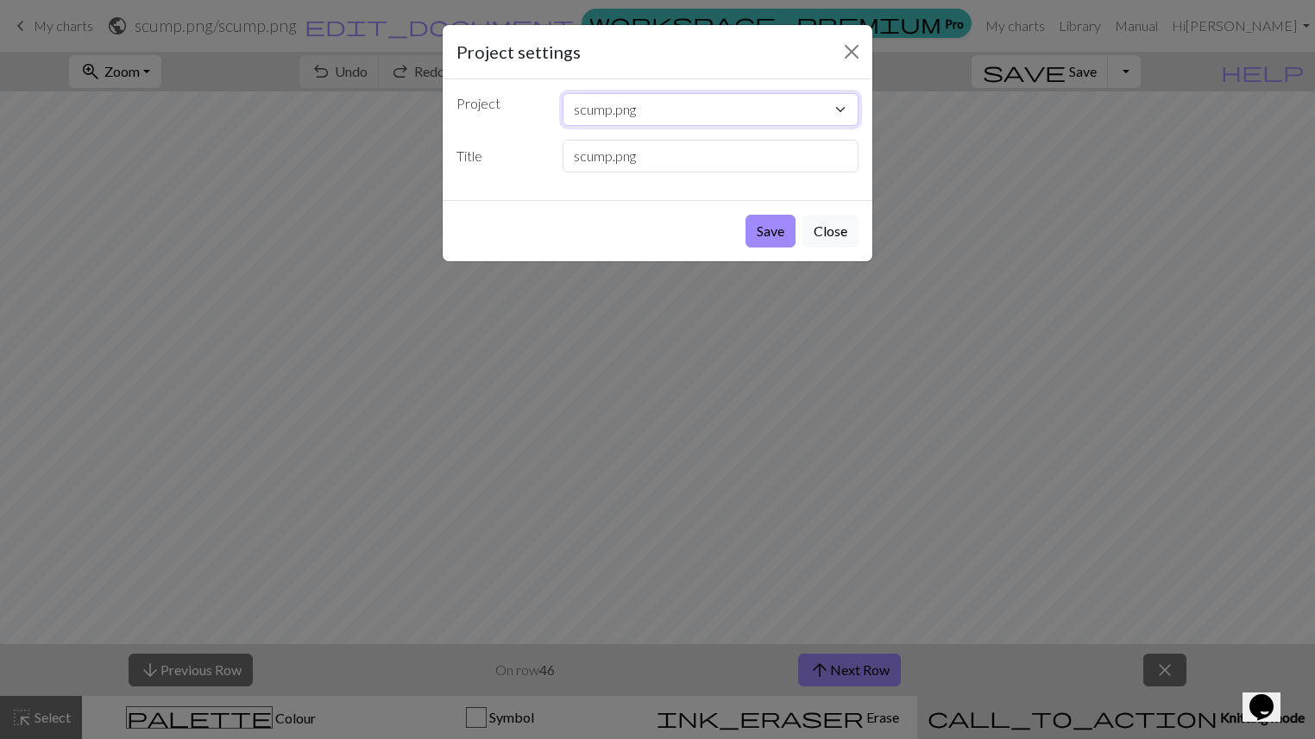
click at [680, 115] on select "scump.png" at bounding box center [710, 109] width 297 height 33
click at [759, 224] on button "Save" at bounding box center [770, 231] width 50 height 33
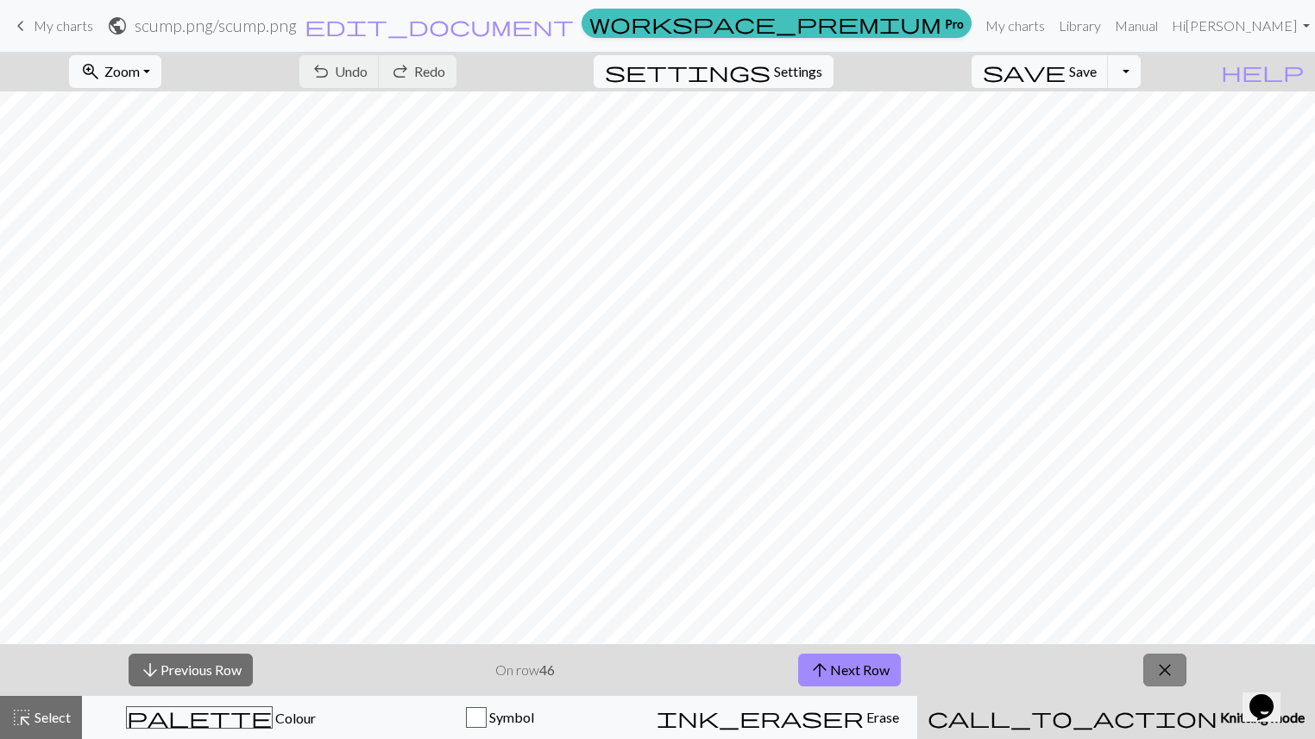
click at [1165, 619] on span "close" at bounding box center [1164, 670] width 21 height 24
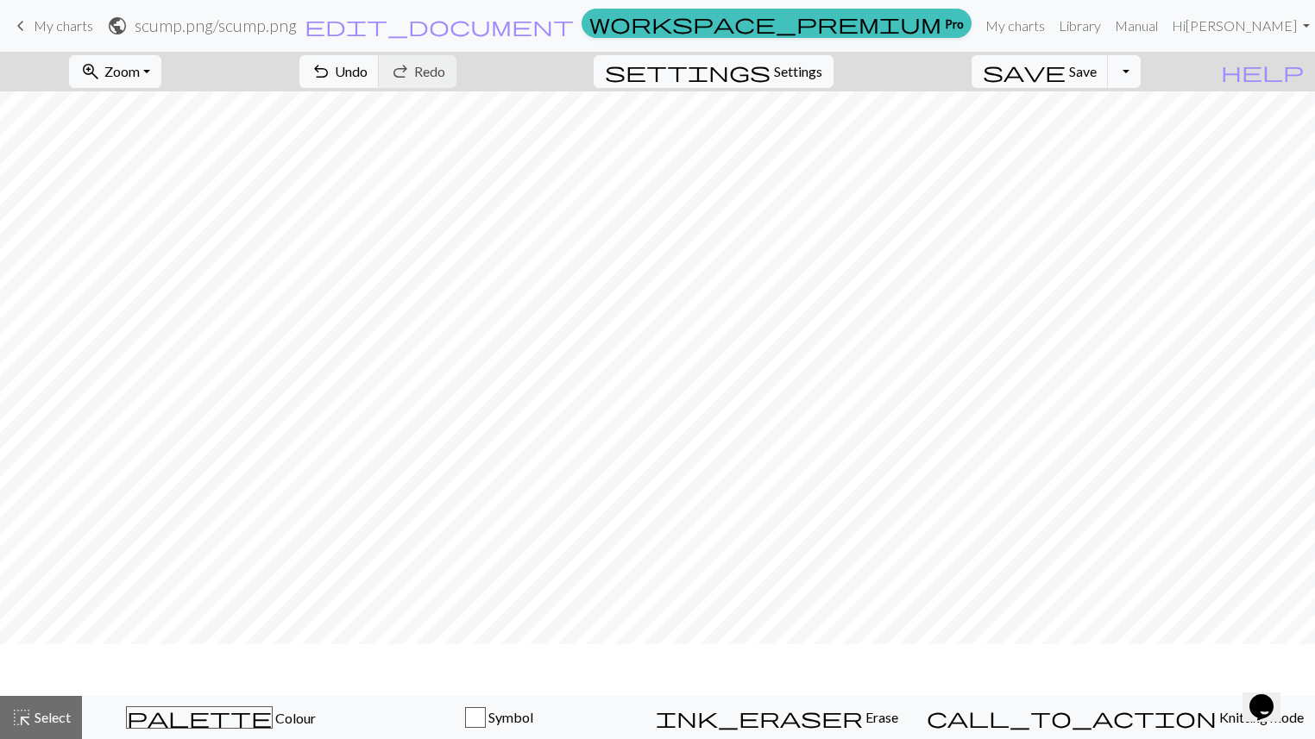
scroll to position [0, 0]
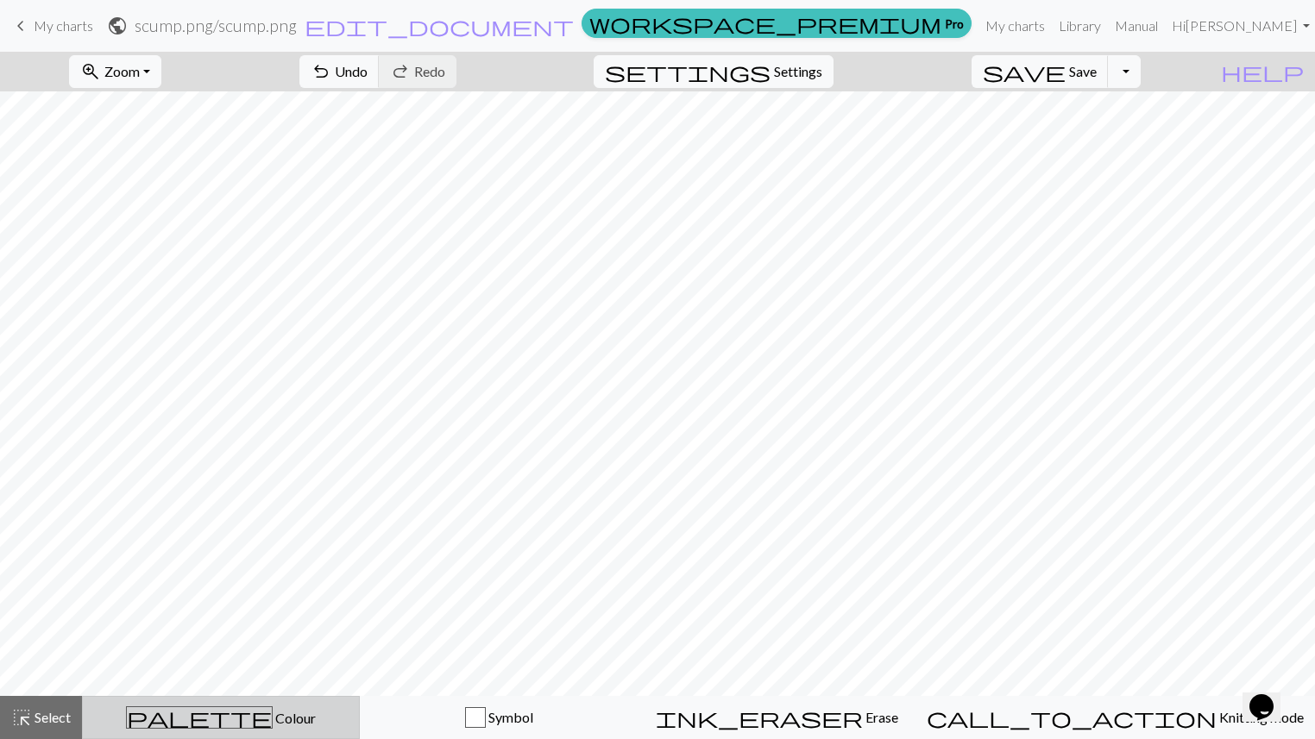
click at [256, 619] on div "palette Colour Colour" at bounding box center [220, 718] width 255 height 22
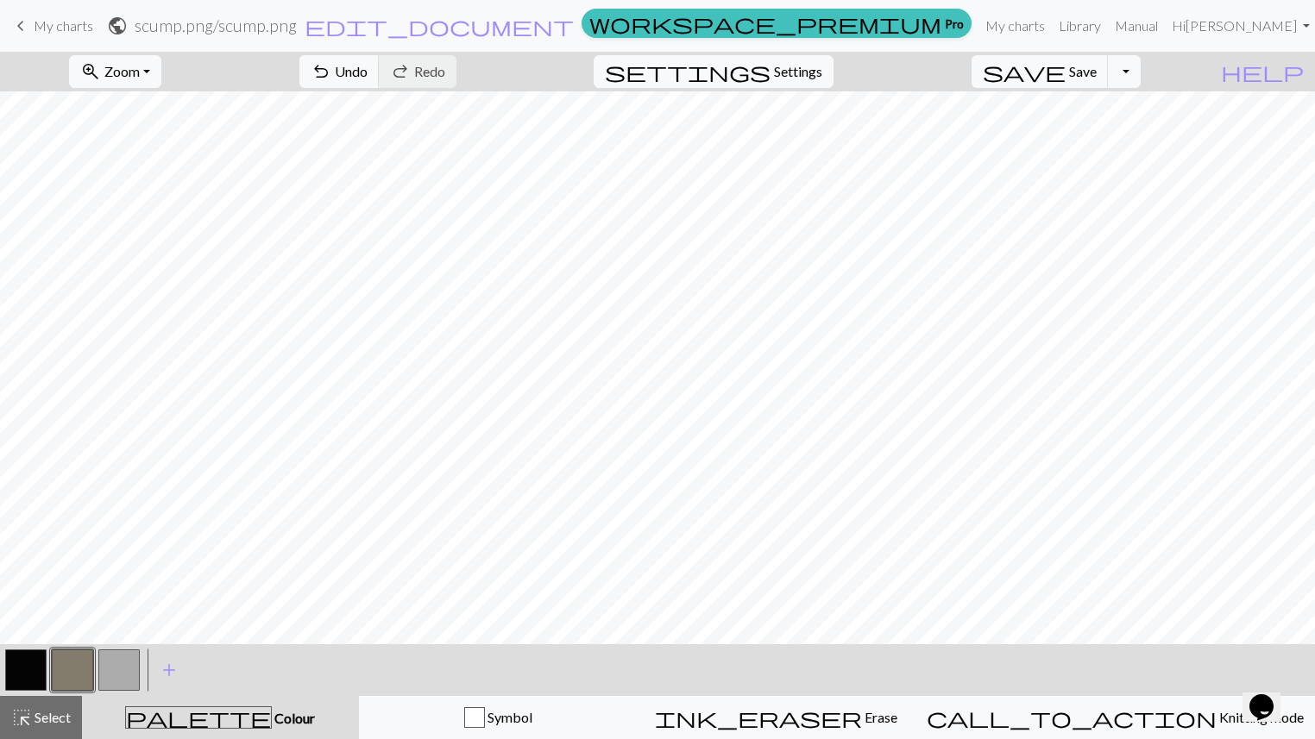
click at [38, 619] on button "button" at bounding box center [25, 670] width 41 height 41
click at [111, 619] on button "button" at bounding box center [118, 670] width 41 height 41
click at [380, 72] on button "undo Undo Undo" at bounding box center [339, 71] width 80 height 33
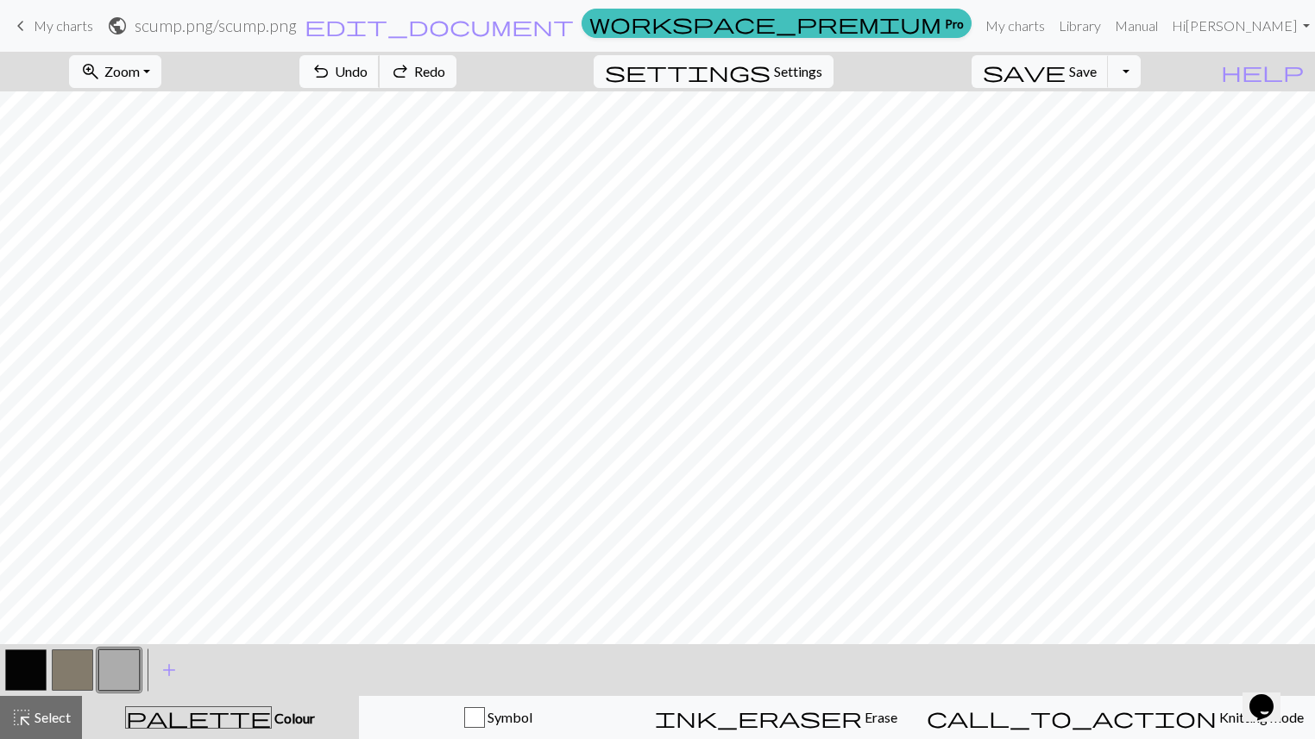
click at [380, 72] on button "undo Undo Undo" at bounding box center [339, 71] width 80 height 33
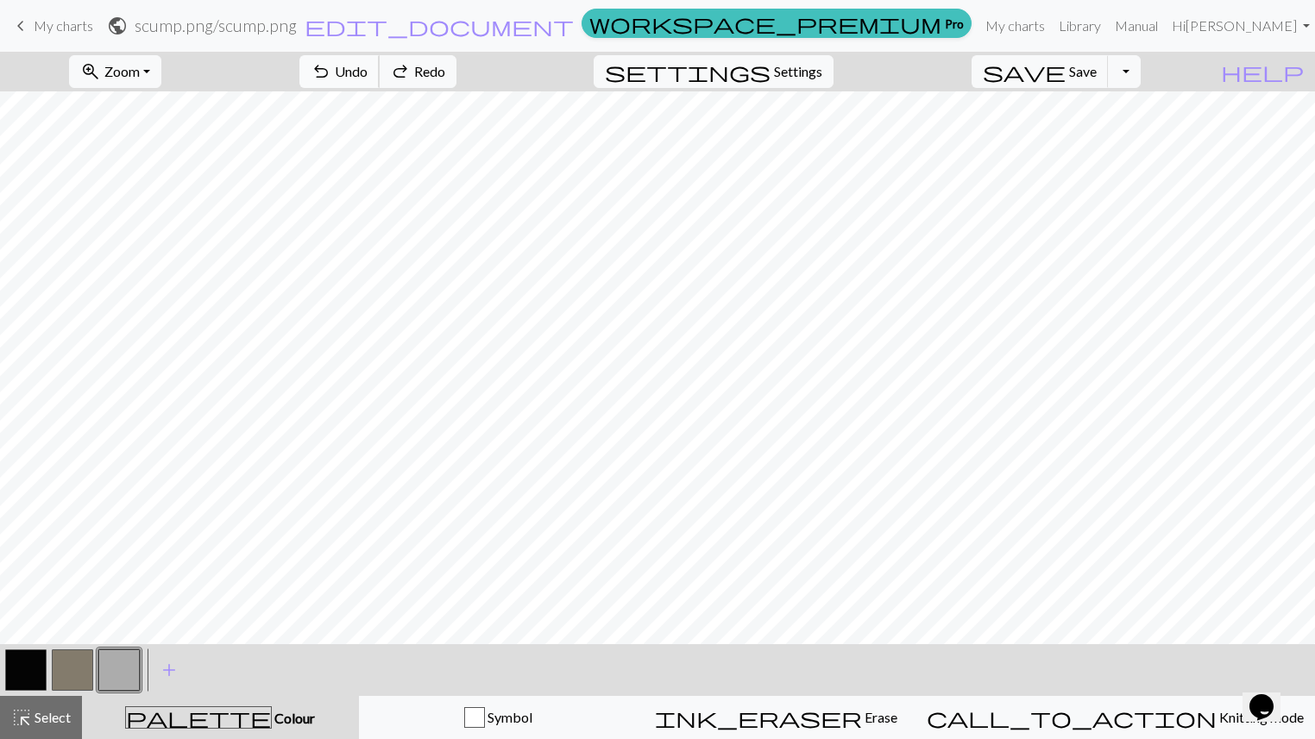
click at [380, 72] on button "undo Undo Undo" at bounding box center [339, 71] width 80 height 33
click at [1096, 79] on span "Save" at bounding box center [1083, 71] width 28 height 16
